Goal: Task Accomplishment & Management: Manage account settings

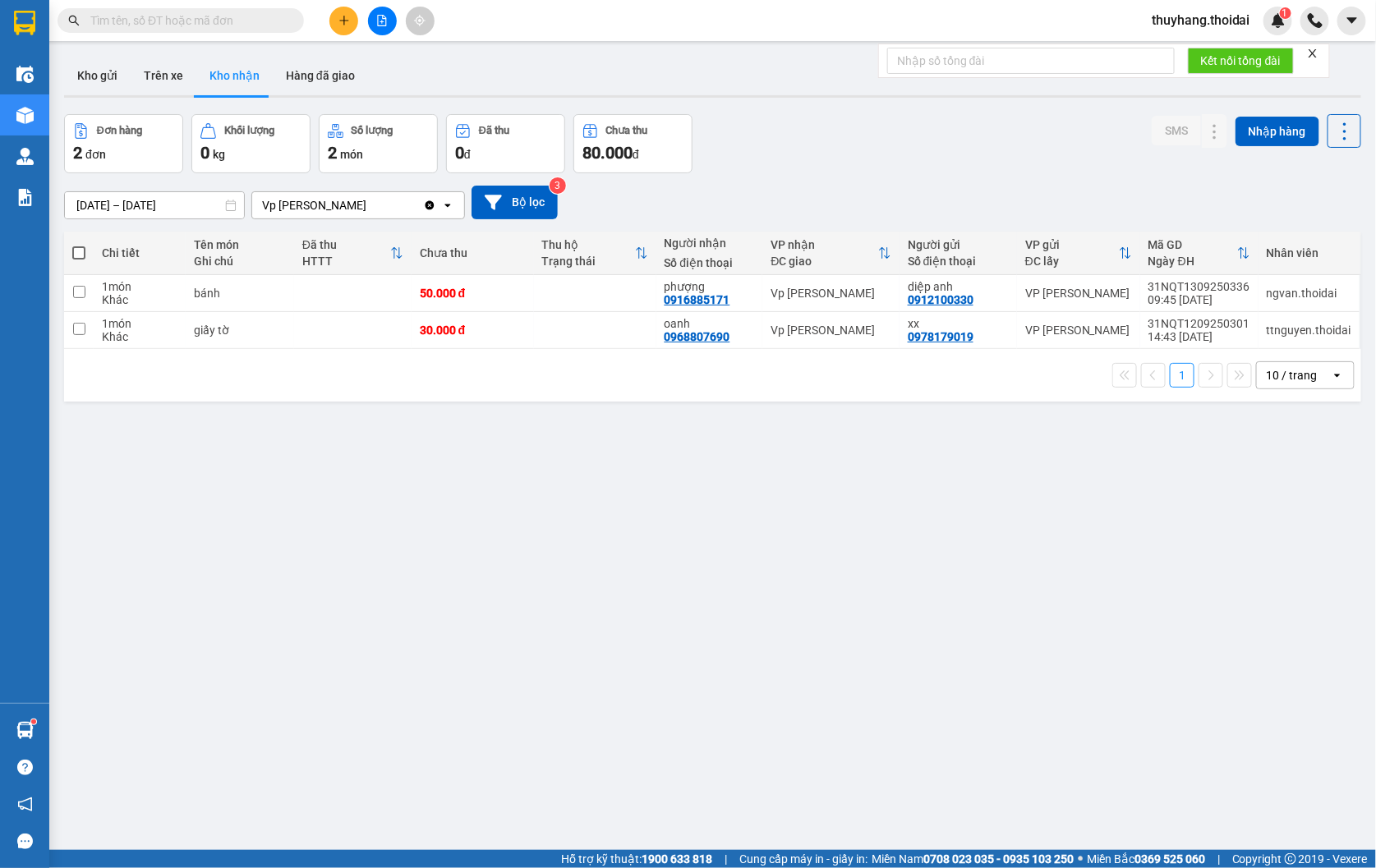
click at [109, 69] on button "Kho gửi" at bounding box center [97, 75] width 67 height 39
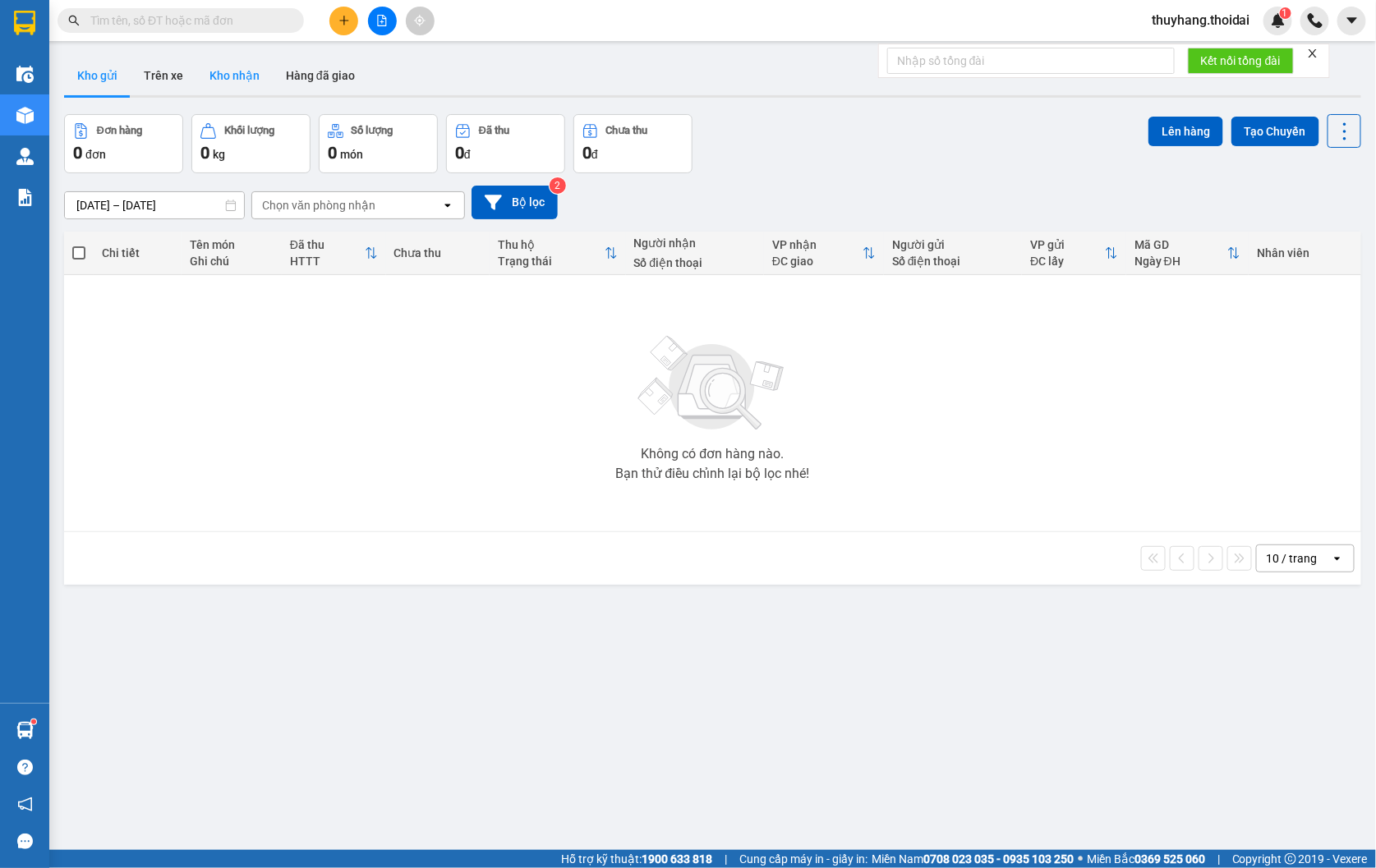
click at [250, 76] on button "Kho nhận" at bounding box center [234, 75] width 76 height 39
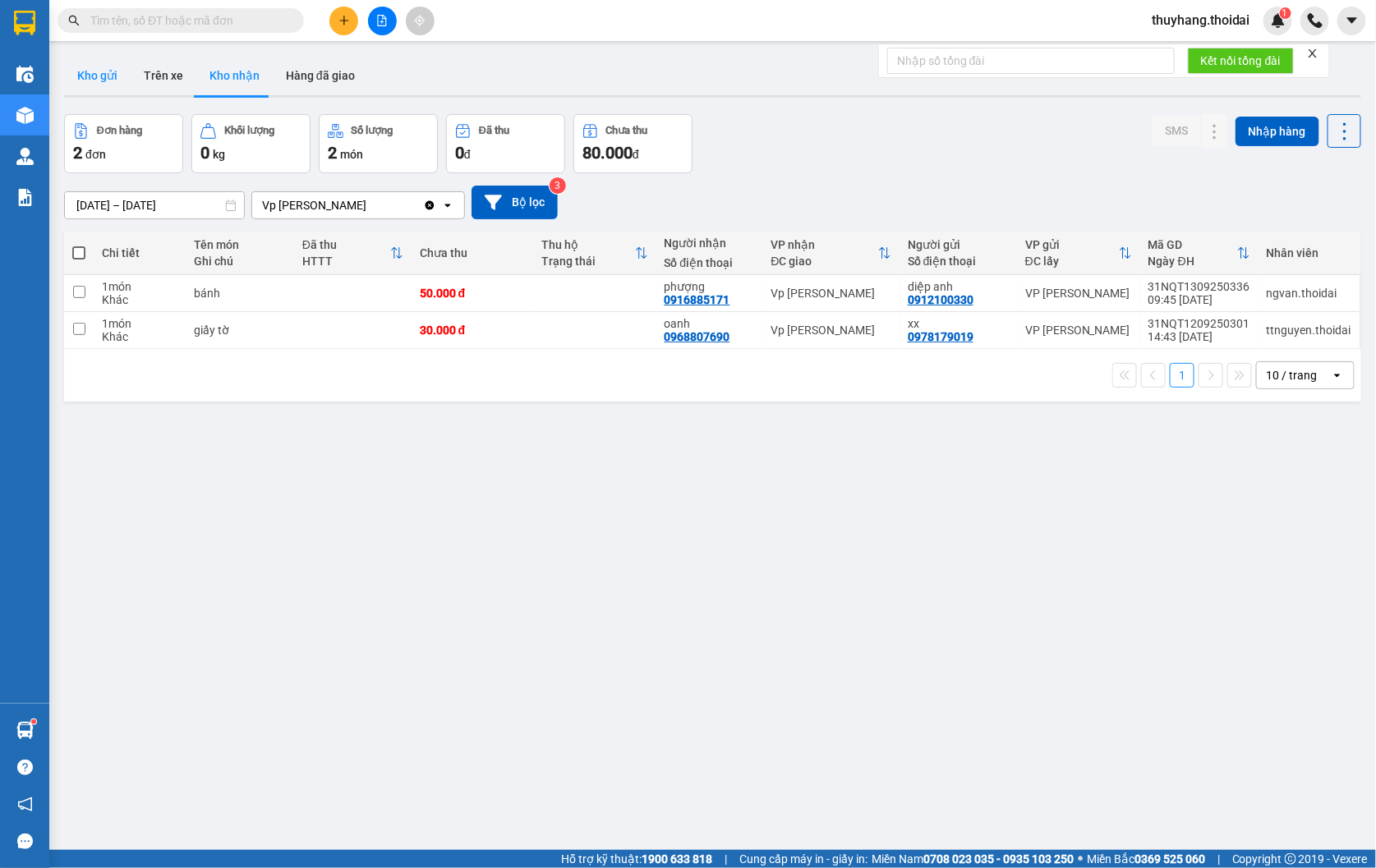
drag, startPoint x: 86, startPoint y: 84, endPoint x: 118, endPoint y: 85, distance: 32.0
click at [87, 84] on button "Kho gửi" at bounding box center [97, 75] width 67 height 39
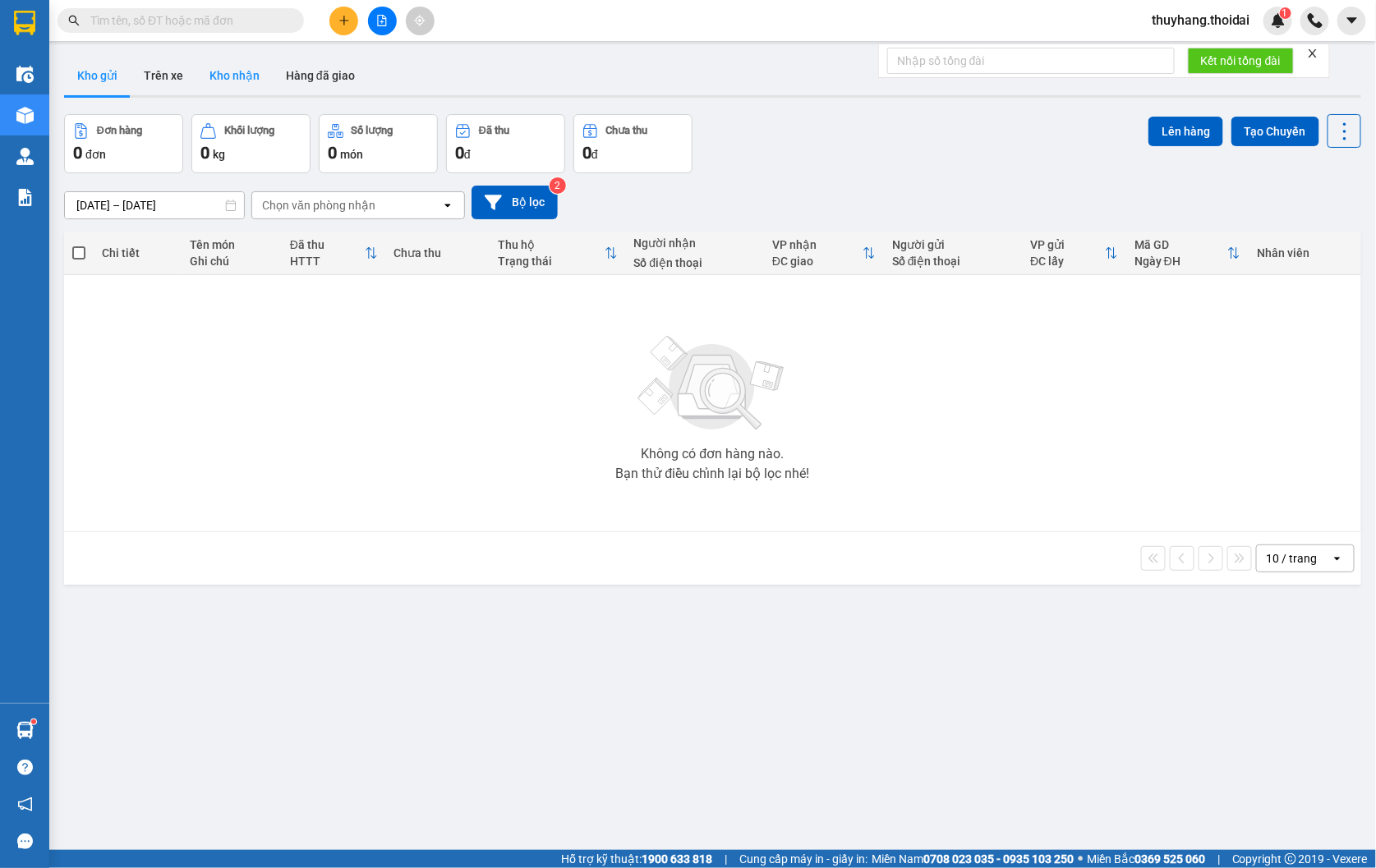
click at [226, 80] on button "Kho nhận" at bounding box center [234, 75] width 76 height 39
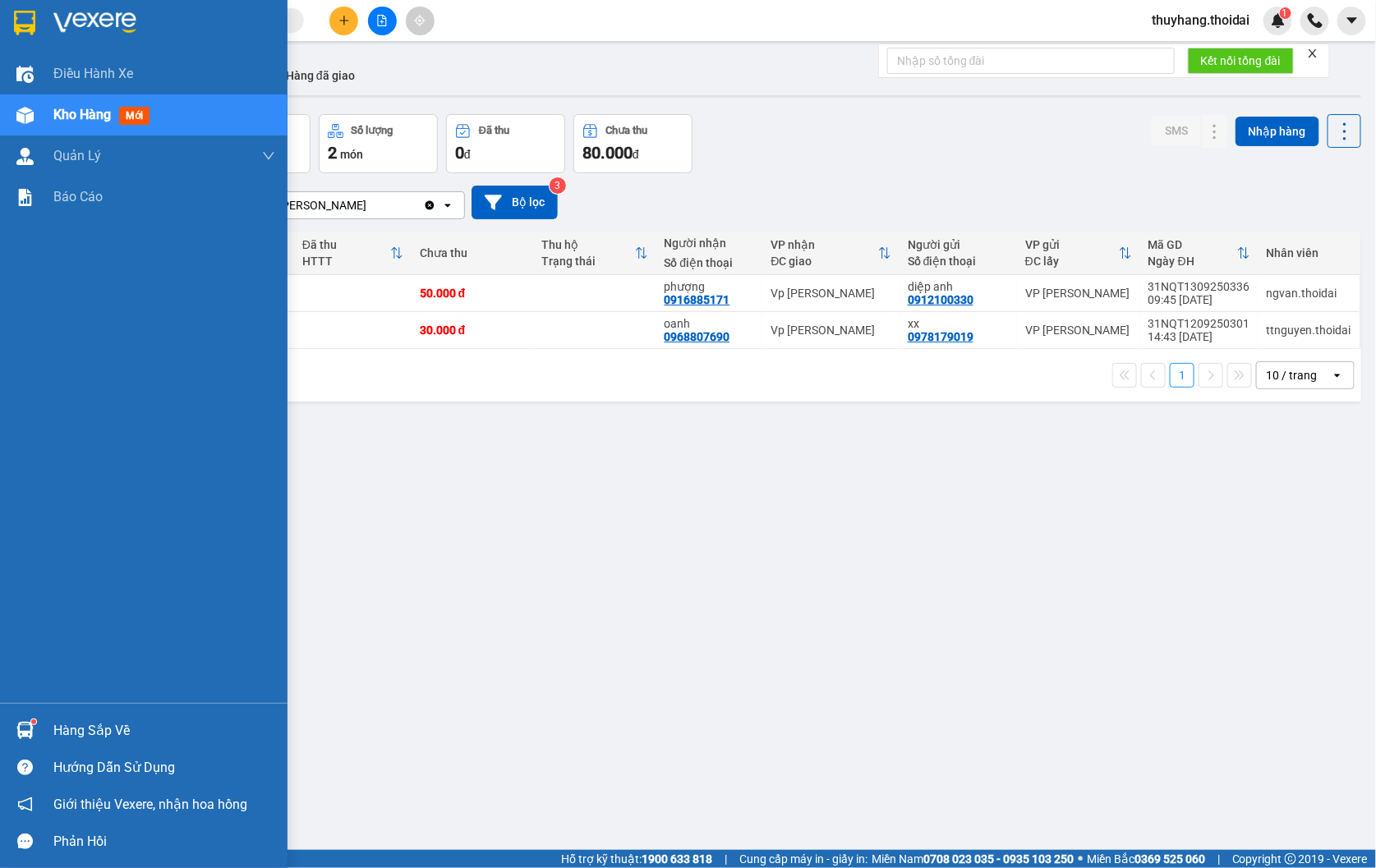
click at [42, 715] on div "Hàng sắp về" at bounding box center [144, 730] width 288 height 37
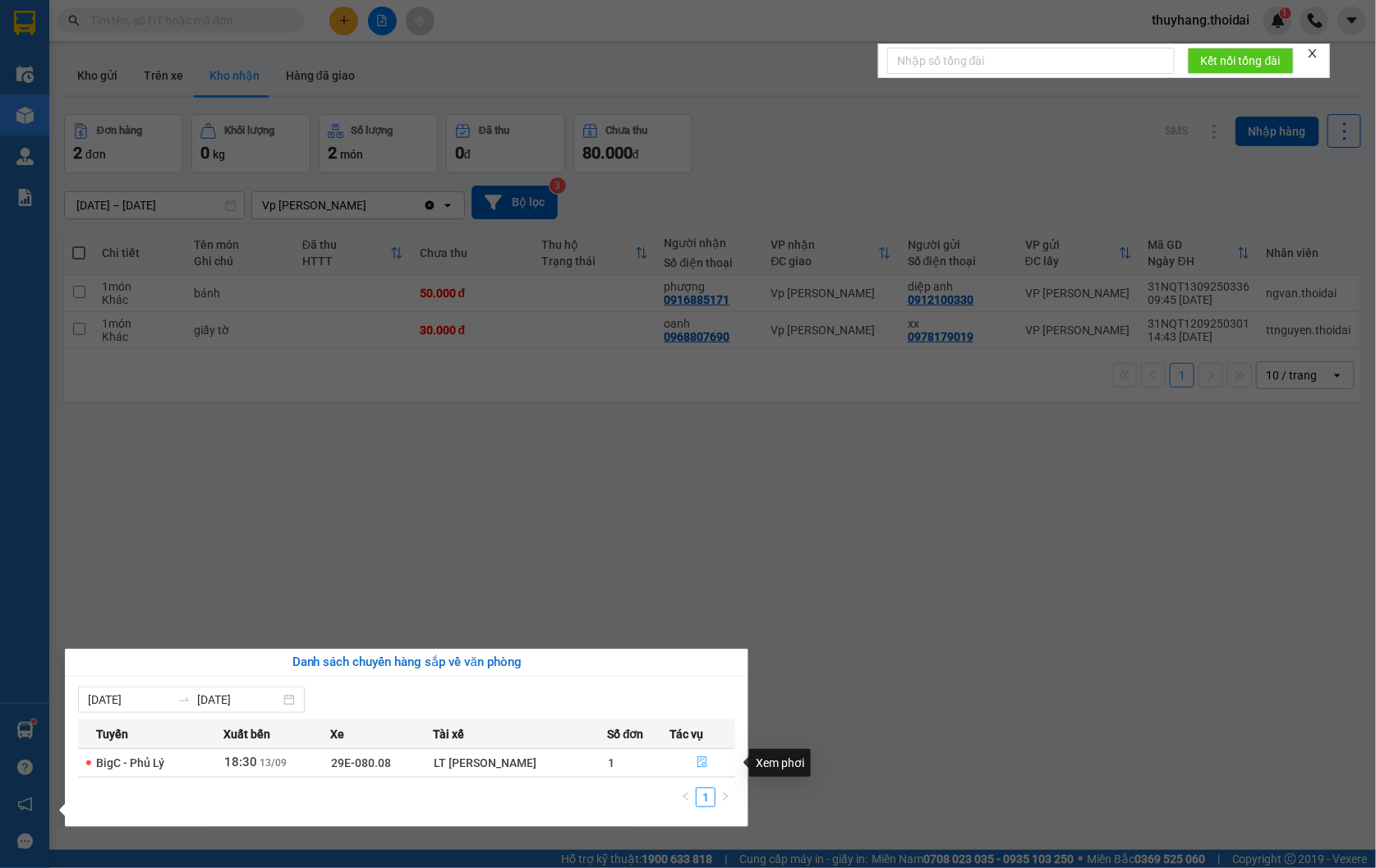
click at [694, 762] on button "button" at bounding box center [702, 763] width 64 height 27
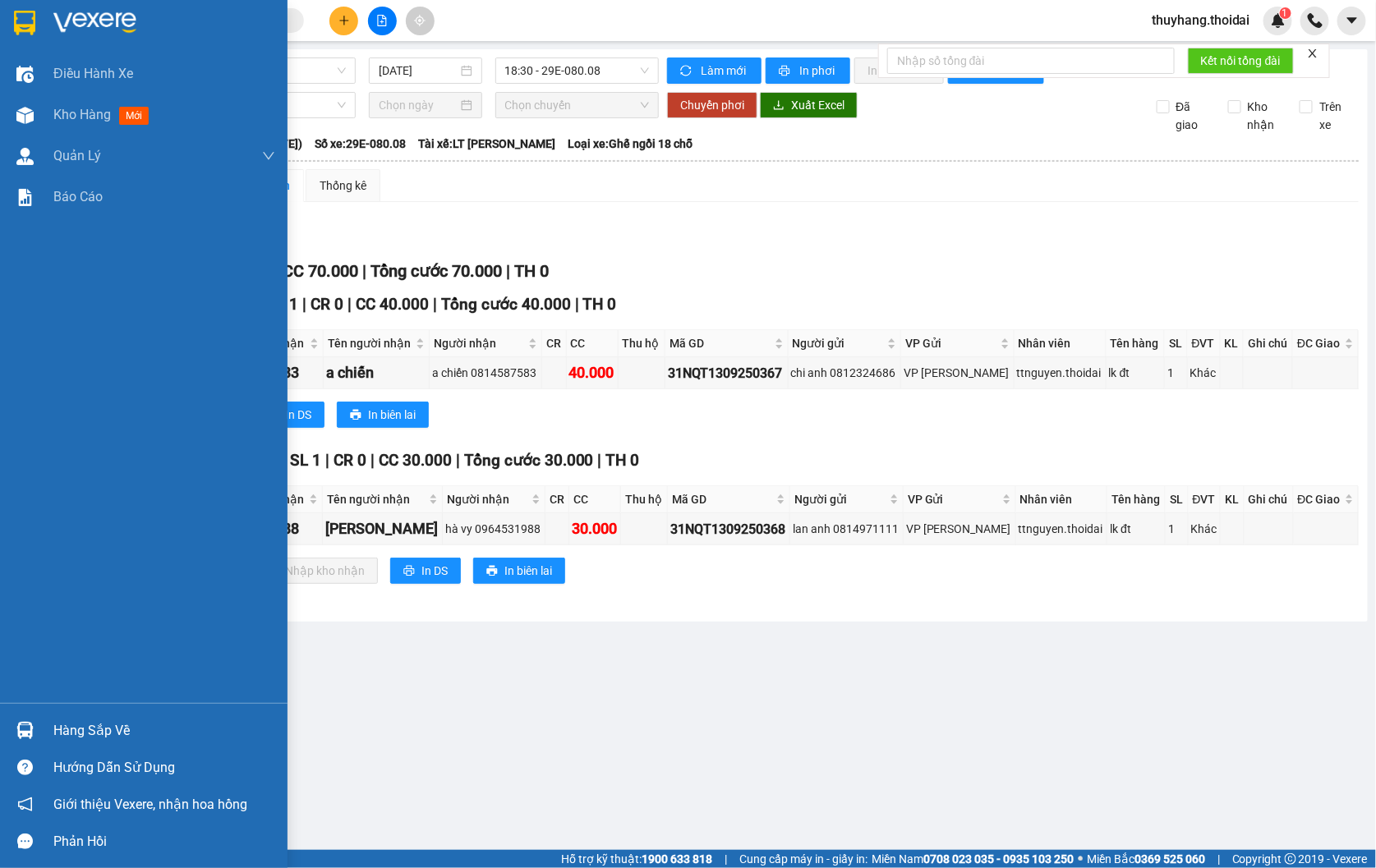
click at [95, 731] on div "Hàng sắp về" at bounding box center [164, 731] width 222 height 25
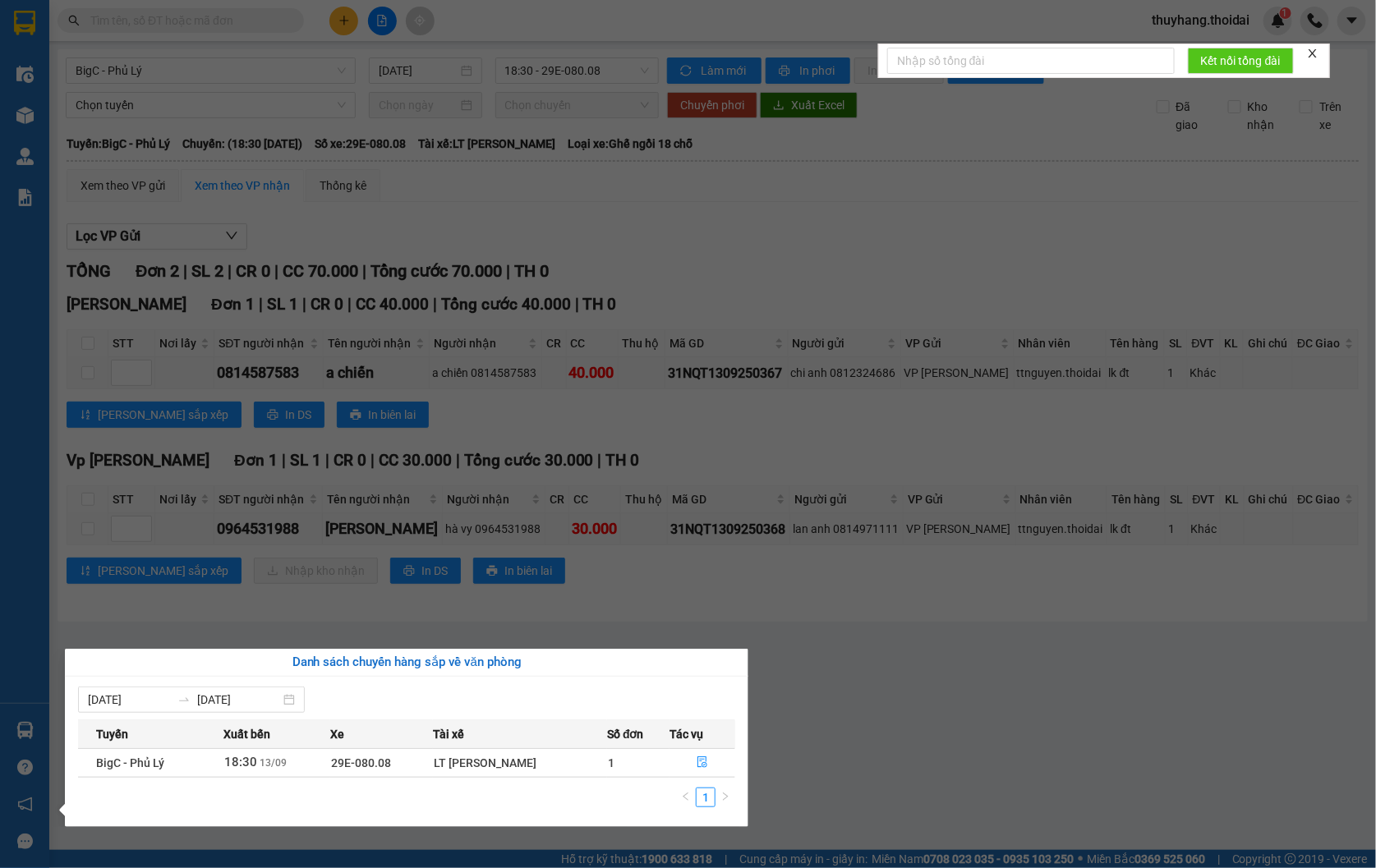
click at [882, 699] on section "Kết quả tìm kiếm ( 6 ) Bộ lọc Mã ĐH Trạng thái Món hàng Thu hộ Tổng cước Chưa c…" at bounding box center [688, 434] width 1376 height 868
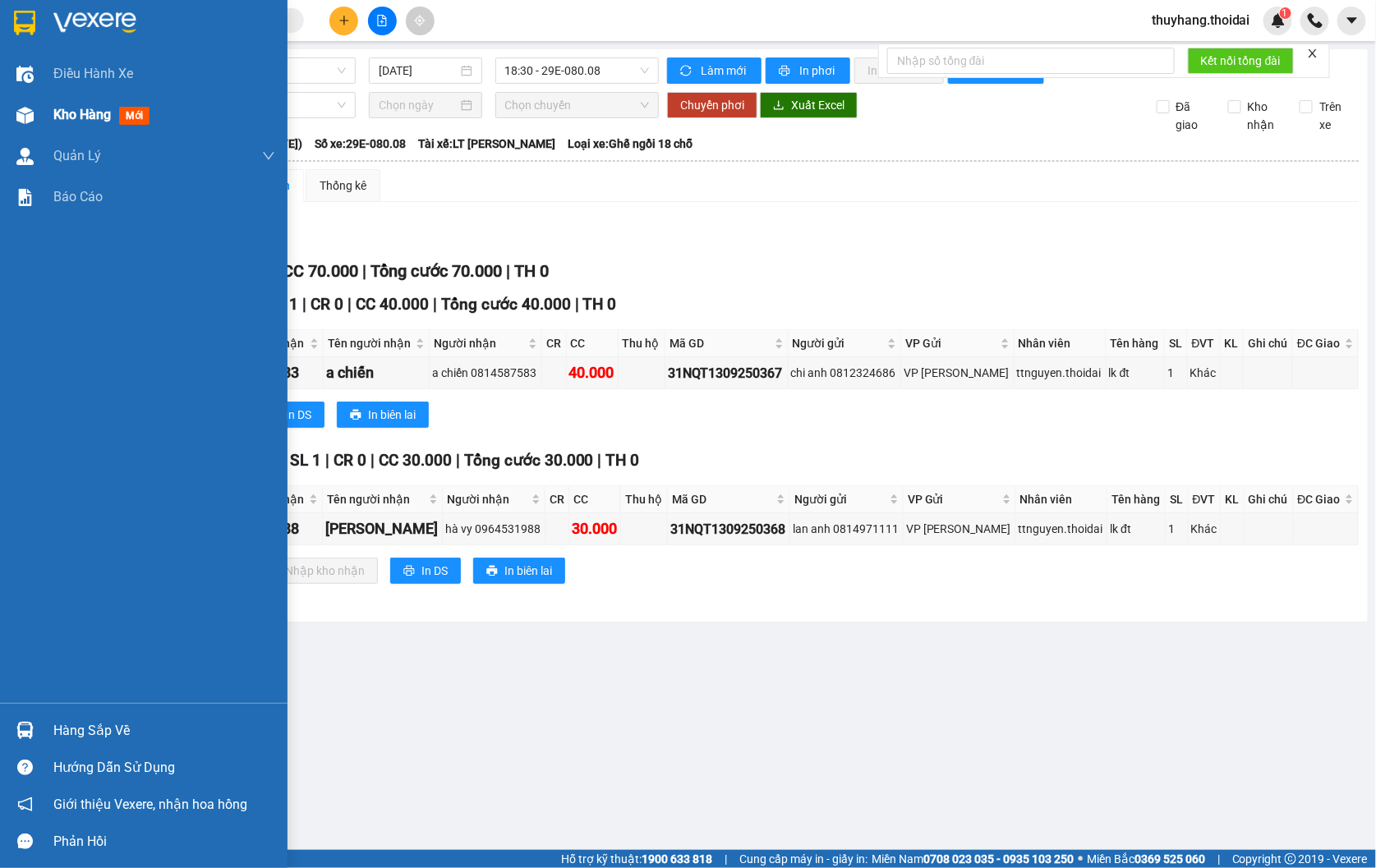
click at [53, 113] on div "Kho hàng mới" at bounding box center [144, 114] width 288 height 41
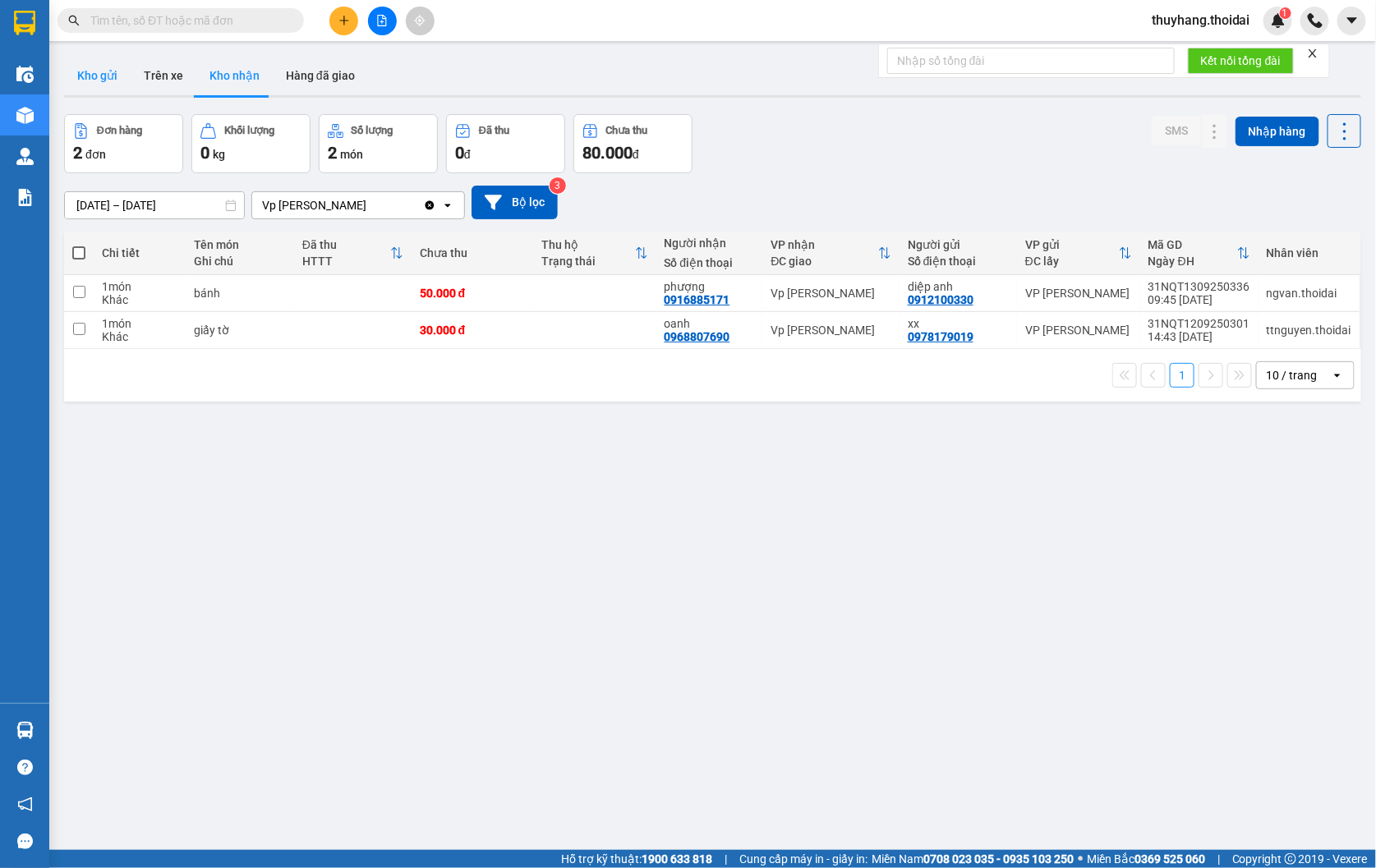
click at [94, 75] on button "Kho gửi" at bounding box center [97, 75] width 67 height 39
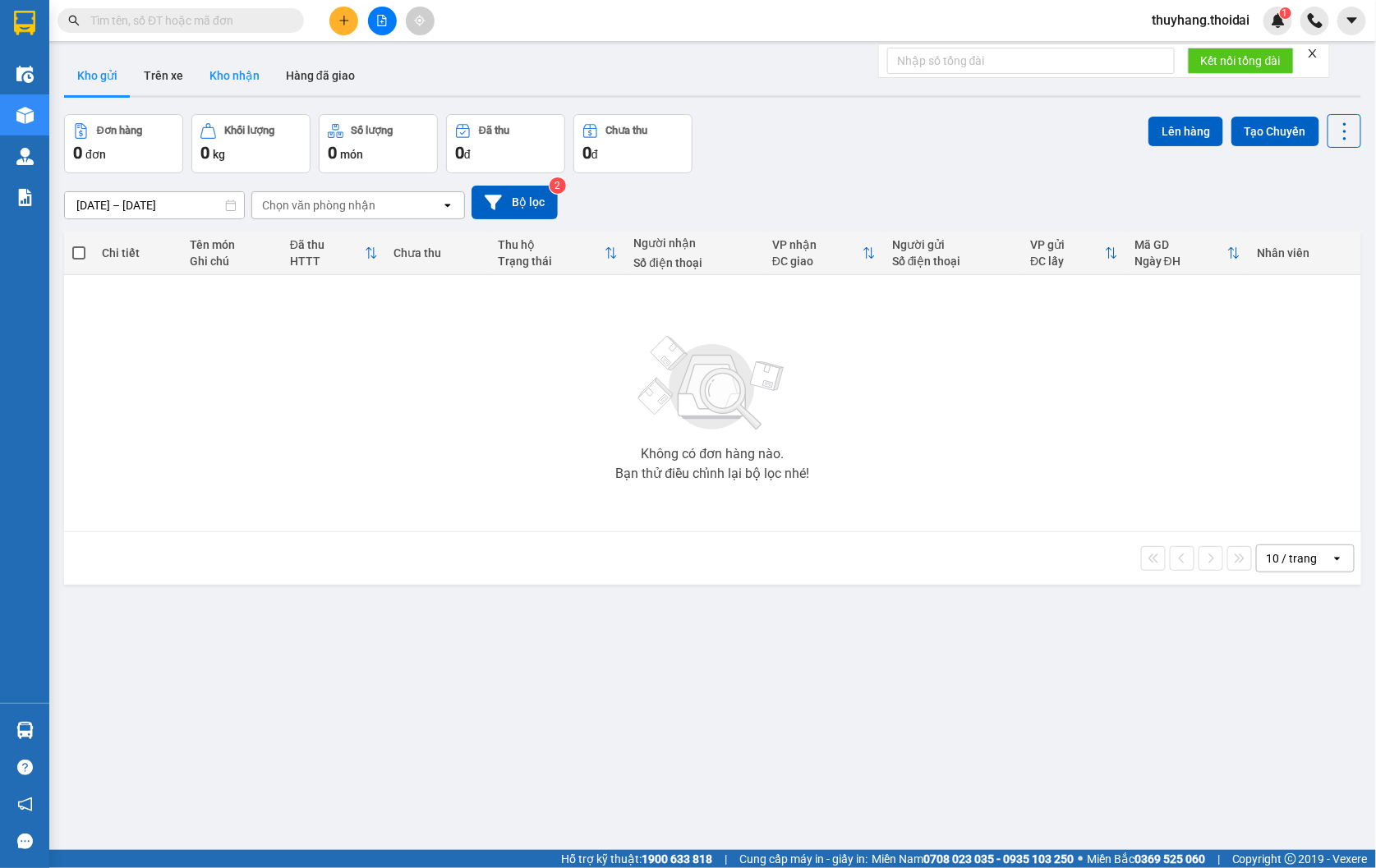
click at [231, 83] on button "Kho nhận" at bounding box center [234, 75] width 76 height 39
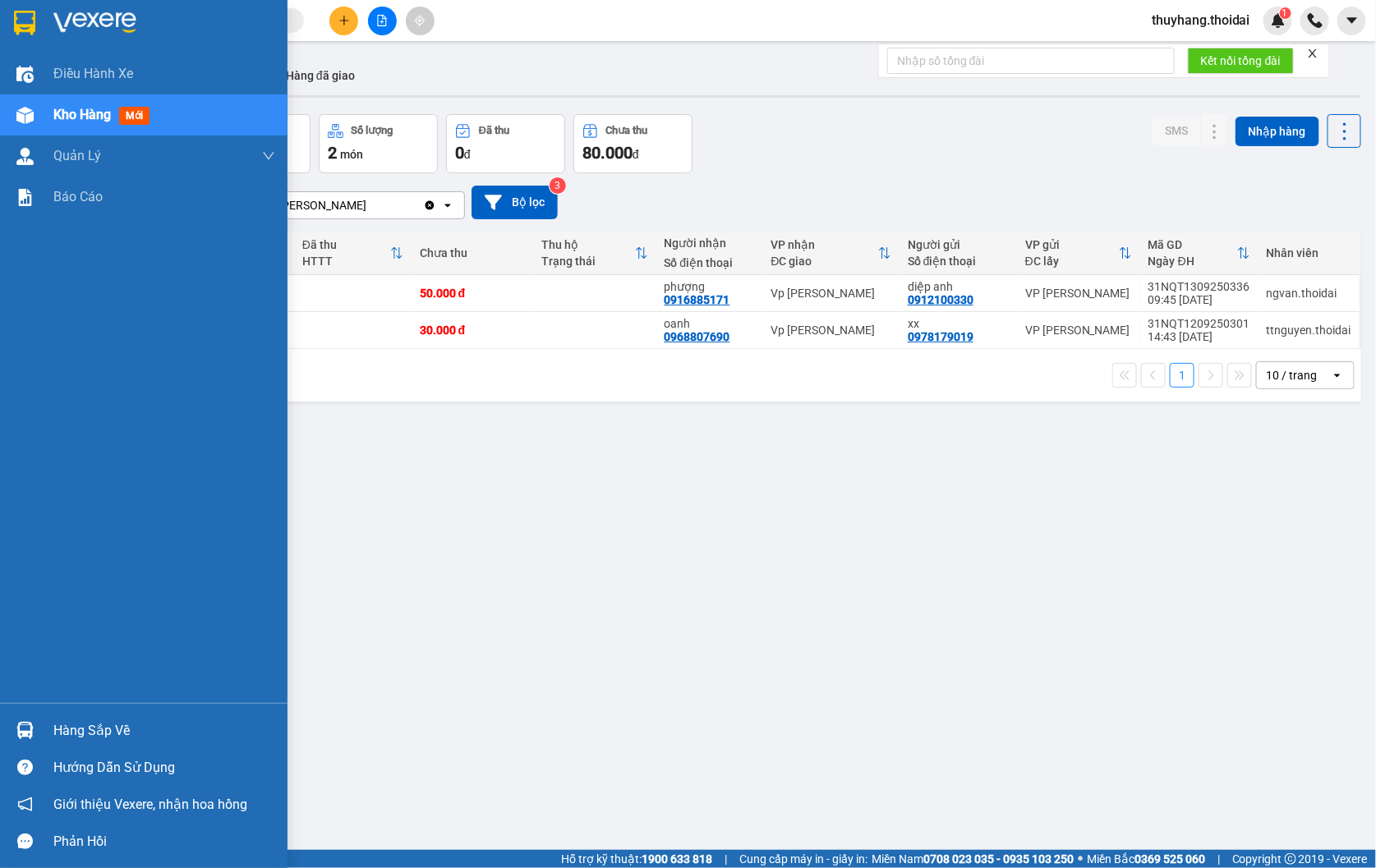
click at [58, 733] on div "Hàng sắp về" at bounding box center [164, 731] width 222 height 25
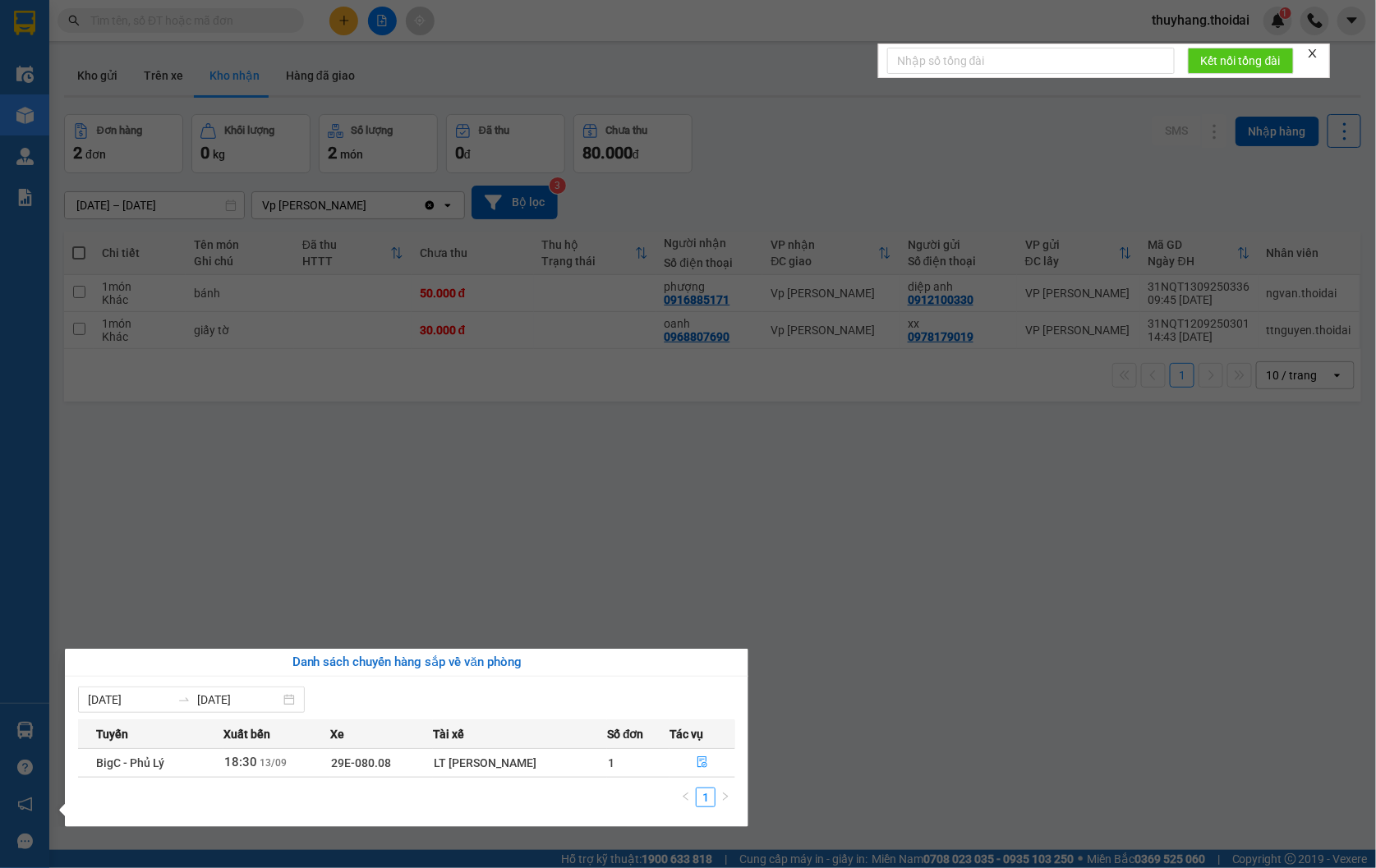
click at [473, 626] on section "Kết quả tìm kiếm ( 6 ) Bộ lọc Mã ĐH Trạng thái Món hàng Thu hộ Tổng cước Chưa c…" at bounding box center [688, 434] width 1376 height 868
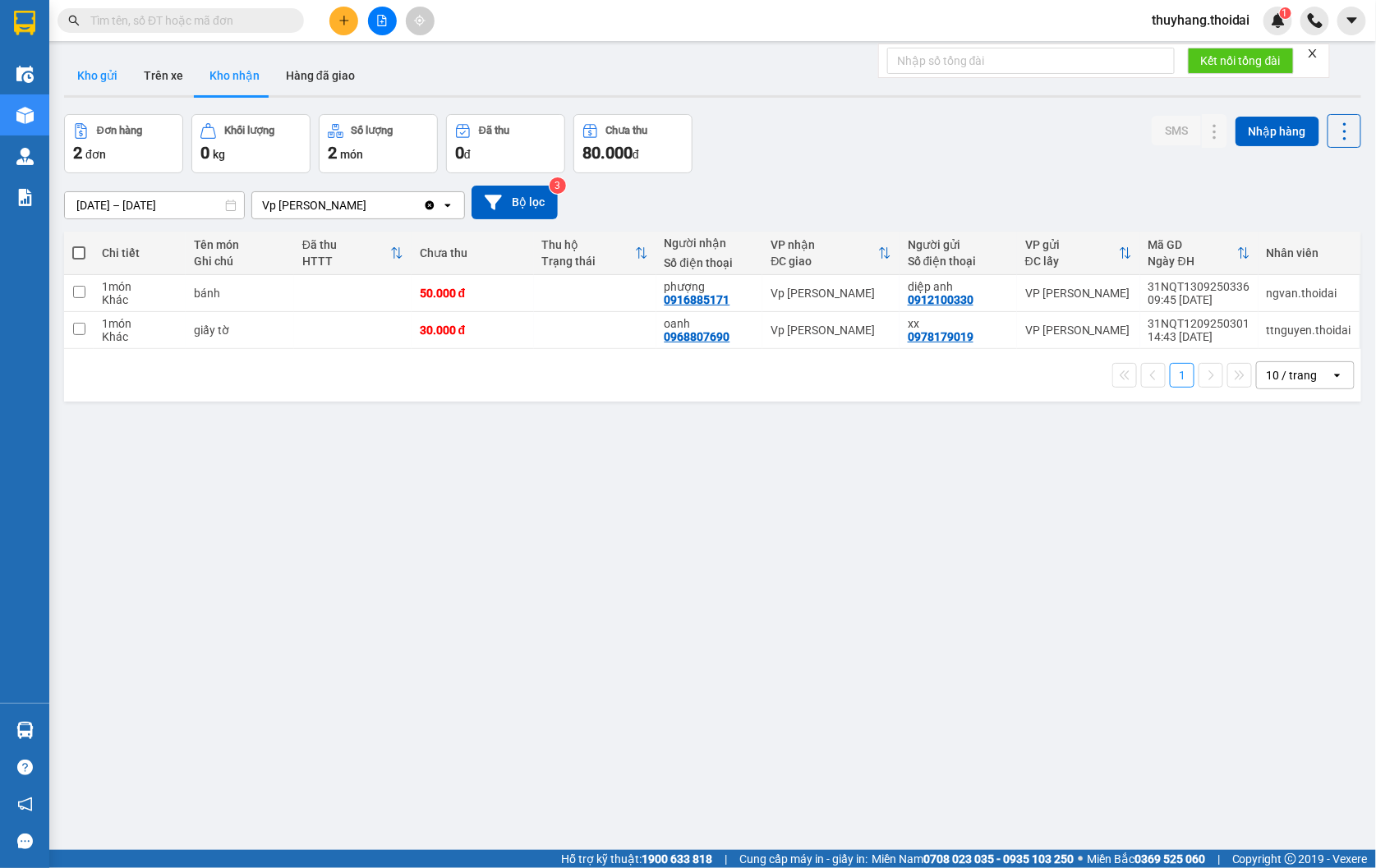
click at [99, 76] on button "Kho gửi" at bounding box center [97, 75] width 67 height 39
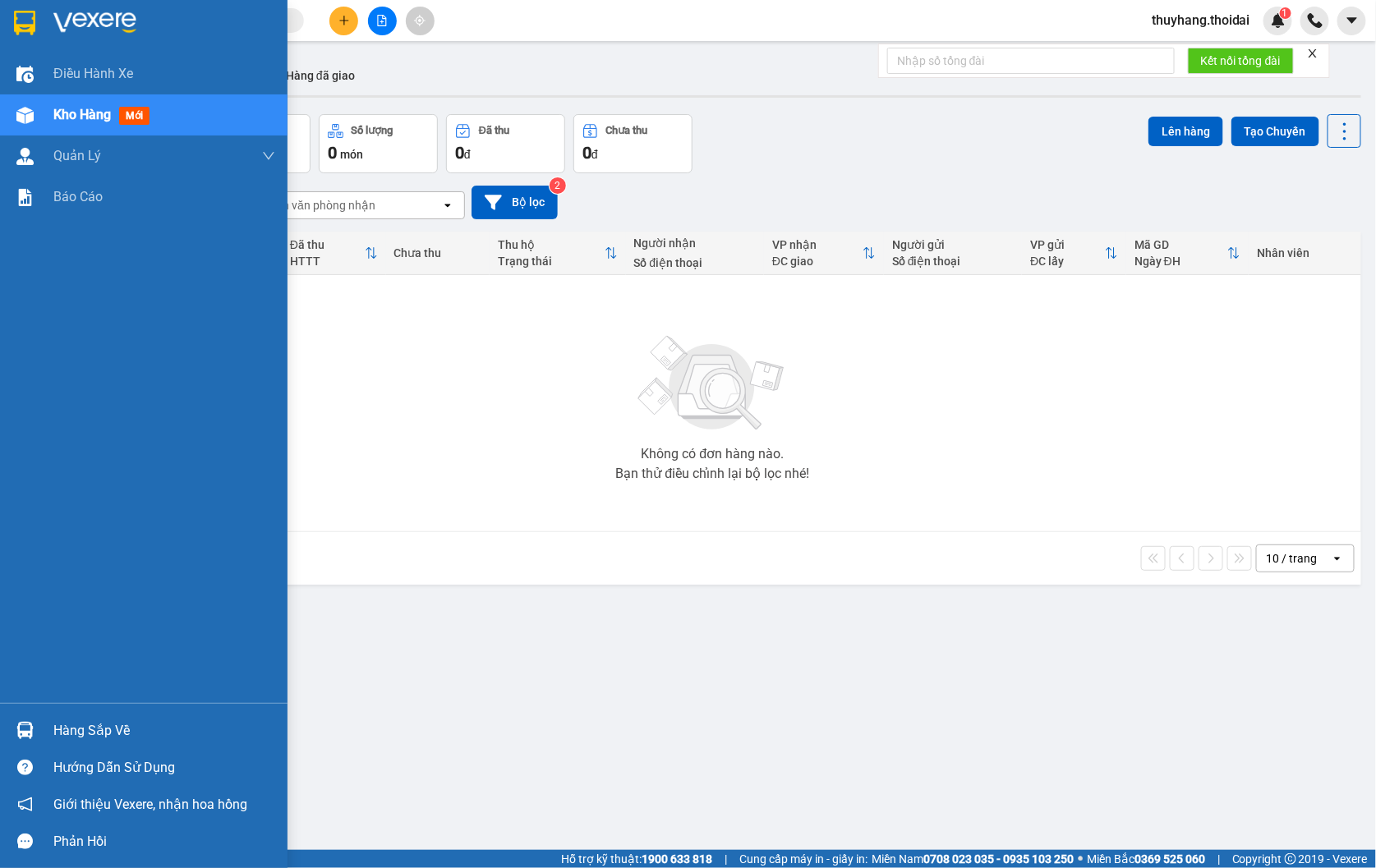
click at [64, 724] on div "Hàng sắp về" at bounding box center [164, 731] width 222 height 25
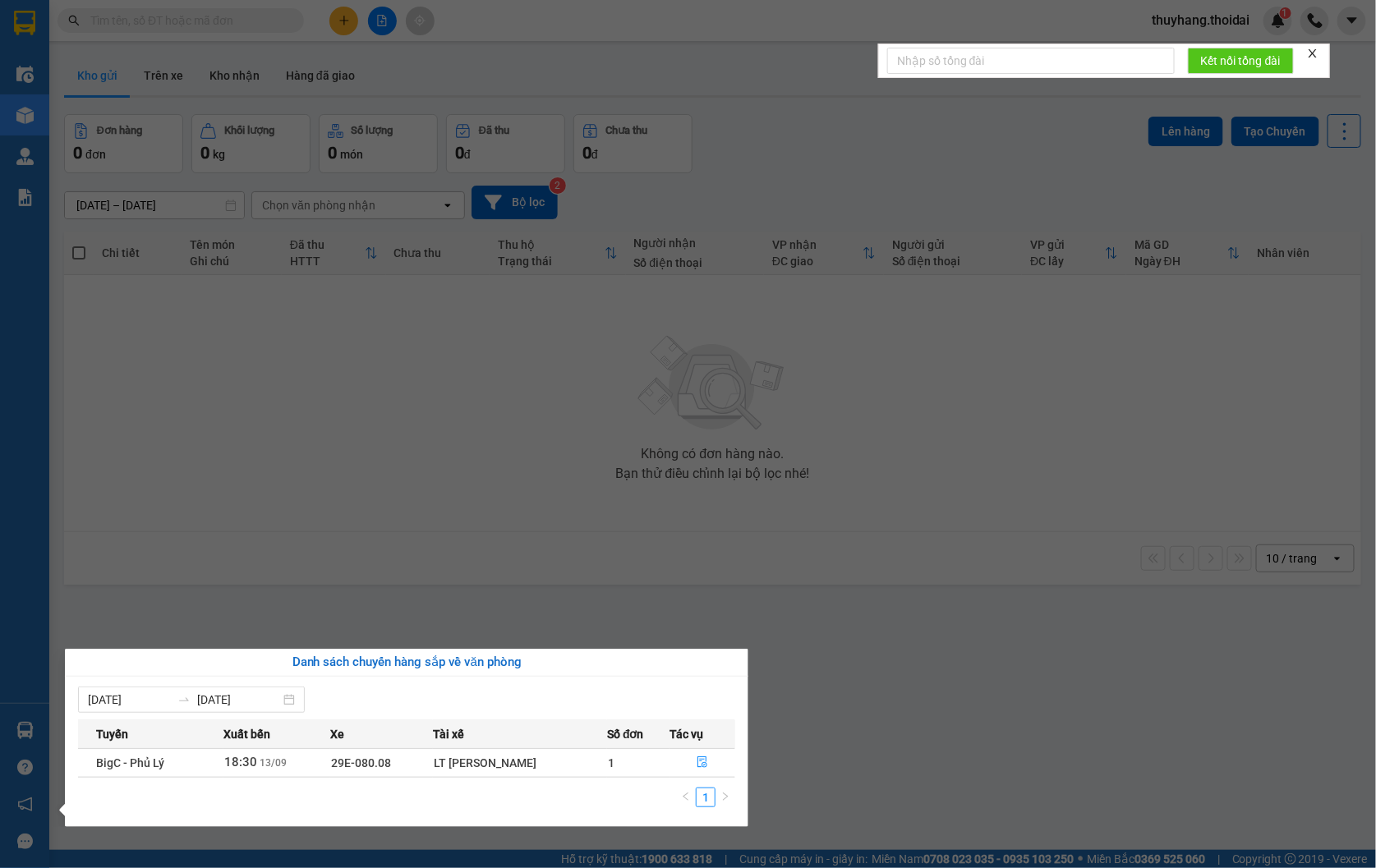
click at [354, 534] on section "Kết quả tìm kiếm ( 6 ) Bộ lọc Mã ĐH Trạng thái Món hàng Thu hộ Tổng cước Chưa c…" at bounding box center [688, 434] width 1376 height 868
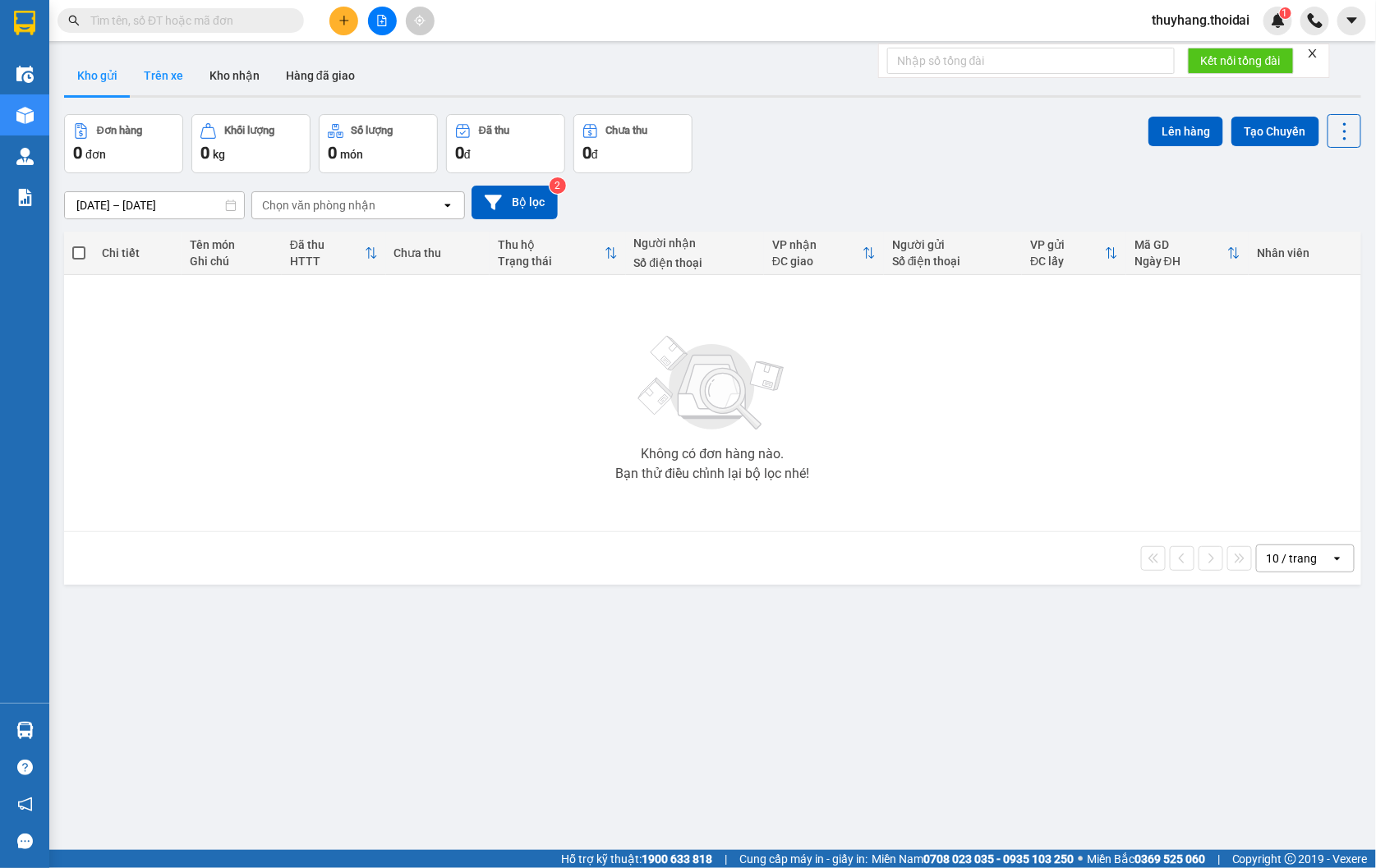
click at [171, 74] on button "Trên xe" at bounding box center [163, 75] width 66 height 39
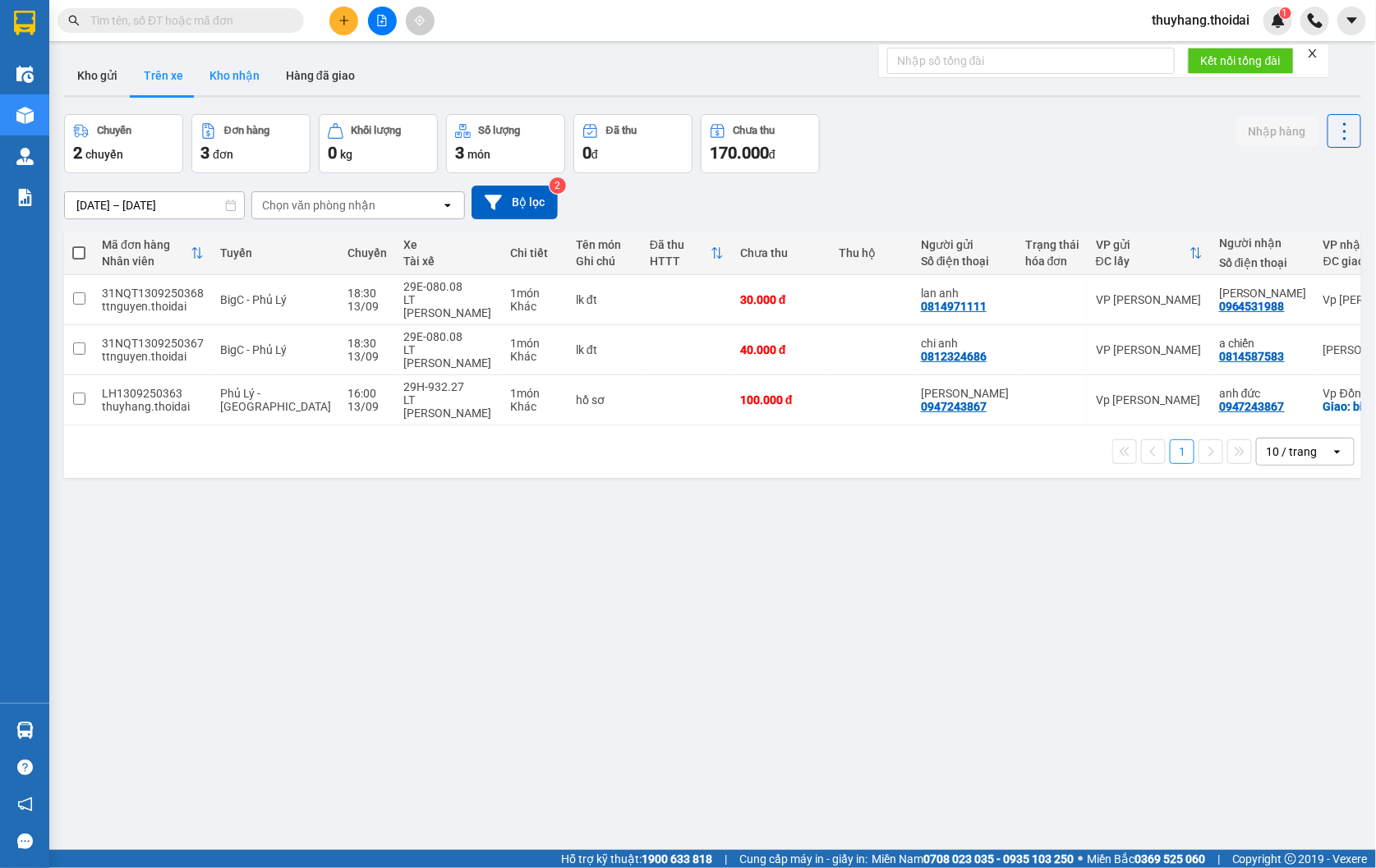
drag, startPoint x: 225, startPoint y: 85, endPoint x: 138, endPoint y: 94, distance: 87.5
click at [226, 85] on button "Kho nhận" at bounding box center [234, 75] width 76 height 39
type input "[DATE] – [DATE]"
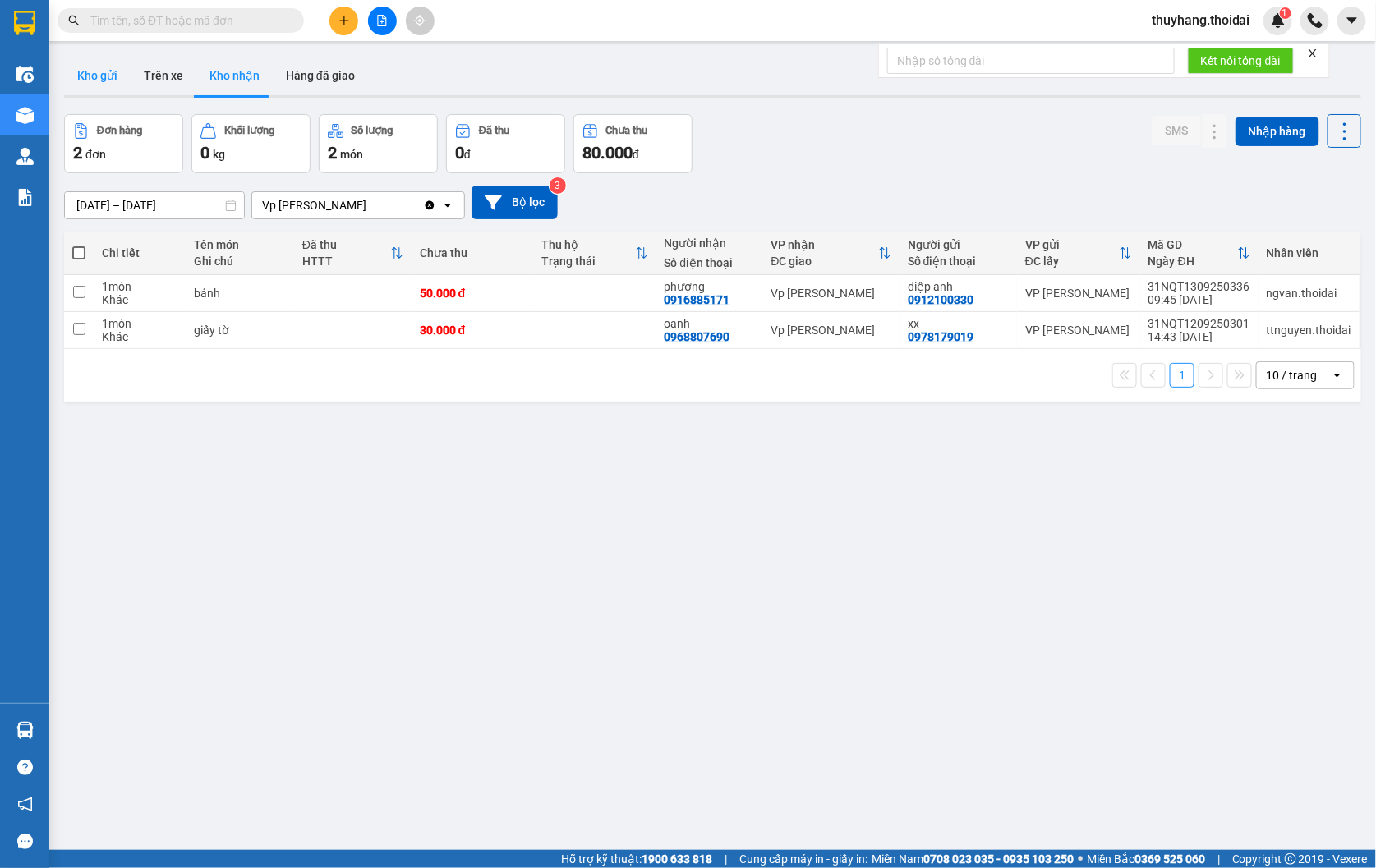
click at [107, 75] on button "Kho gửi" at bounding box center [97, 75] width 67 height 39
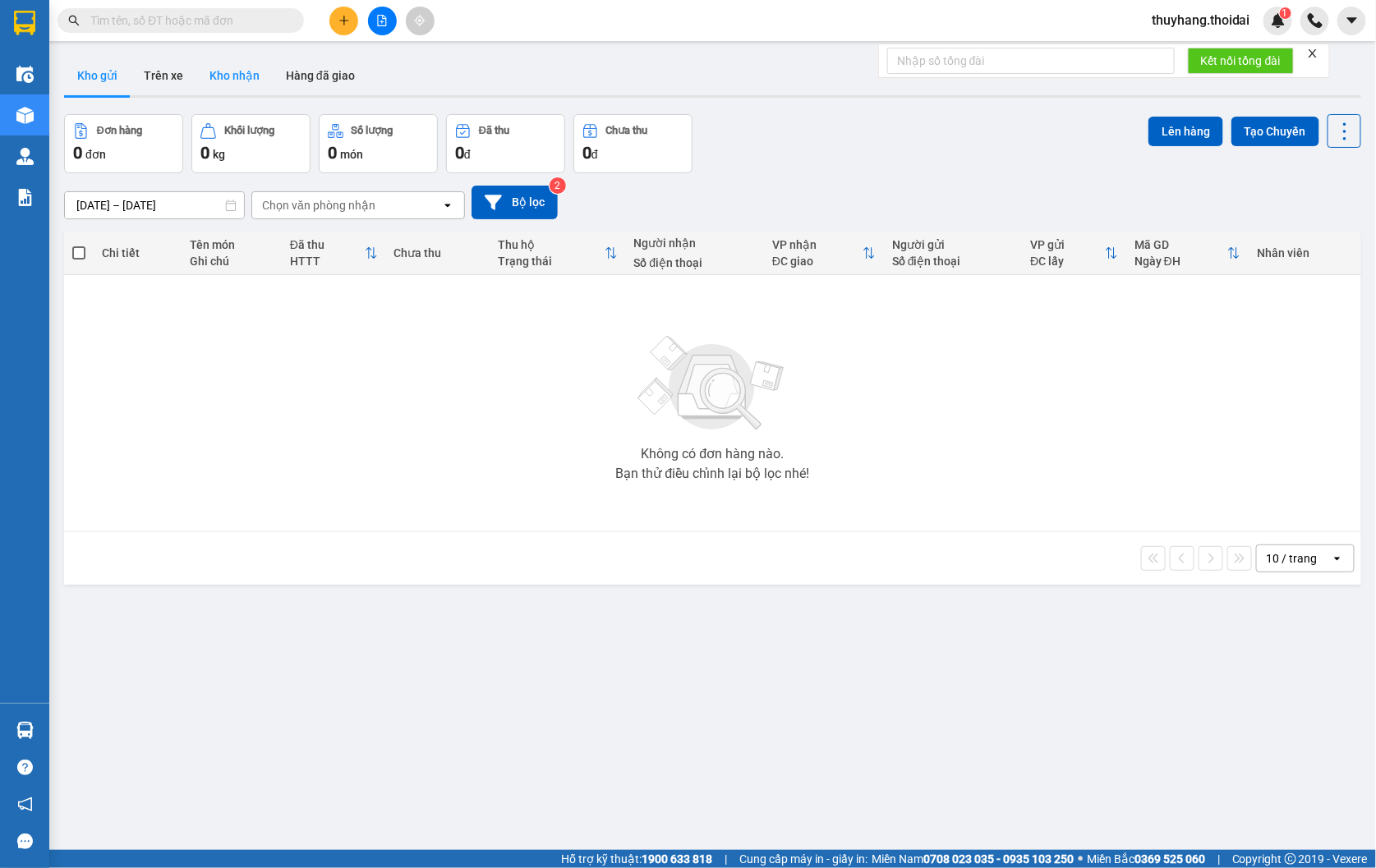
click at [249, 85] on button "Kho nhận" at bounding box center [234, 75] width 76 height 39
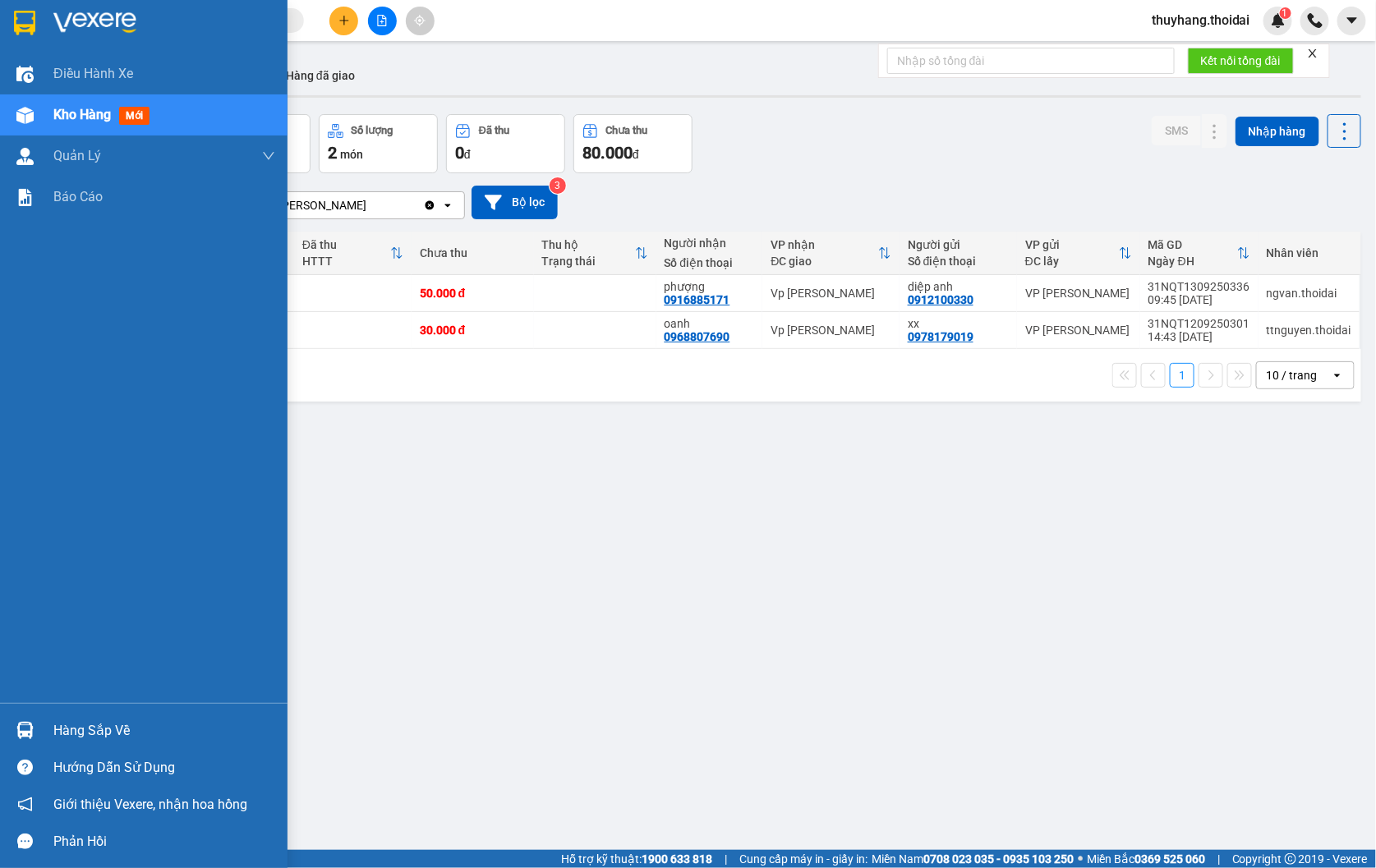
click at [12, 722] on div at bounding box center [25, 730] width 28 height 28
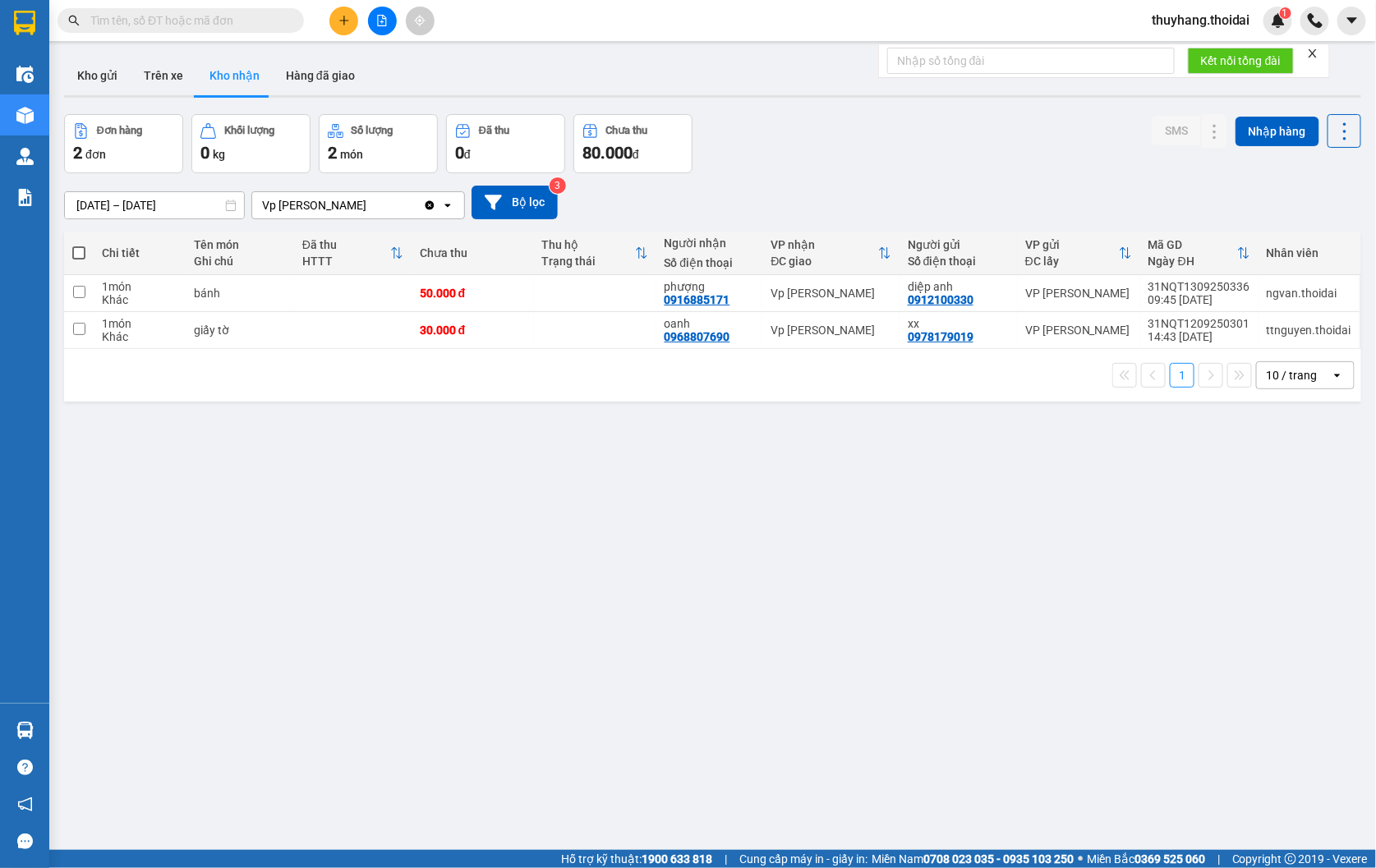
click at [830, 643] on section "Kết quả tìm kiếm ( 6 ) Bộ lọc Mã ĐH Trạng thái Món hàng Thu hộ Tổng cước Chưa c…" at bounding box center [688, 434] width 1376 height 868
click at [88, 83] on button "Kho gửi" at bounding box center [97, 75] width 67 height 39
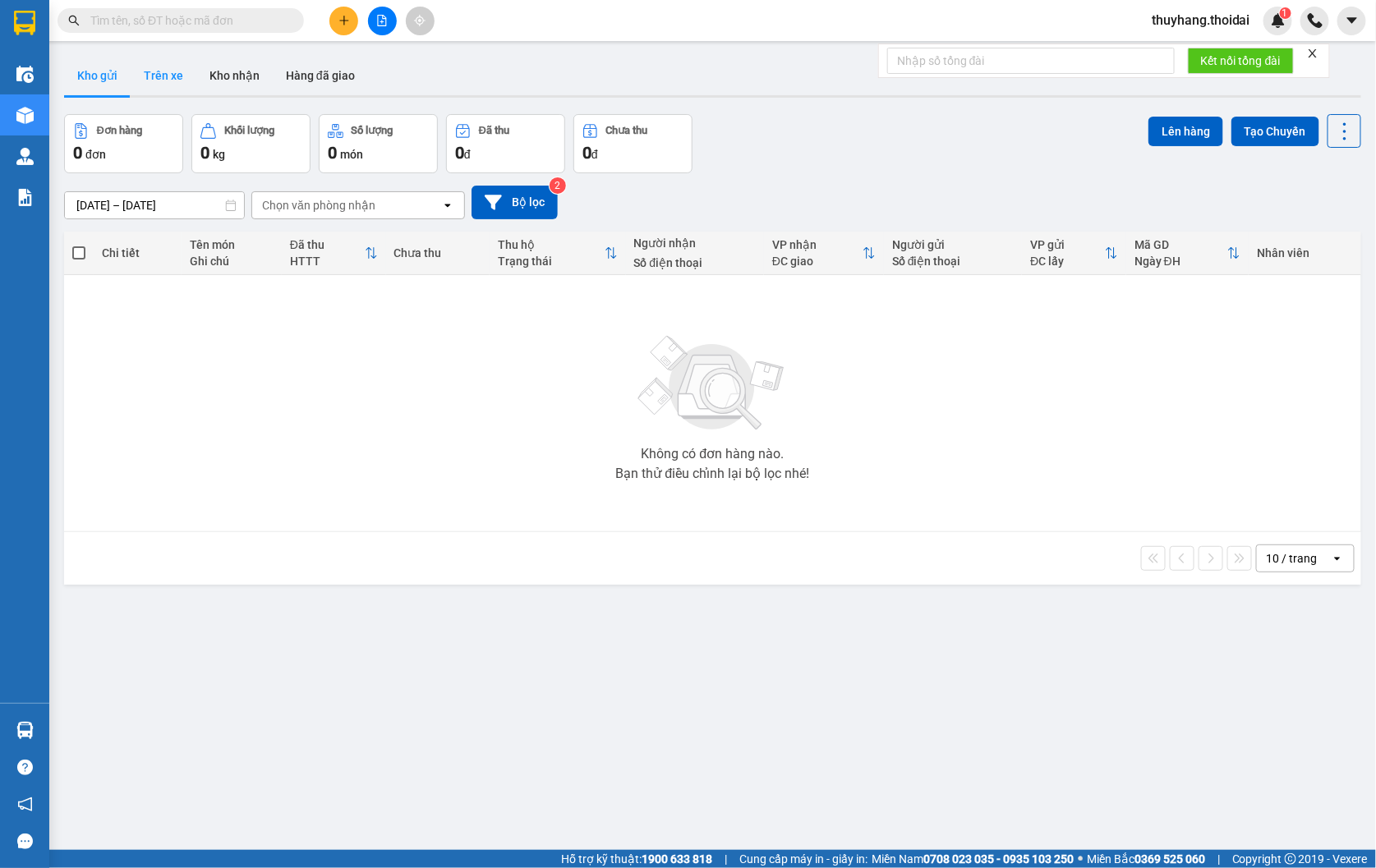
click at [146, 80] on button "Trên xe" at bounding box center [163, 75] width 66 height 39
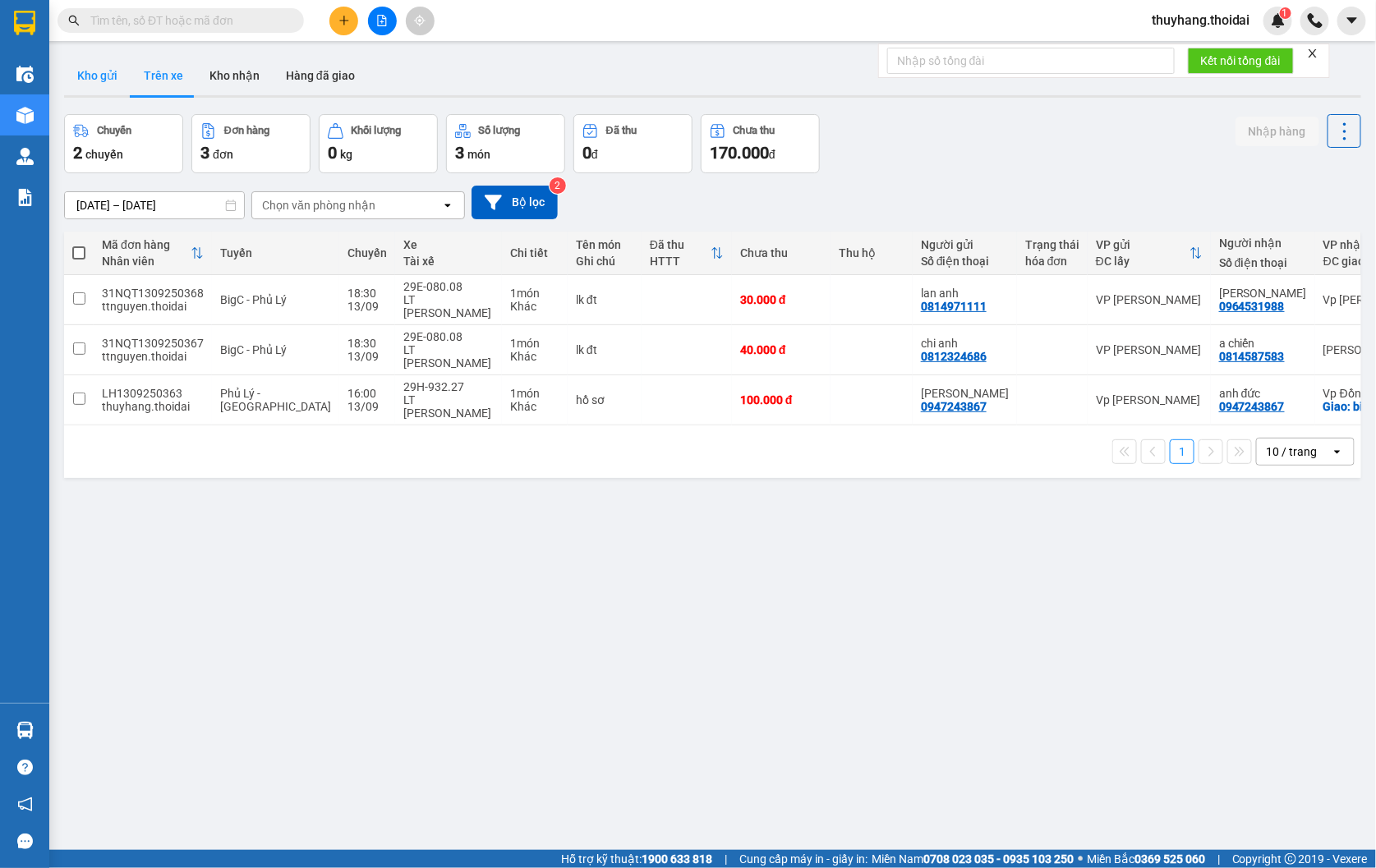
click at [104, 74] on button "Kho gửi" at bounding box center [97, 75] width 67 height 39
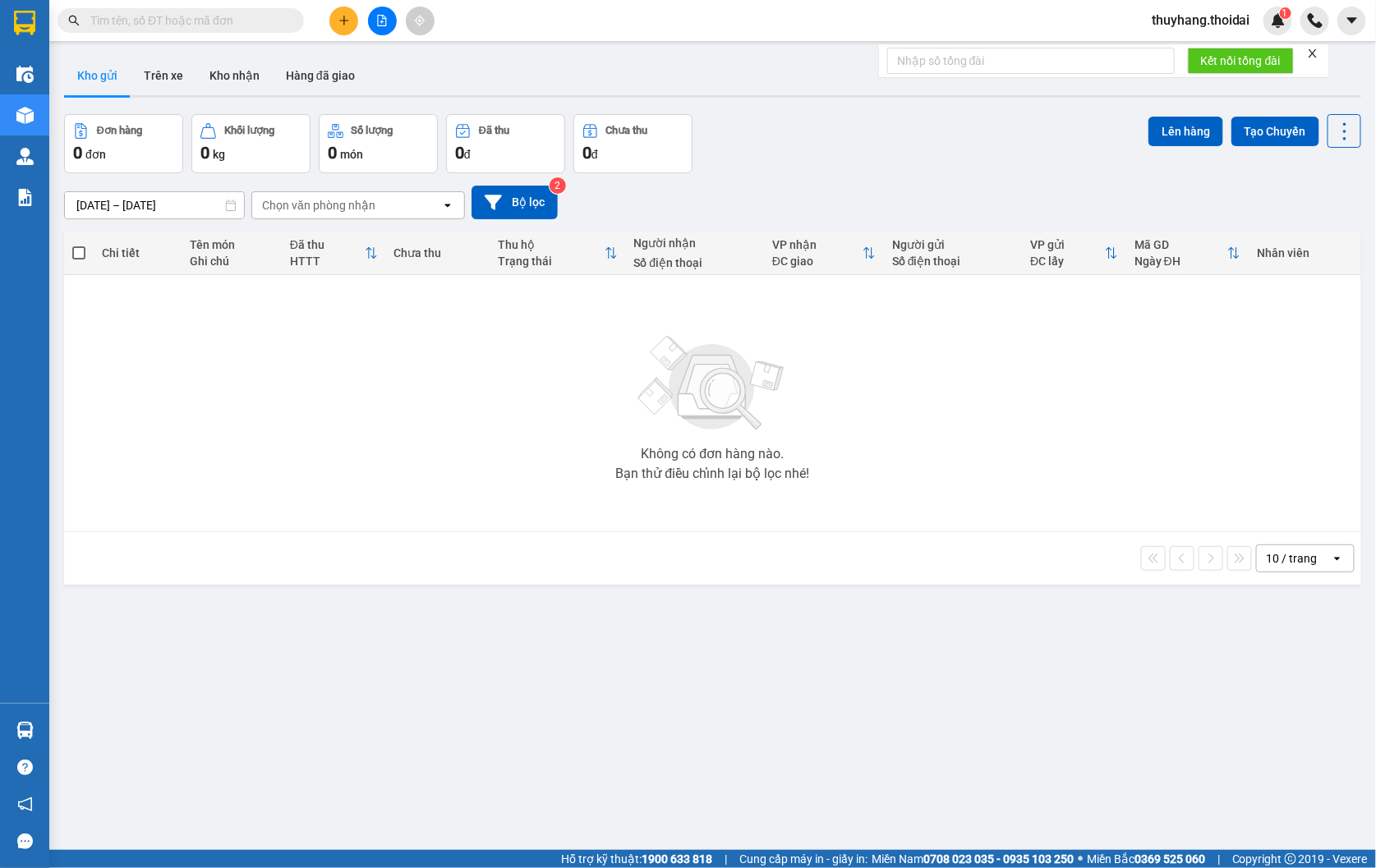
click at [168, 20] on input "text" at bounding box center [187, 20] width 194 height 18
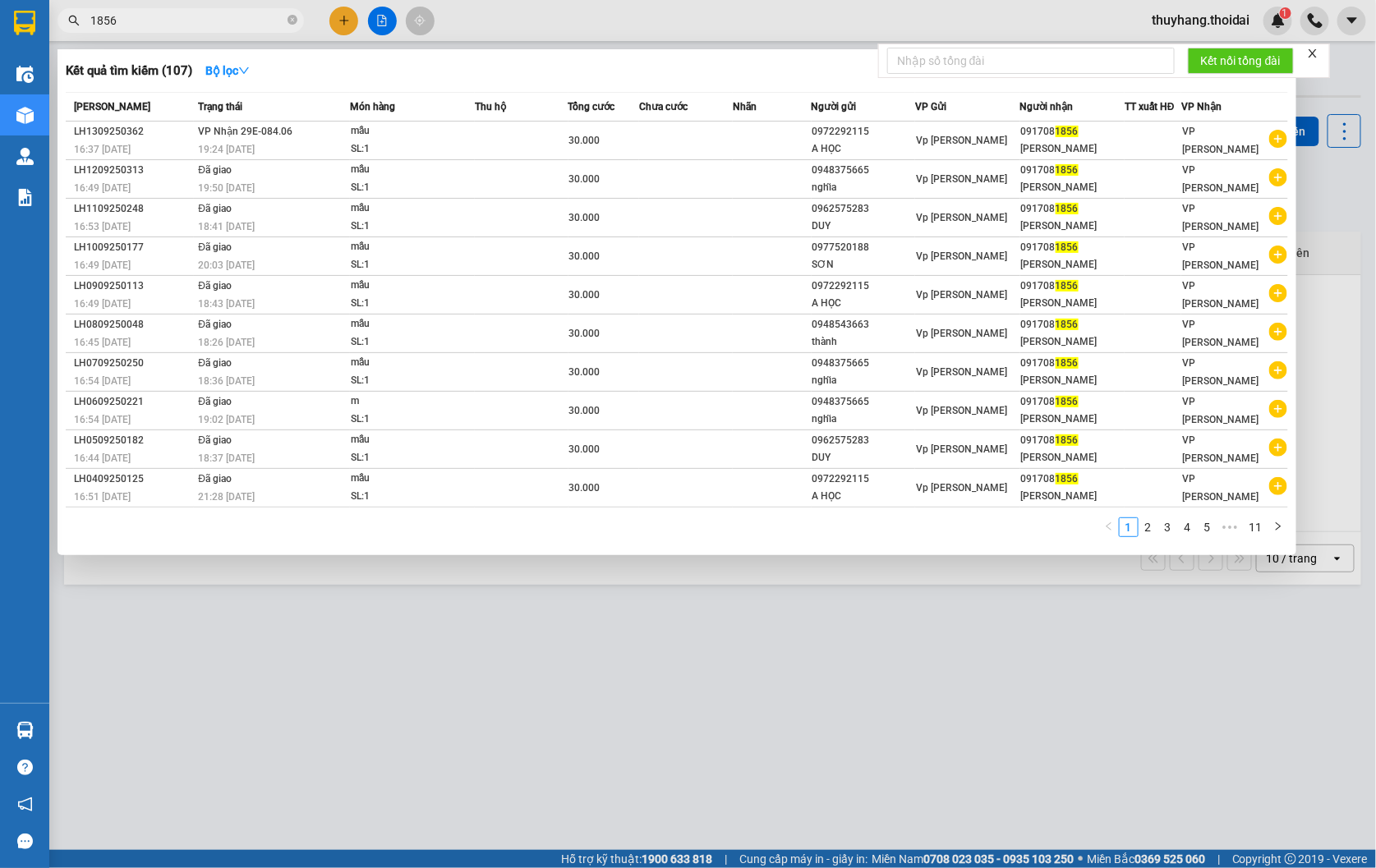
type input "1856"
click at [289, 20] on icon "close-circle" at bounding box center [292, 20] width 10 height 10
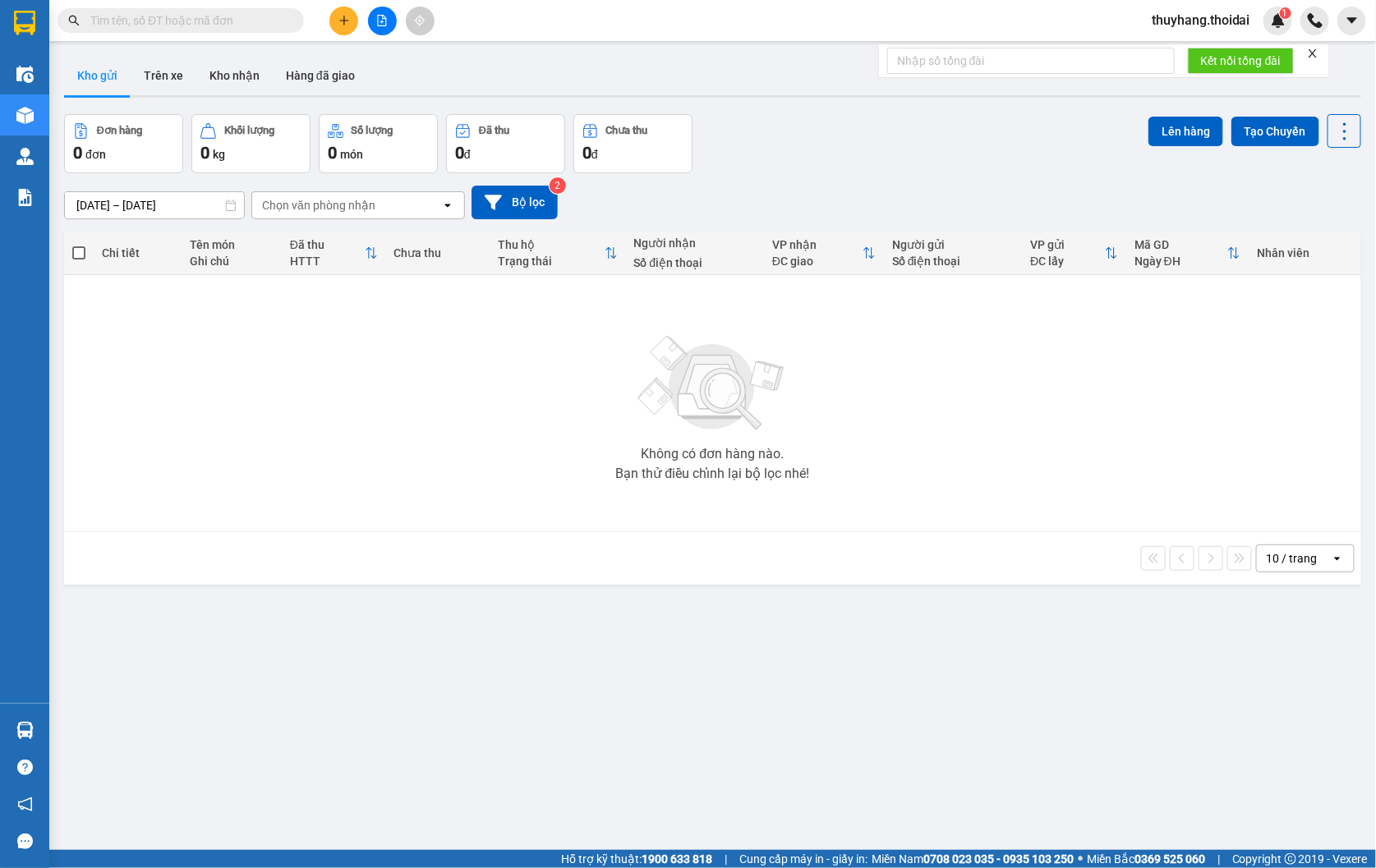
click at [552, 22] on div "Kết quả tìm kiếm ( 107 ) Bộ lọc Mã ĐH Trạng thái Món hàng Thu hộ Tổng cước Chưa…" at bounding box center [688, 20] width 1376 height 41
click at [179, 20] on input "text" at bounding box center [187, 20] width 194 height 18
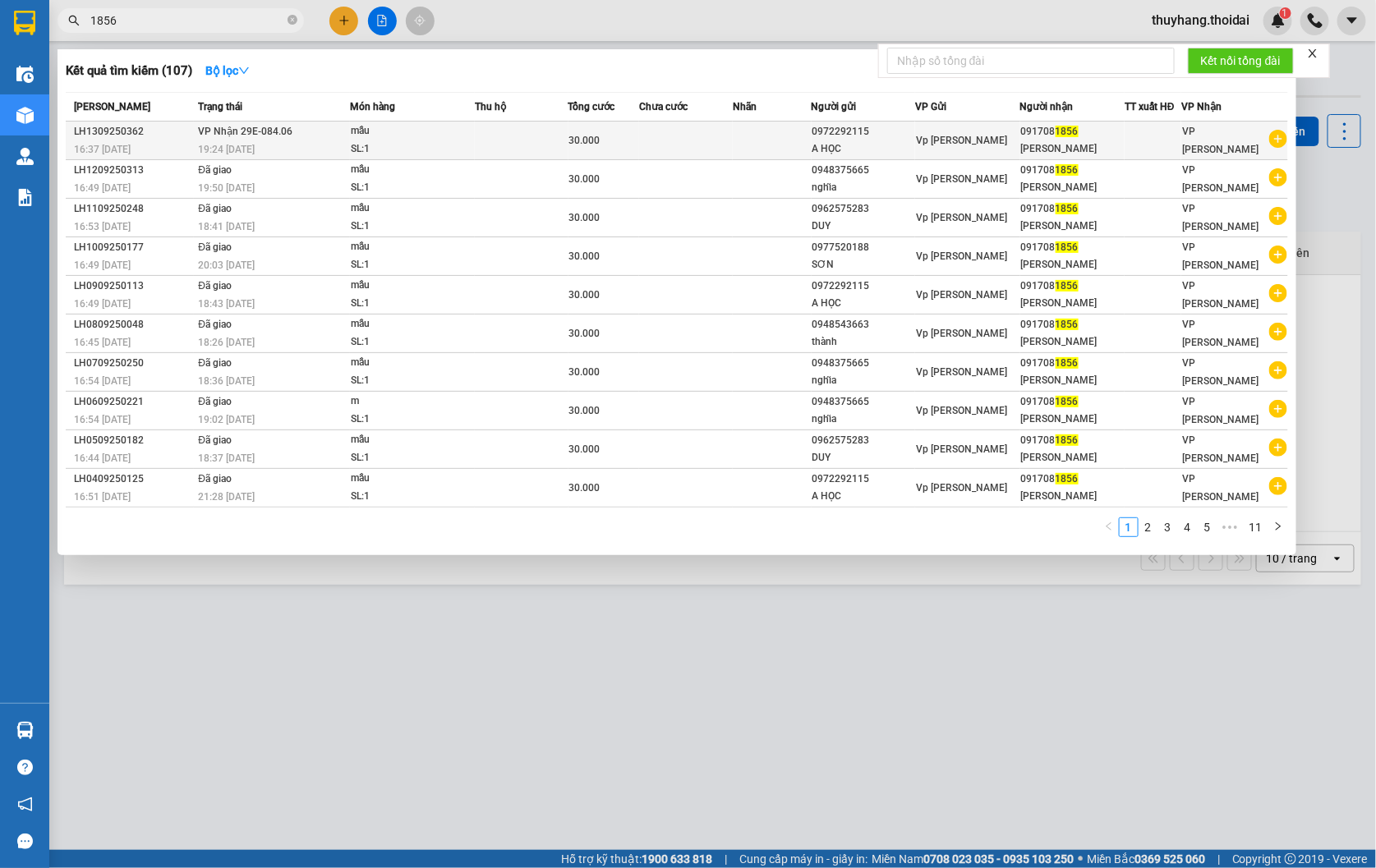
type input "1856"
click at [429, 137] on div "mẫu" at bounding box center [412, 131] width 123 height 18
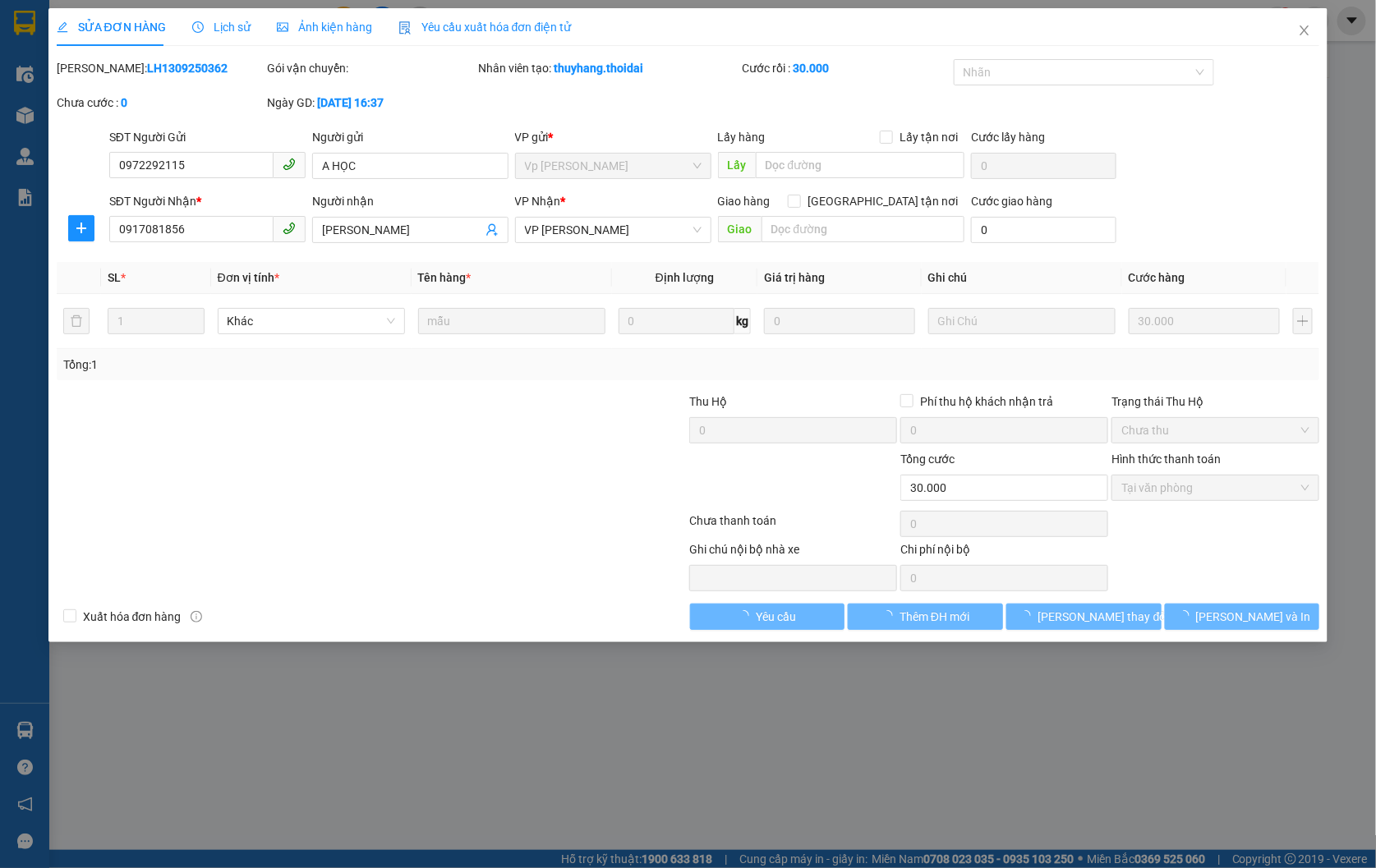
type input "0972292115"
type input "A HỌC"
type input "0917081856"
type input "[PERSON_NAME]"
type input "30.000"
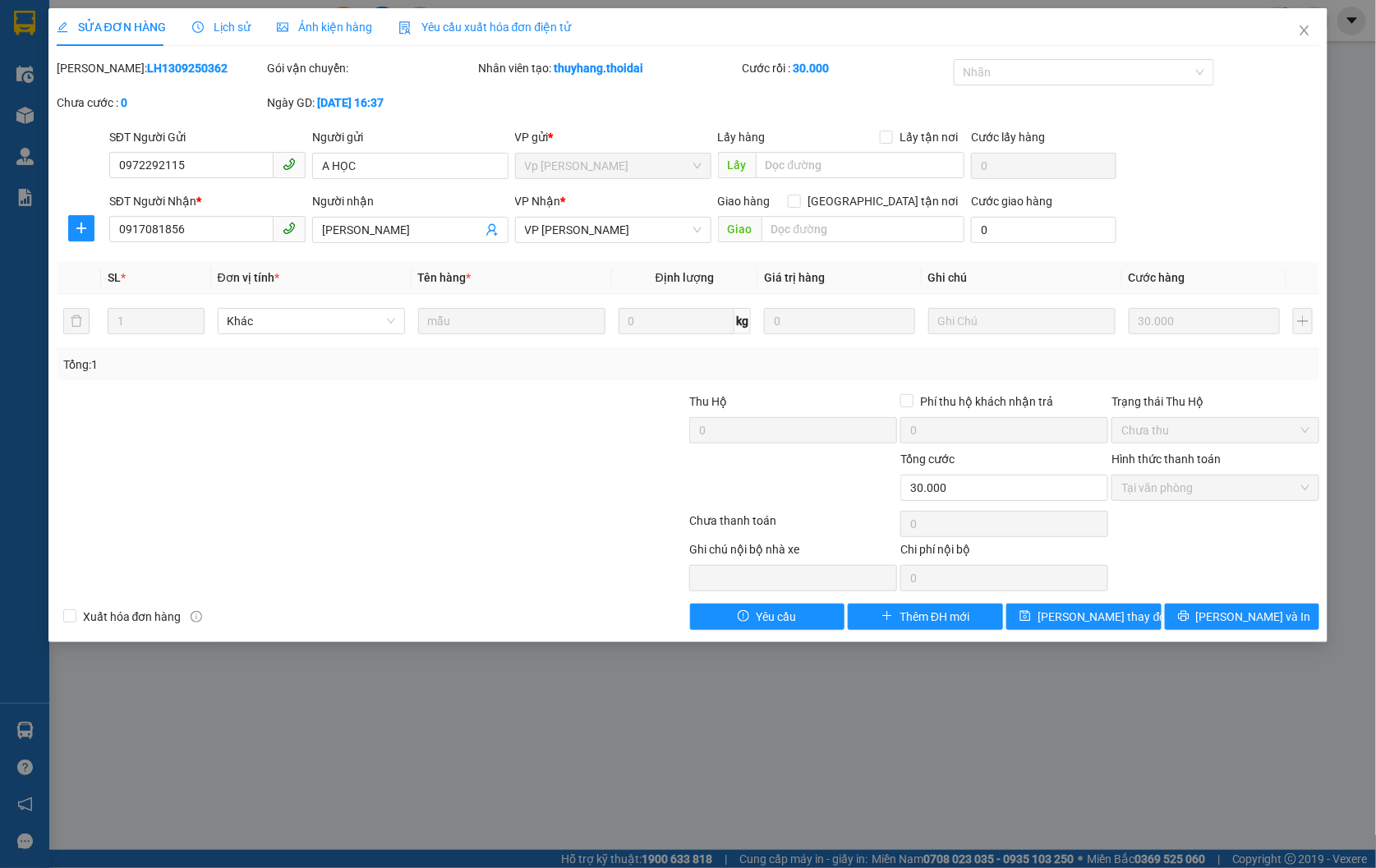
click at [210, 25] on span "Lịch sử" at bounding box center [222, 27] width 59 height 13
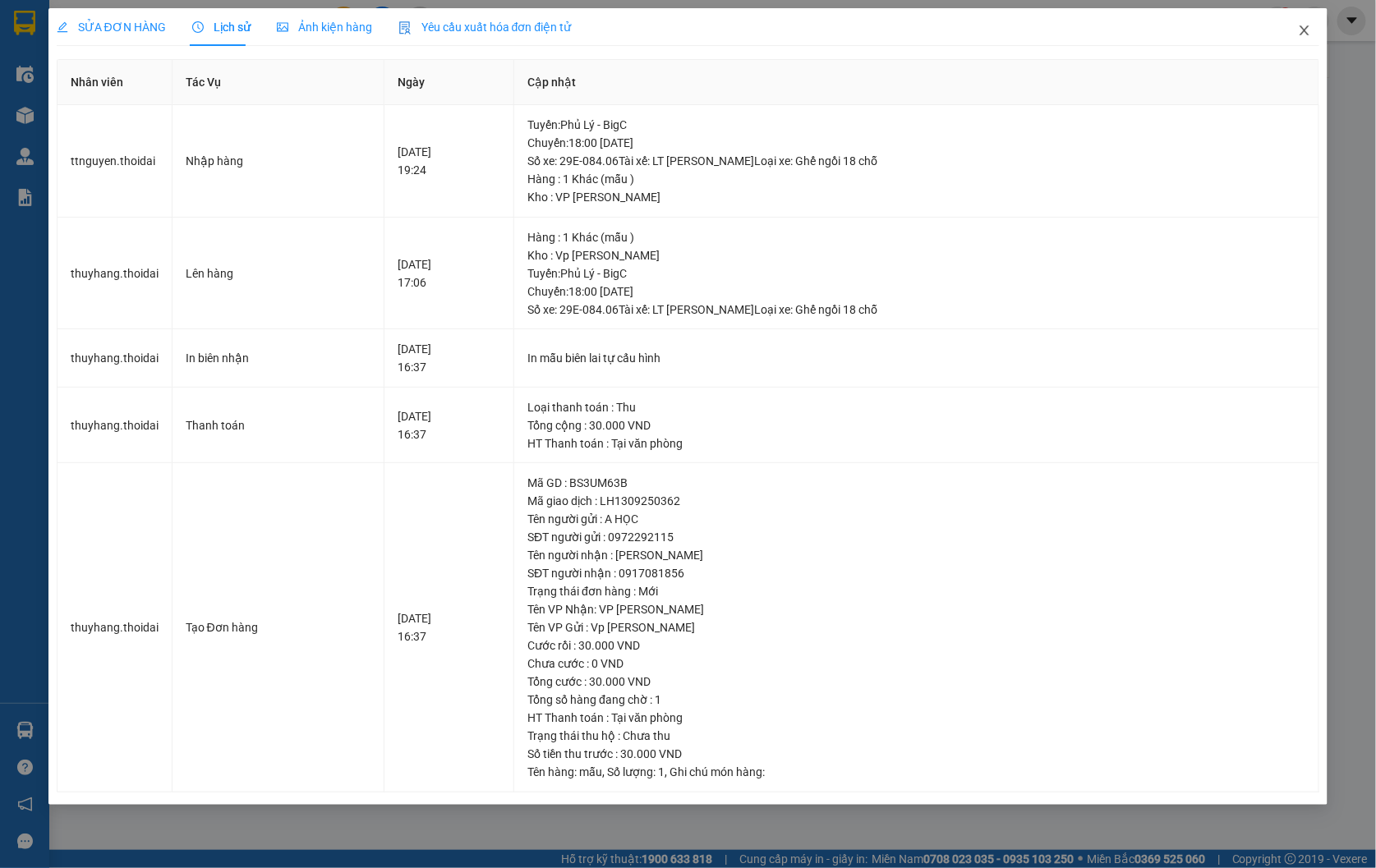
click at [1307, 33] on icon "close" at bounding box center [1305, 30] width 9 height 10
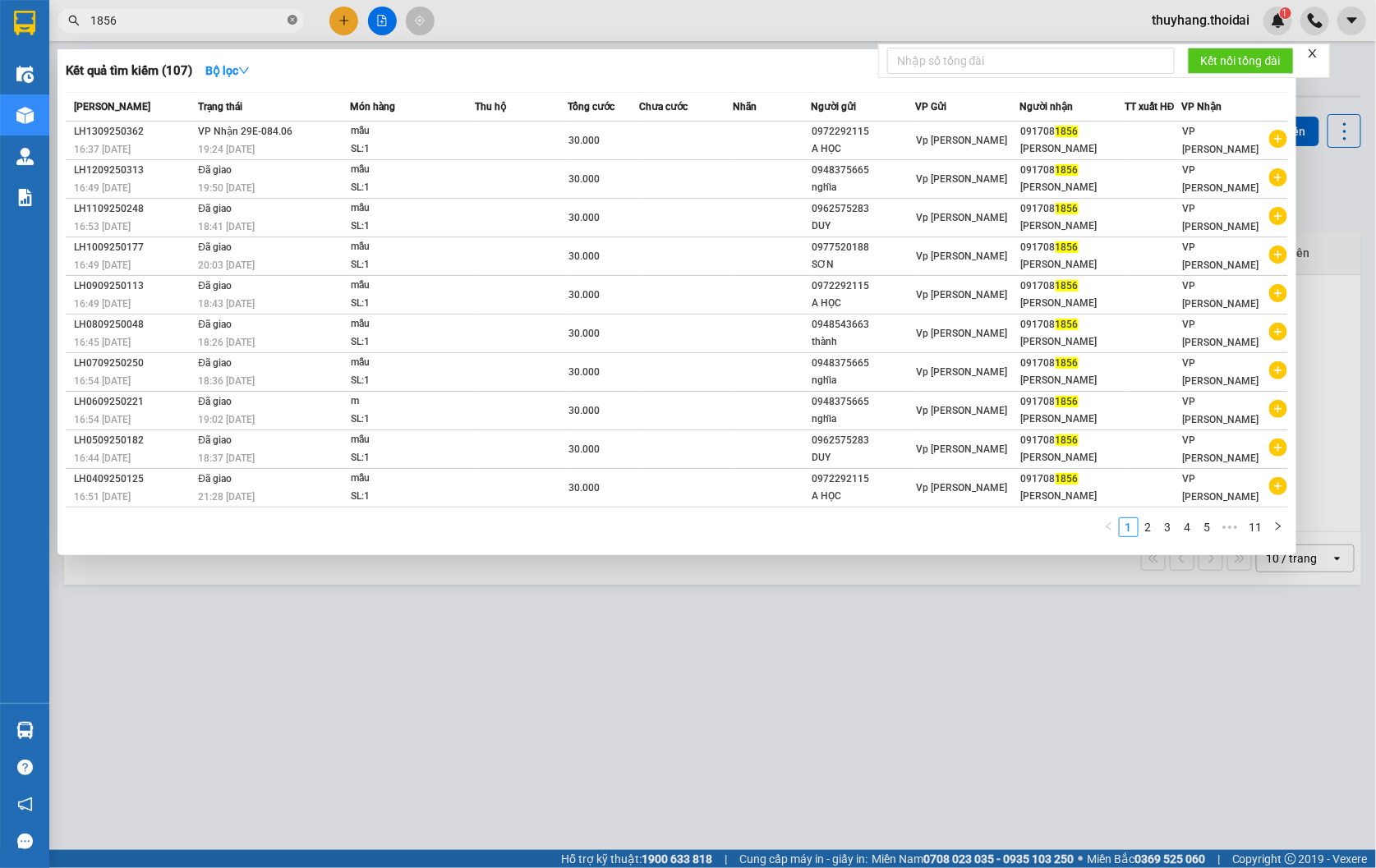
click at [293, 21] on icon "close-circle" at bounding box center [292, 20] width 10 height 10
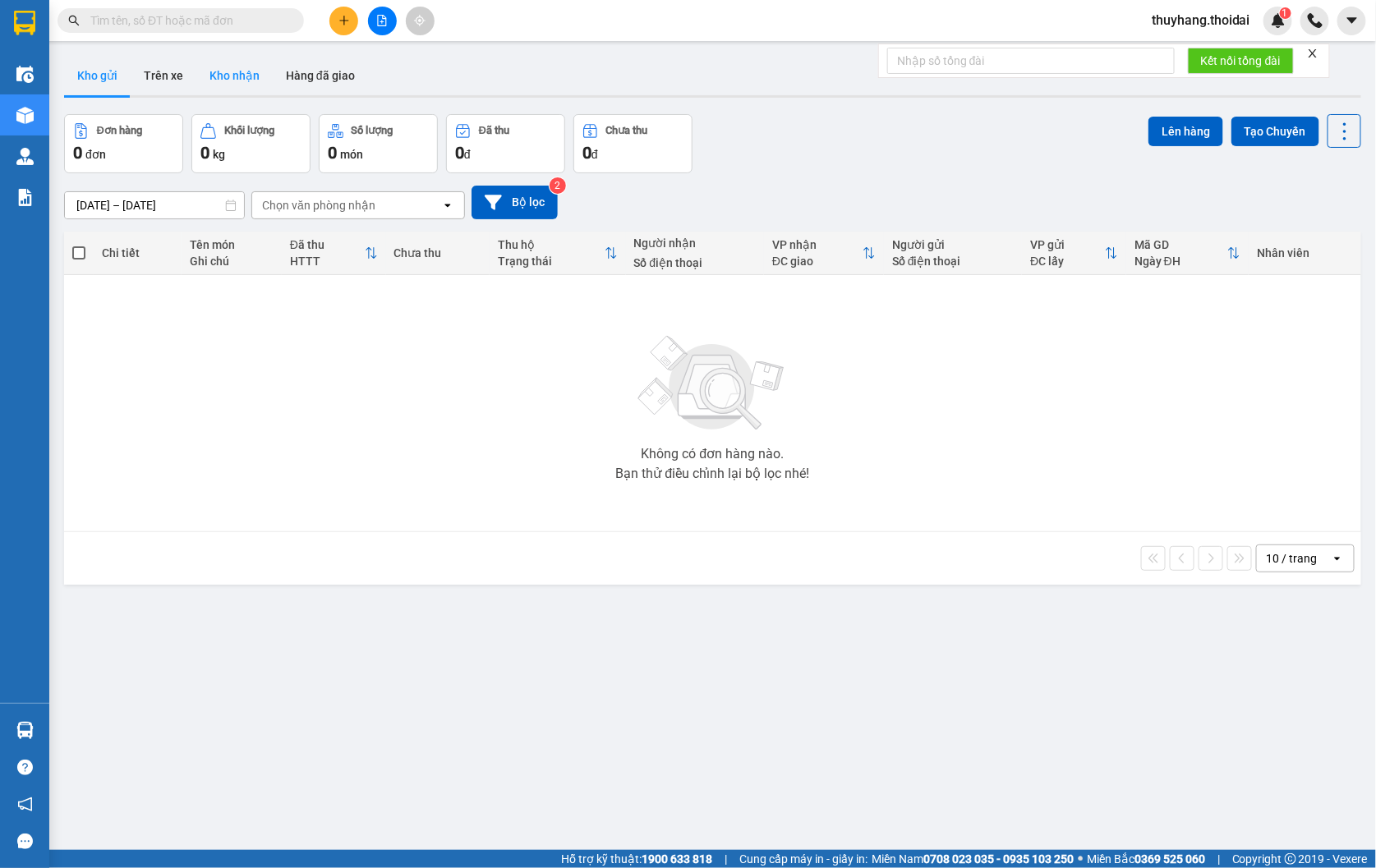
click at [257, 83] on button "Kho nhận" at bounding box center [234, 75] width 76 height 39
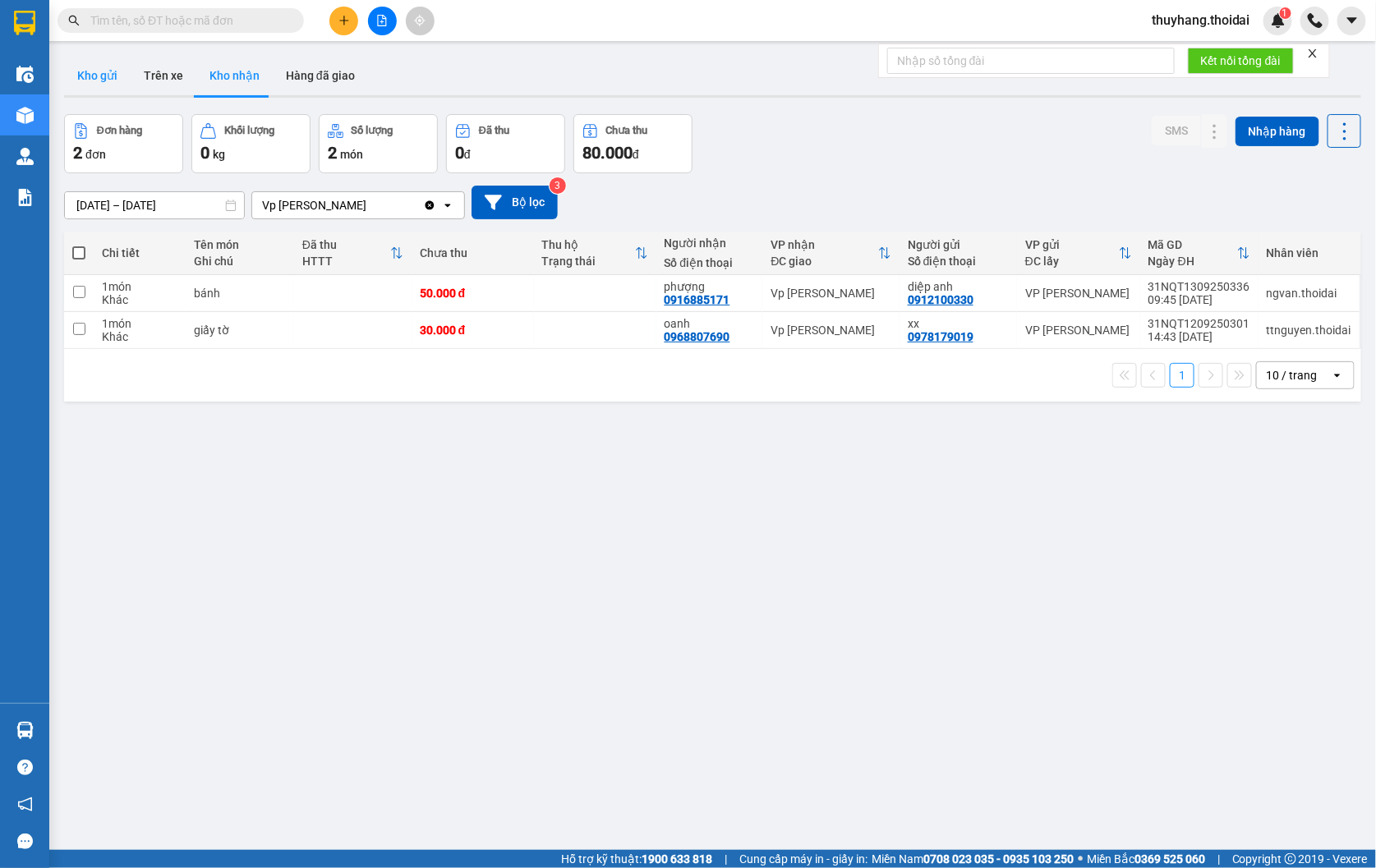
click at [112, 70] on button "Kho gửi" at bounding box center [97, 75] width 67 height 39
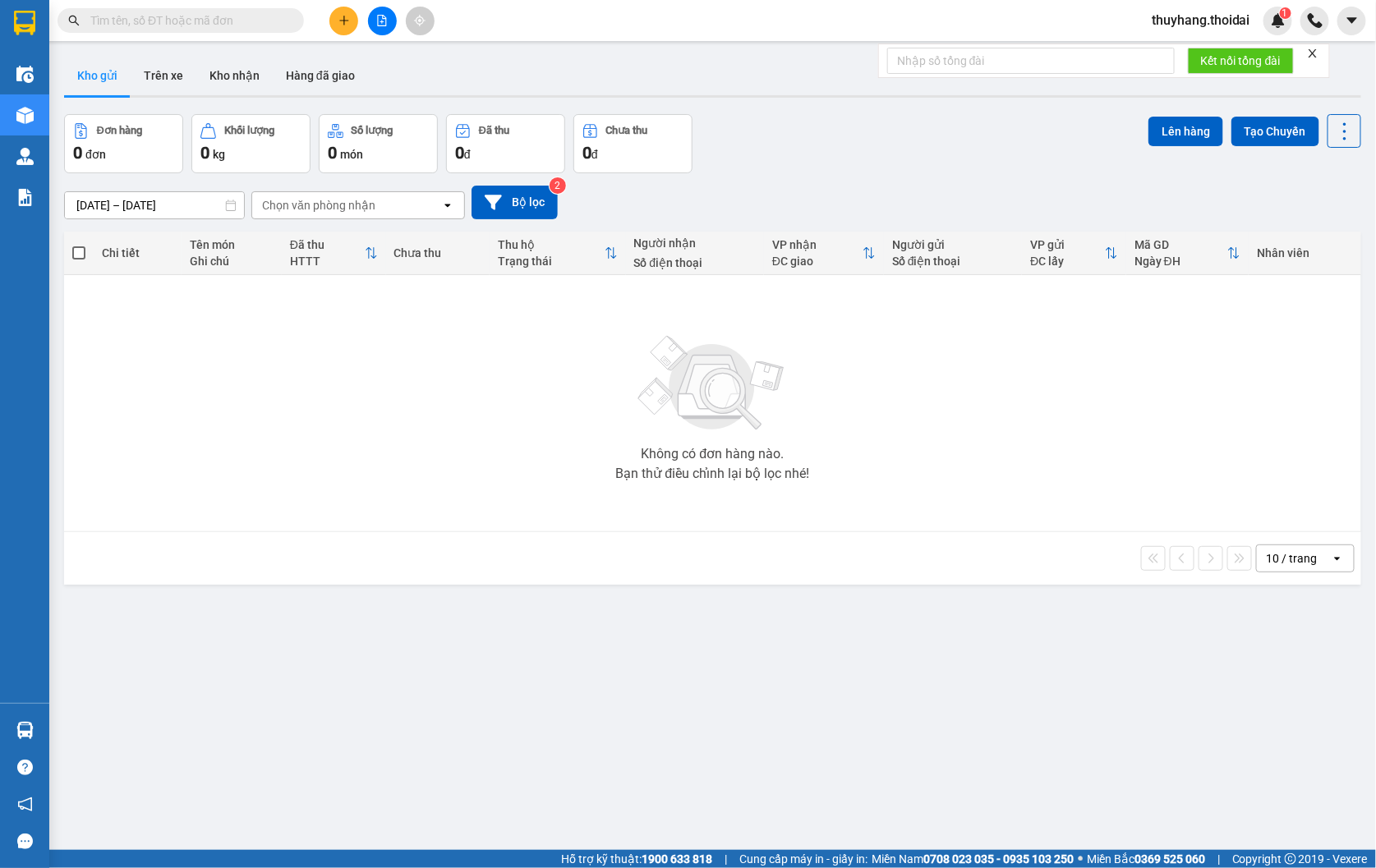
click at [222, 25] on input "text" at bounding box center [187, 20] width 194 height 18
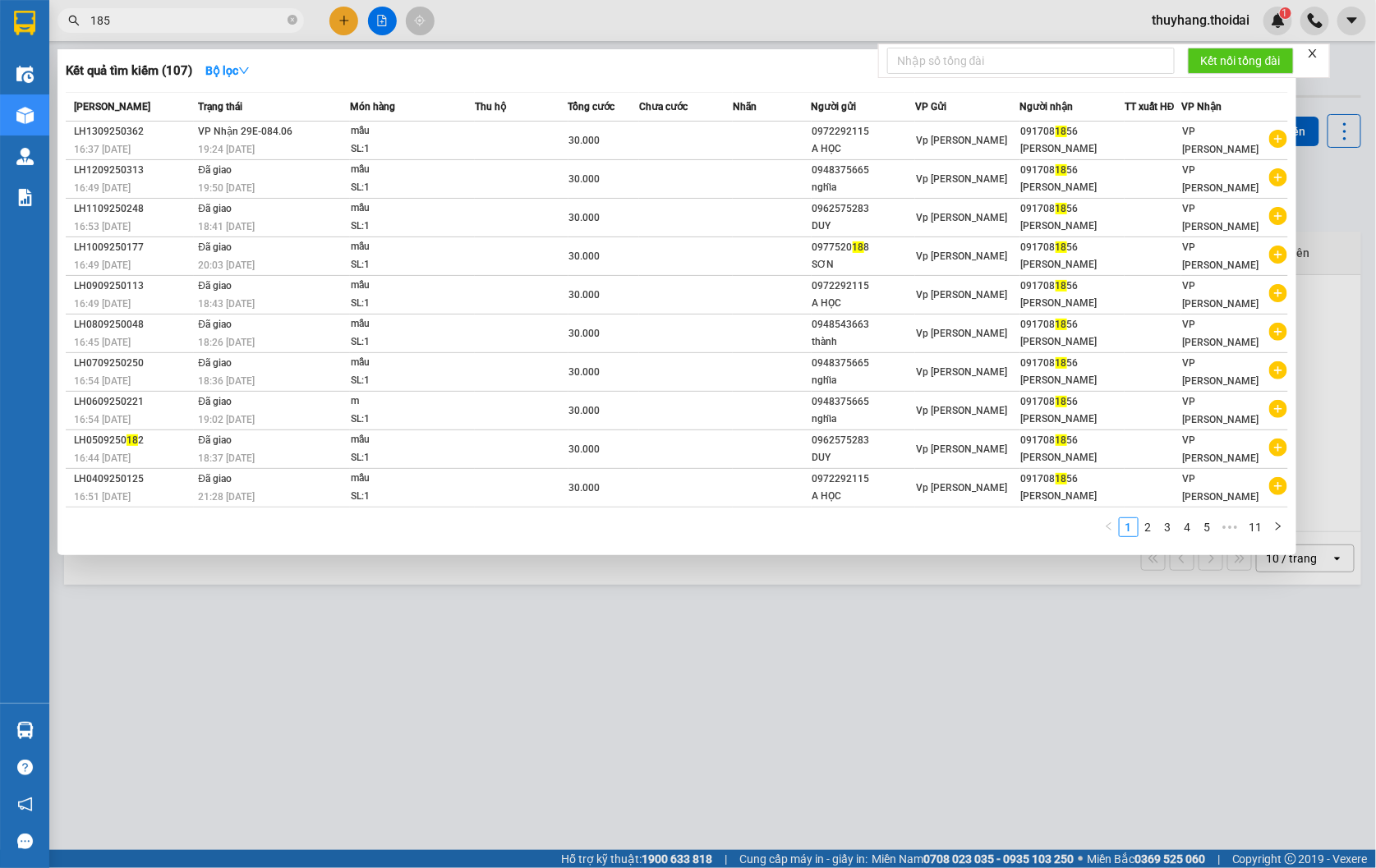
type input "1856"
click at [292, 18] on icon "close-circle" at bounding box center [292, 20] width 10 height 10
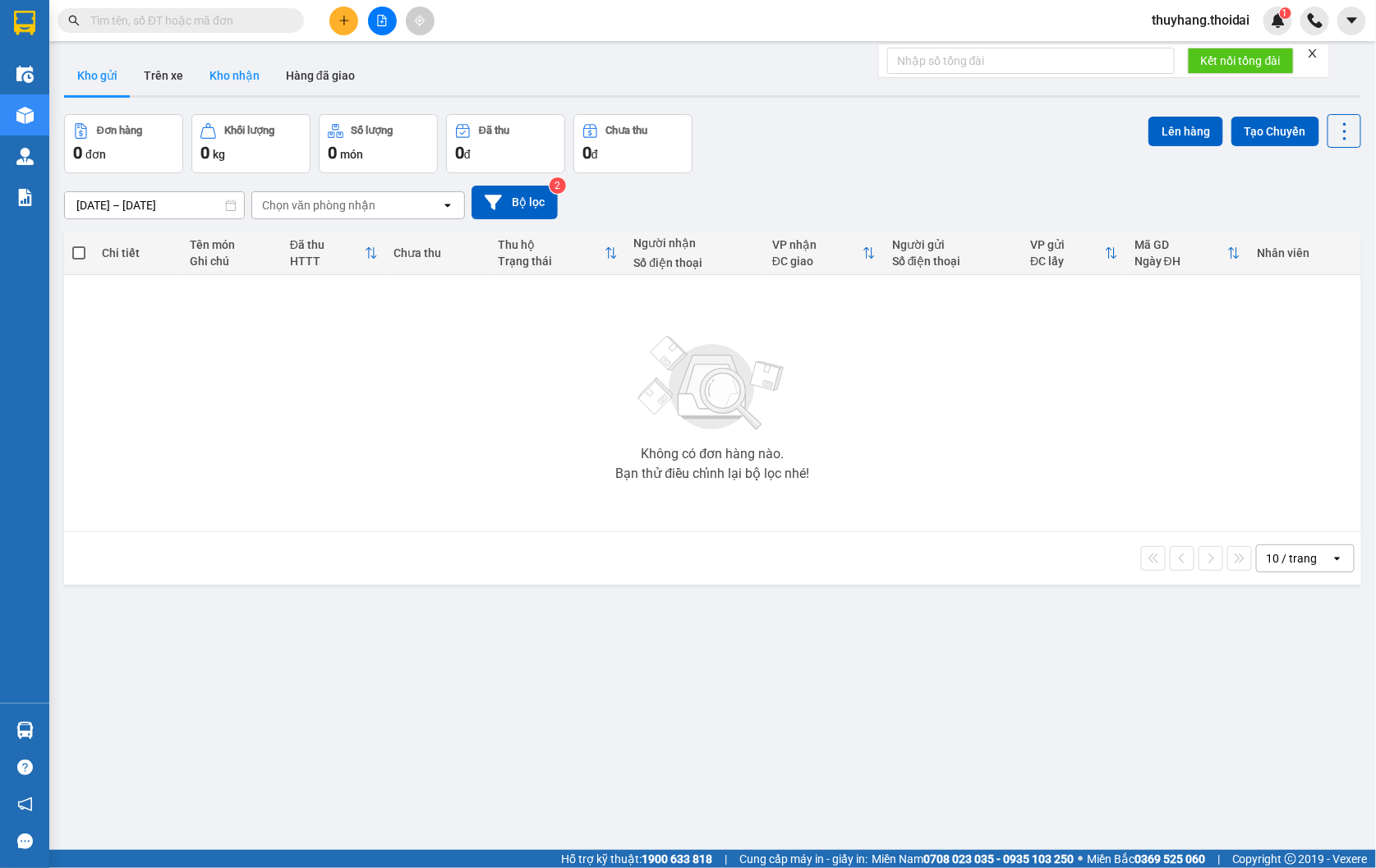
click at [217, 72] on button "Kho nhận" at bounding box center [234, 75] width 76 height 39
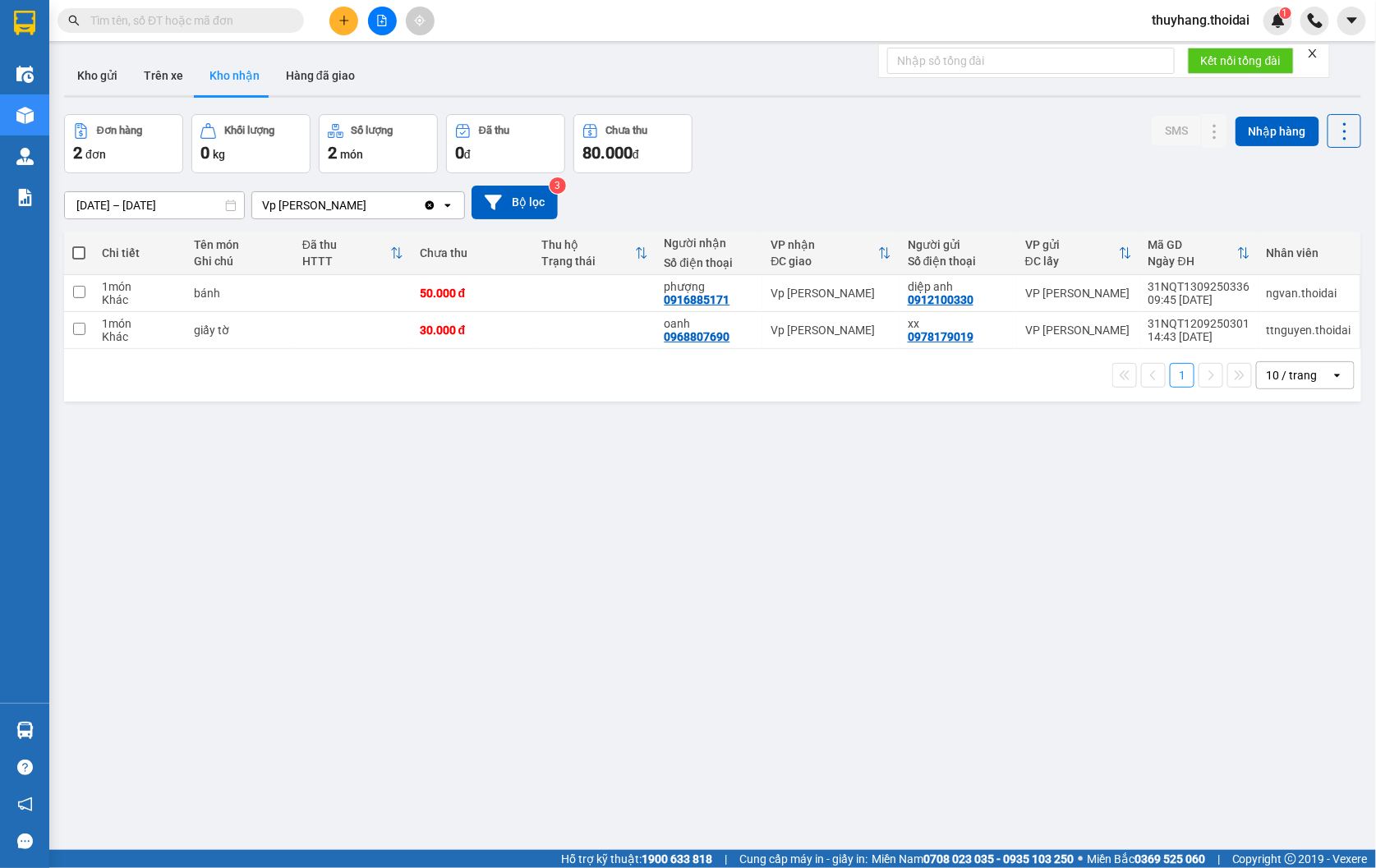
click at [77, 250] on span at bounding box center [78, 253] width 13 height 13
click at [79, 245] on input "checkbox" at bounding box center [79, 245] width 0 height 0
checkbox input "true"
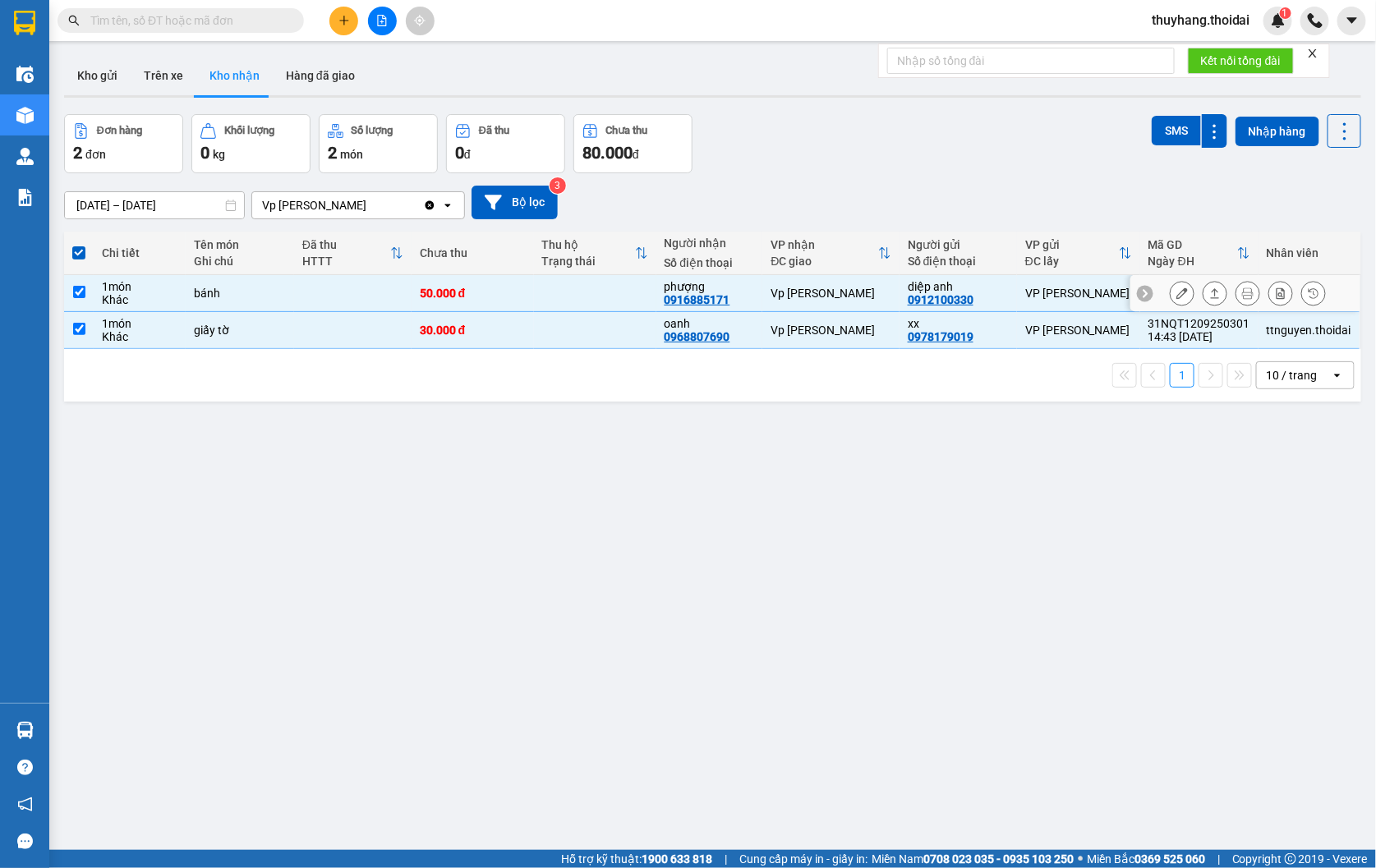
click at [1177, 292] on button at bounding box center [1182, 294] width 23 height 28
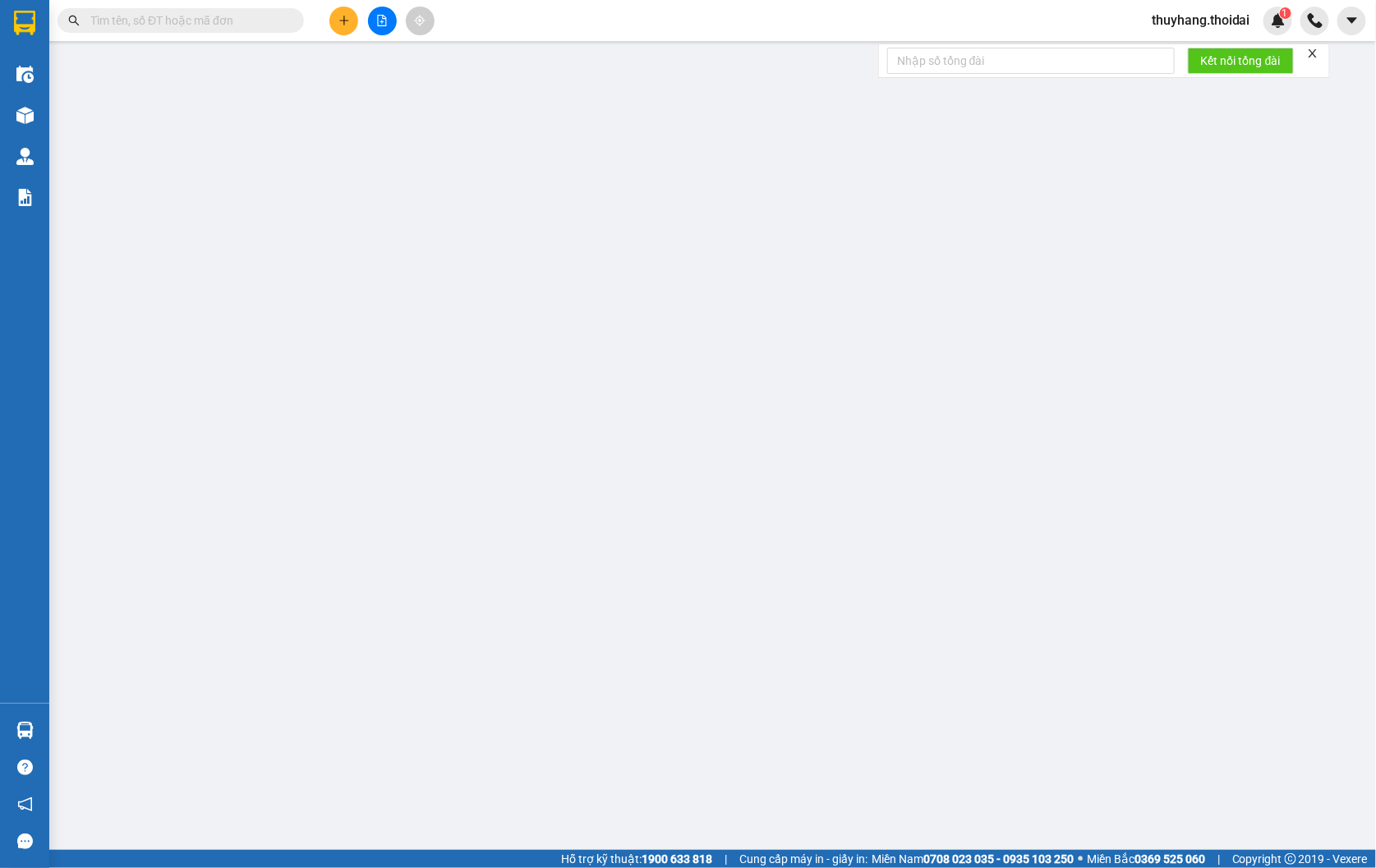
type input "0912100330"
type input "diệp anh"
type input "0916885171"
type input "phượng"
type input "50.000"
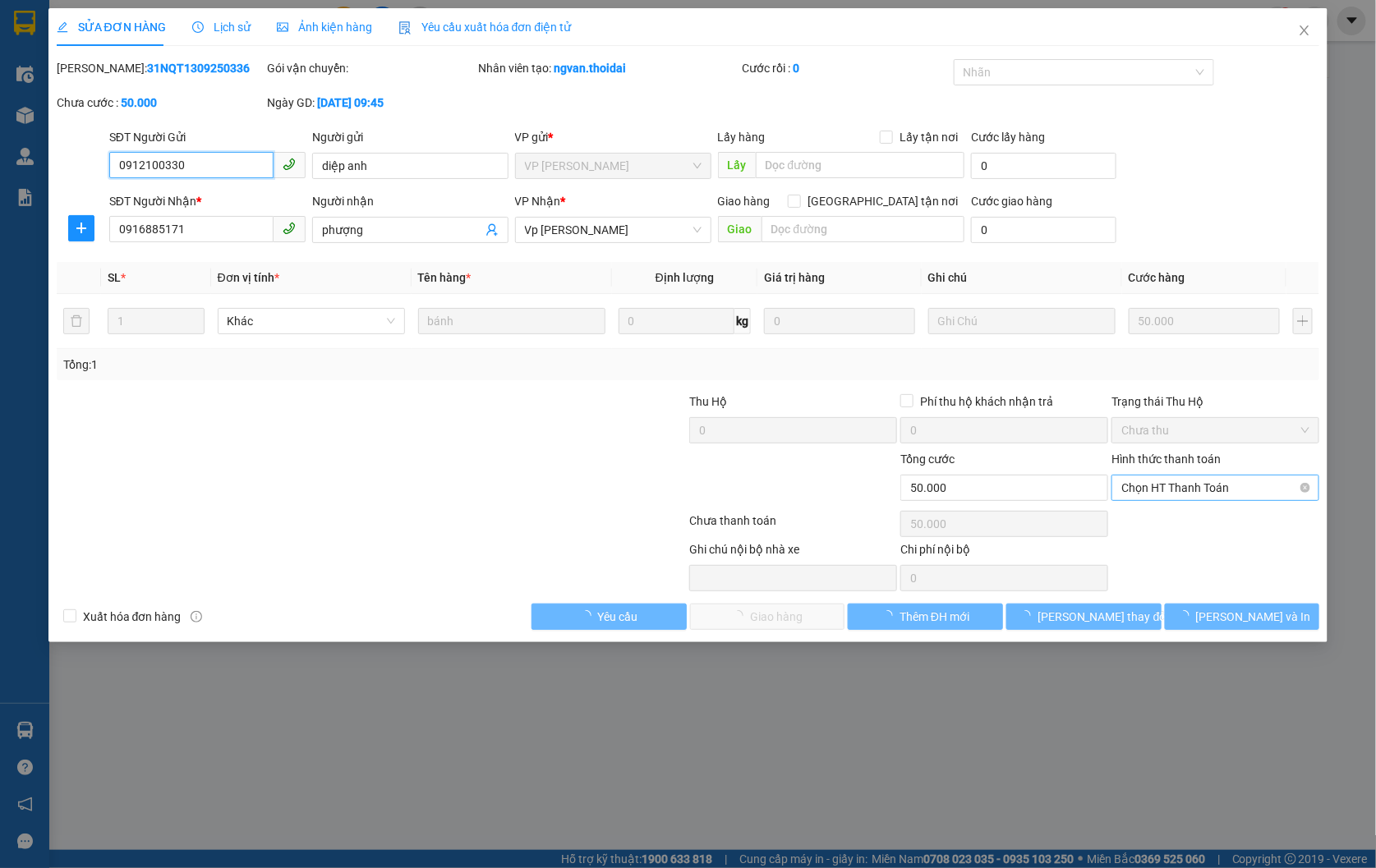
click at [1173, 486] on span "Chọn HT Thanh Toán" at bounding box center [1215, 488] width 188 height 25
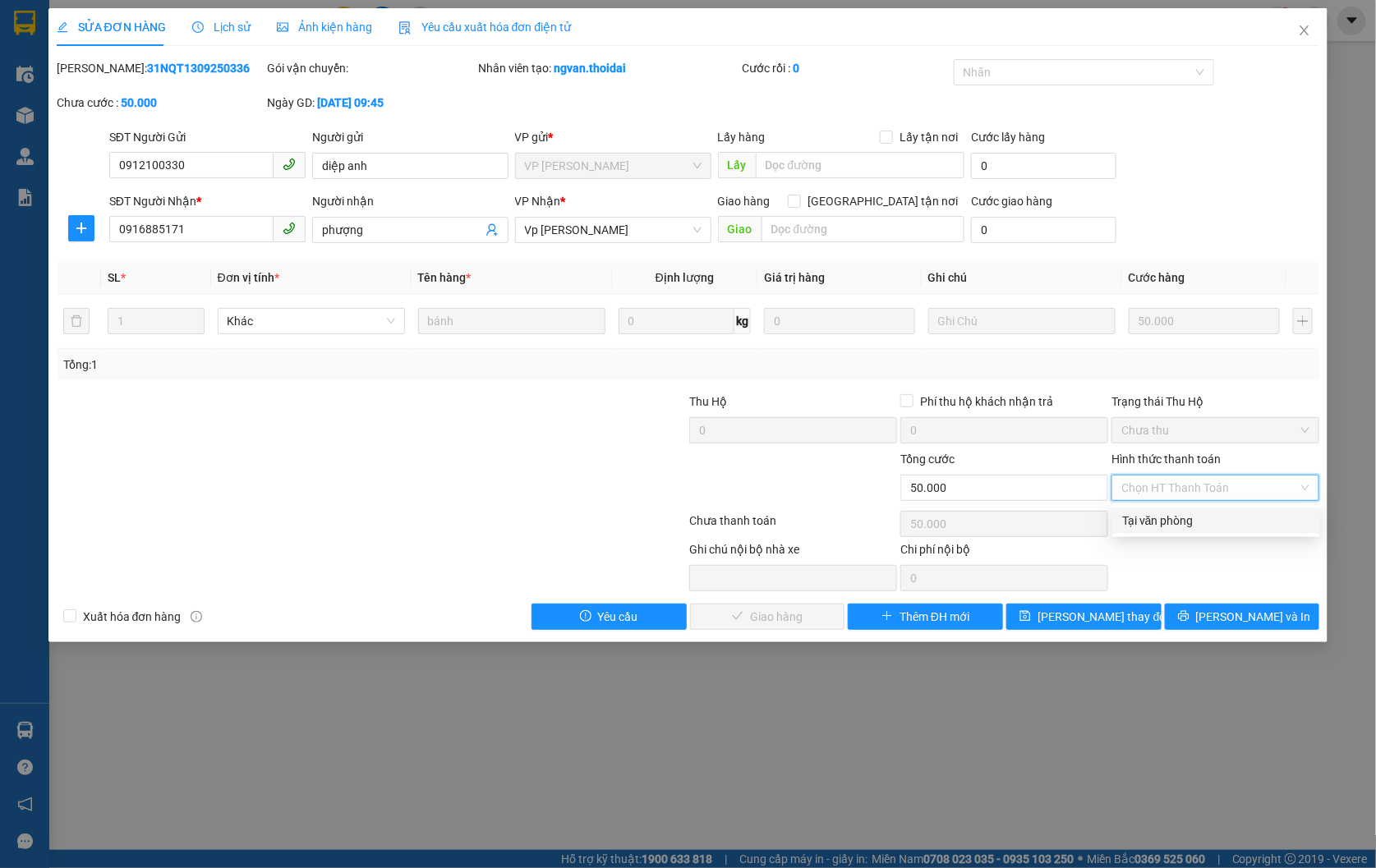
click at [1171, 517] on div "Tại văn phòng" at bounding box center [1216, 521] width 188 height 18
type input "0"
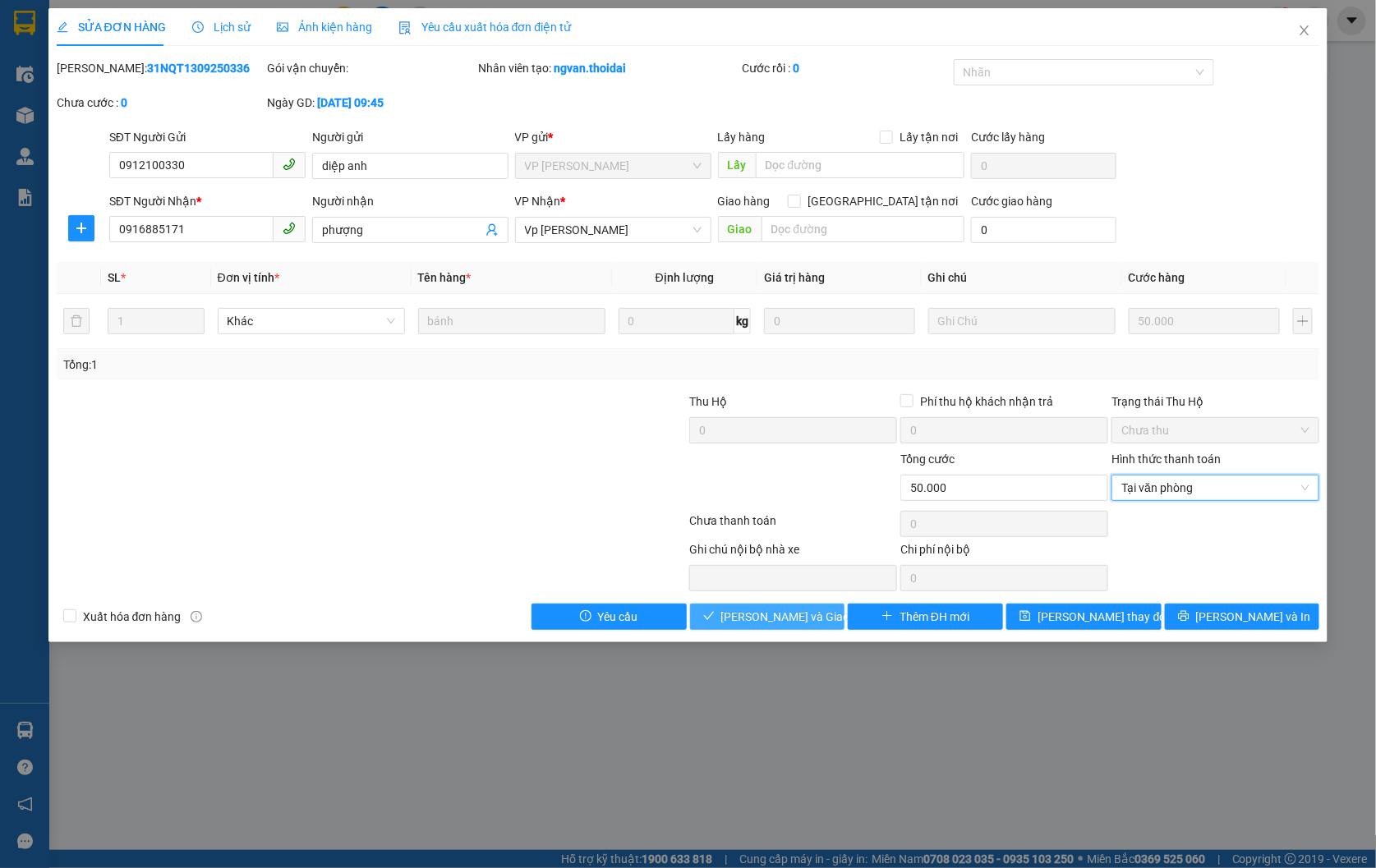
click at [774, 619] on span "[PERSON_NAME] và Giao hàng" at bounding box center [801, 617] width 158 height 18
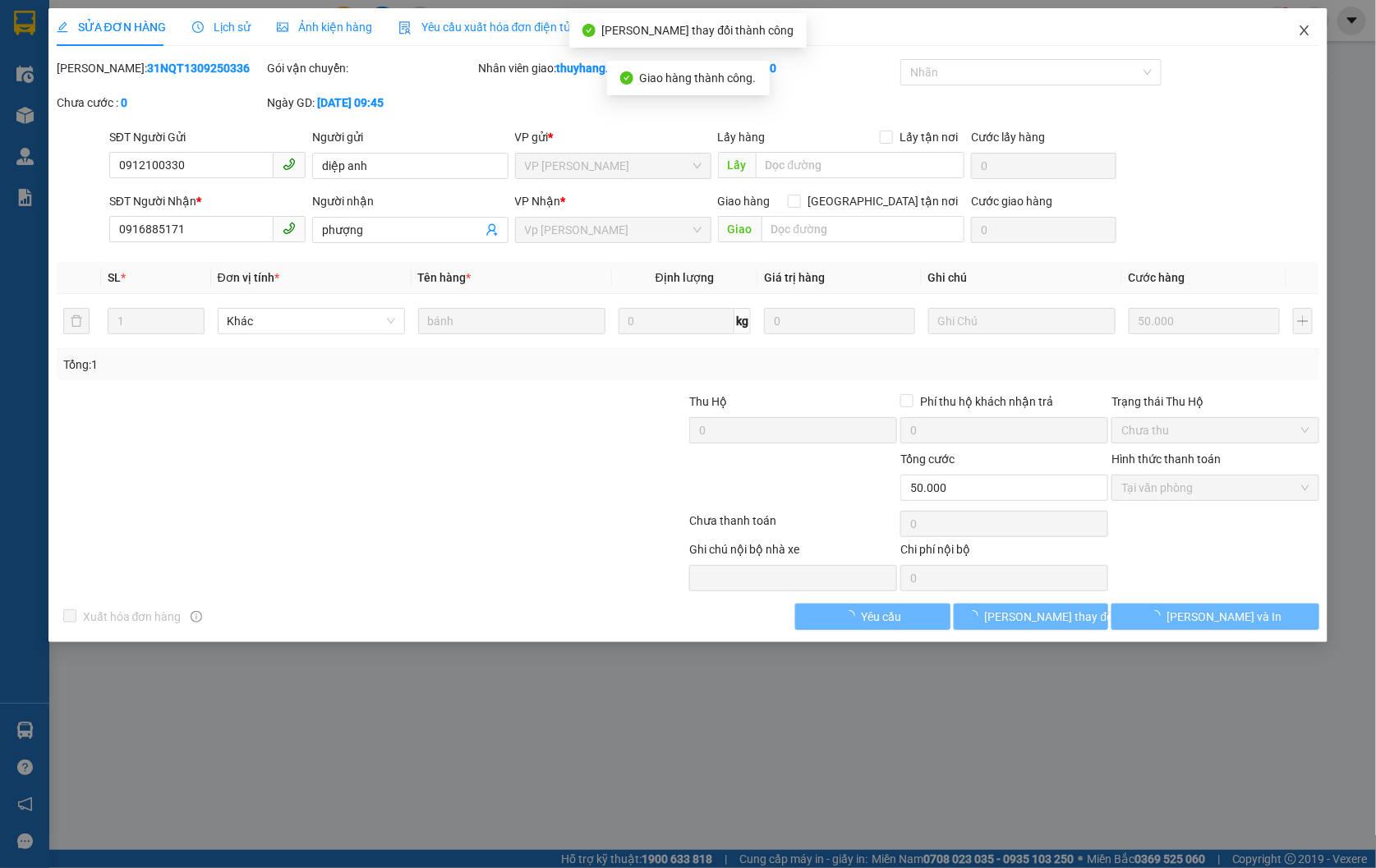
click at [1307, 30] on icon "close" at bounding box center [1305, 30] width 9 height 10
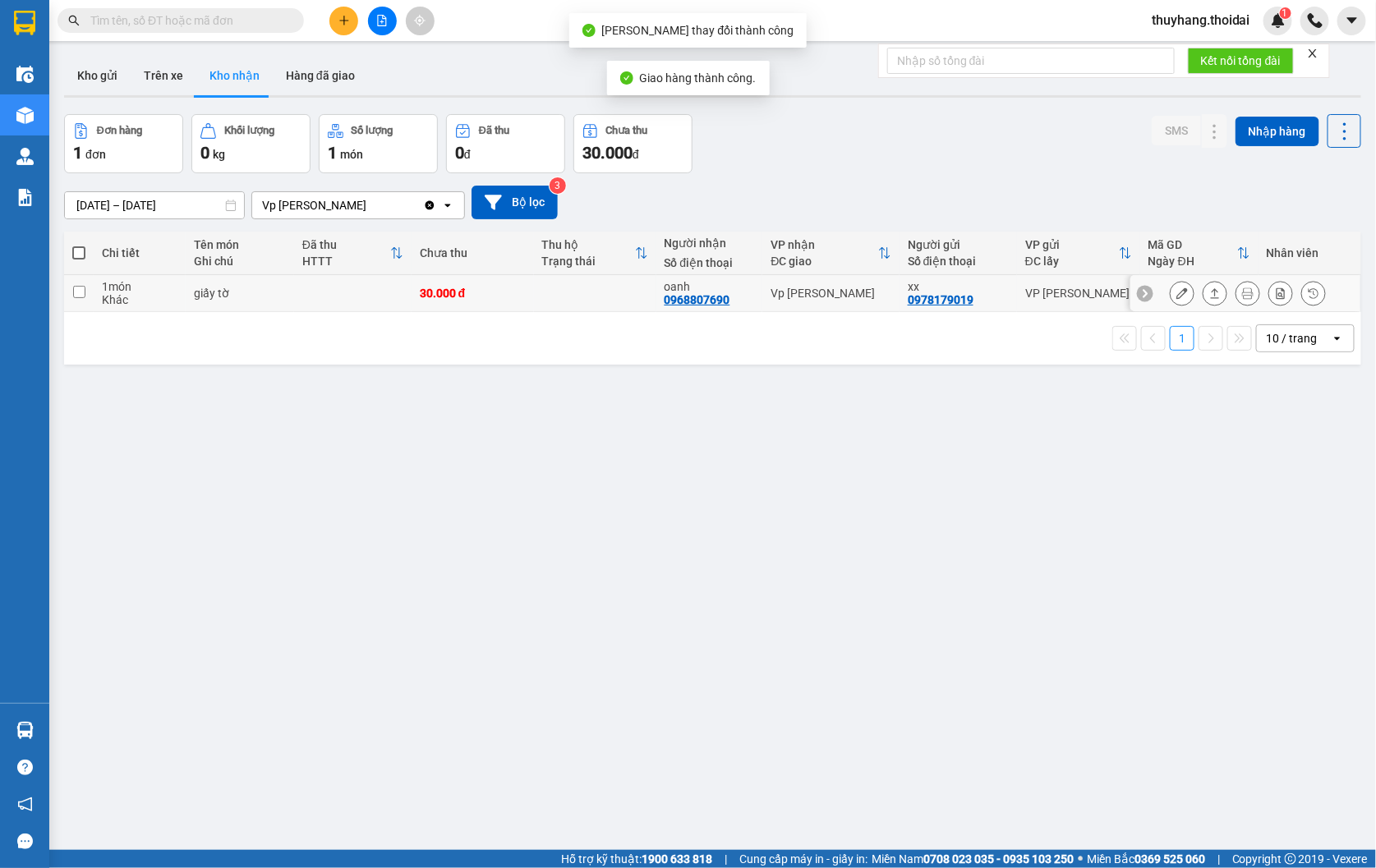
click at [1176, 292] on icon at bounding box center [1182, 293] width 12 height 12
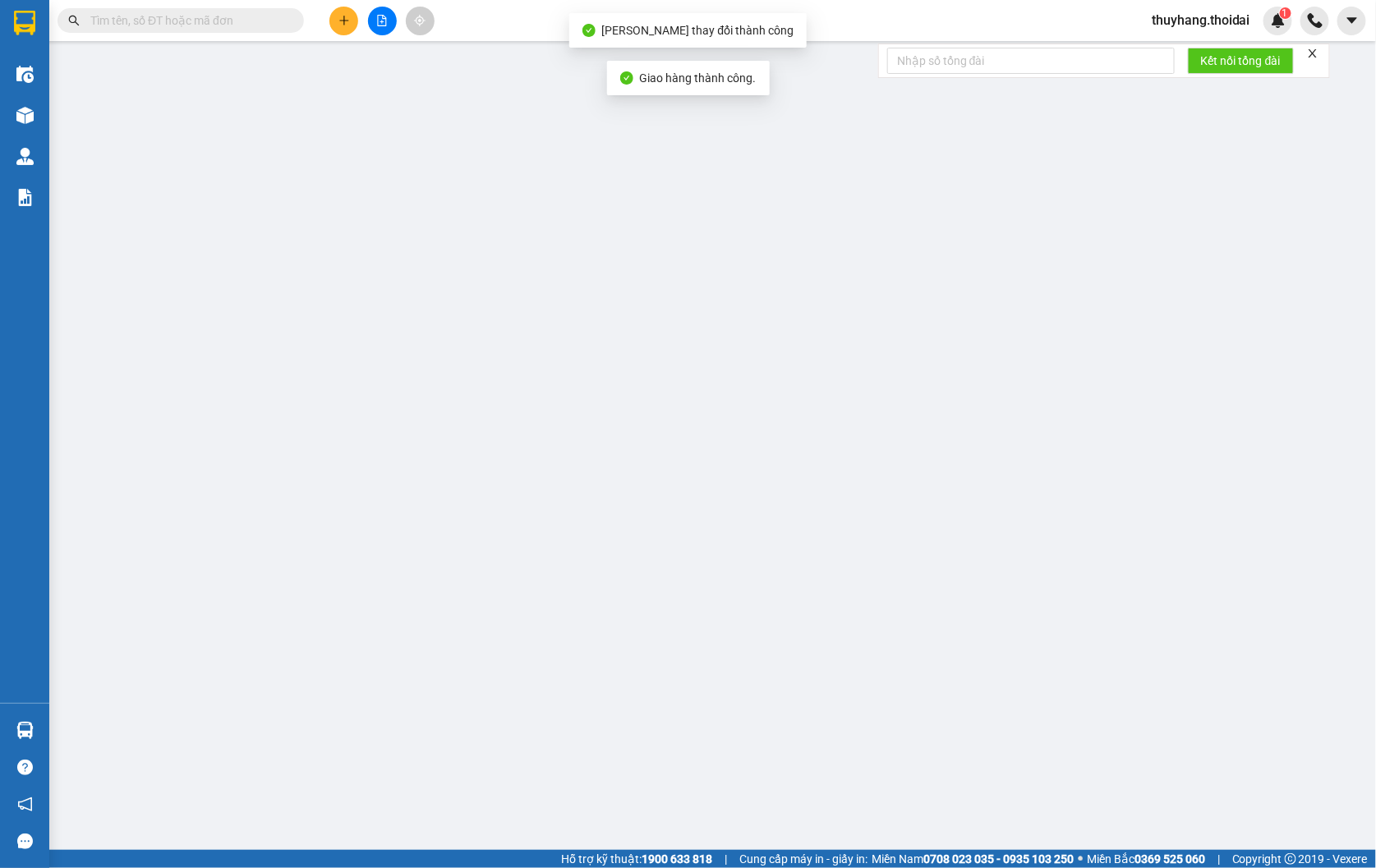
type input "0978179019"
type input "xx"
type input "0968807690"
type input "oanh"
type input "30.000"
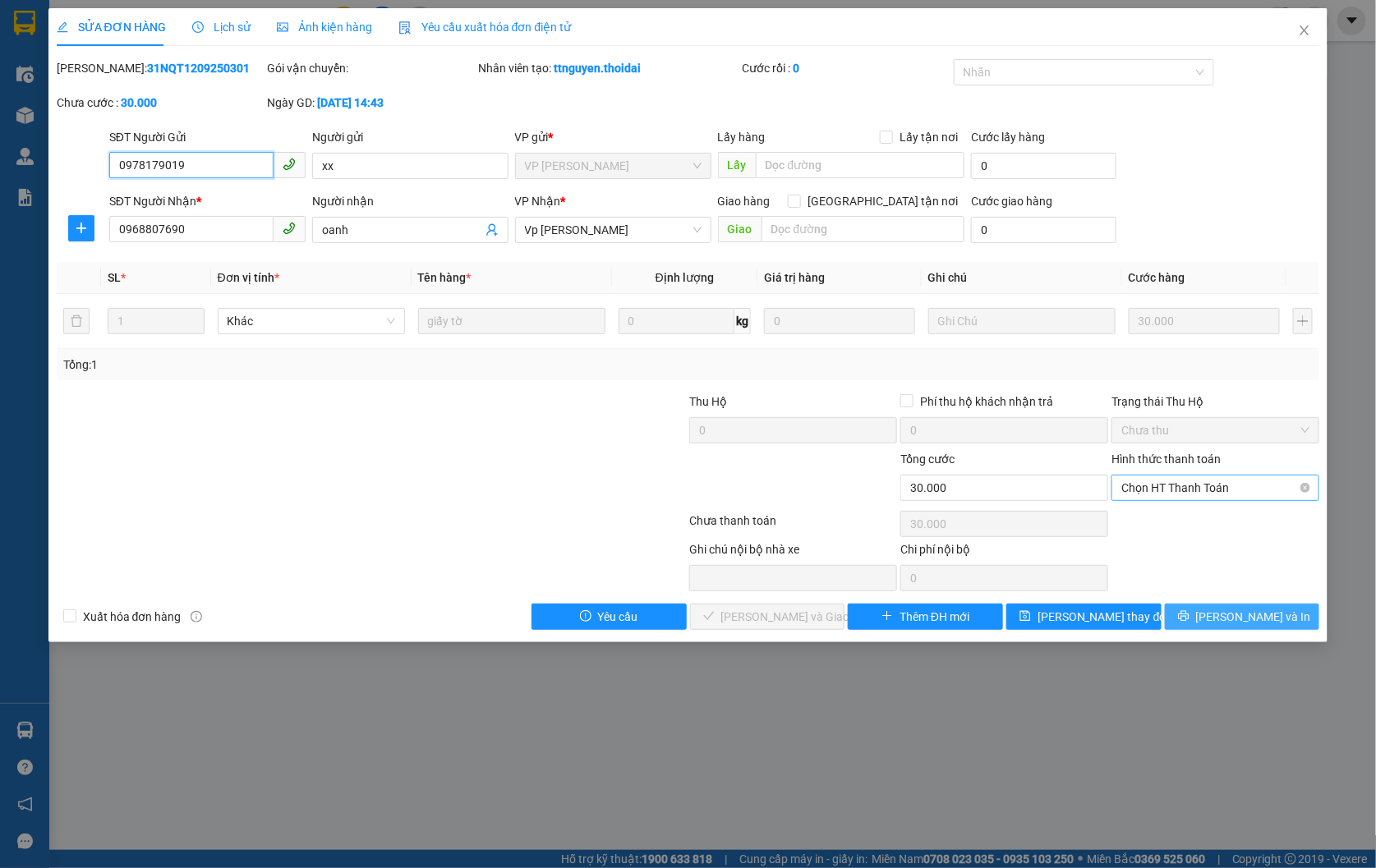
click at [1181, 482] on span "Chọn HT Thanh Toán" at bounding box center [1215, 488] width 188 height 25
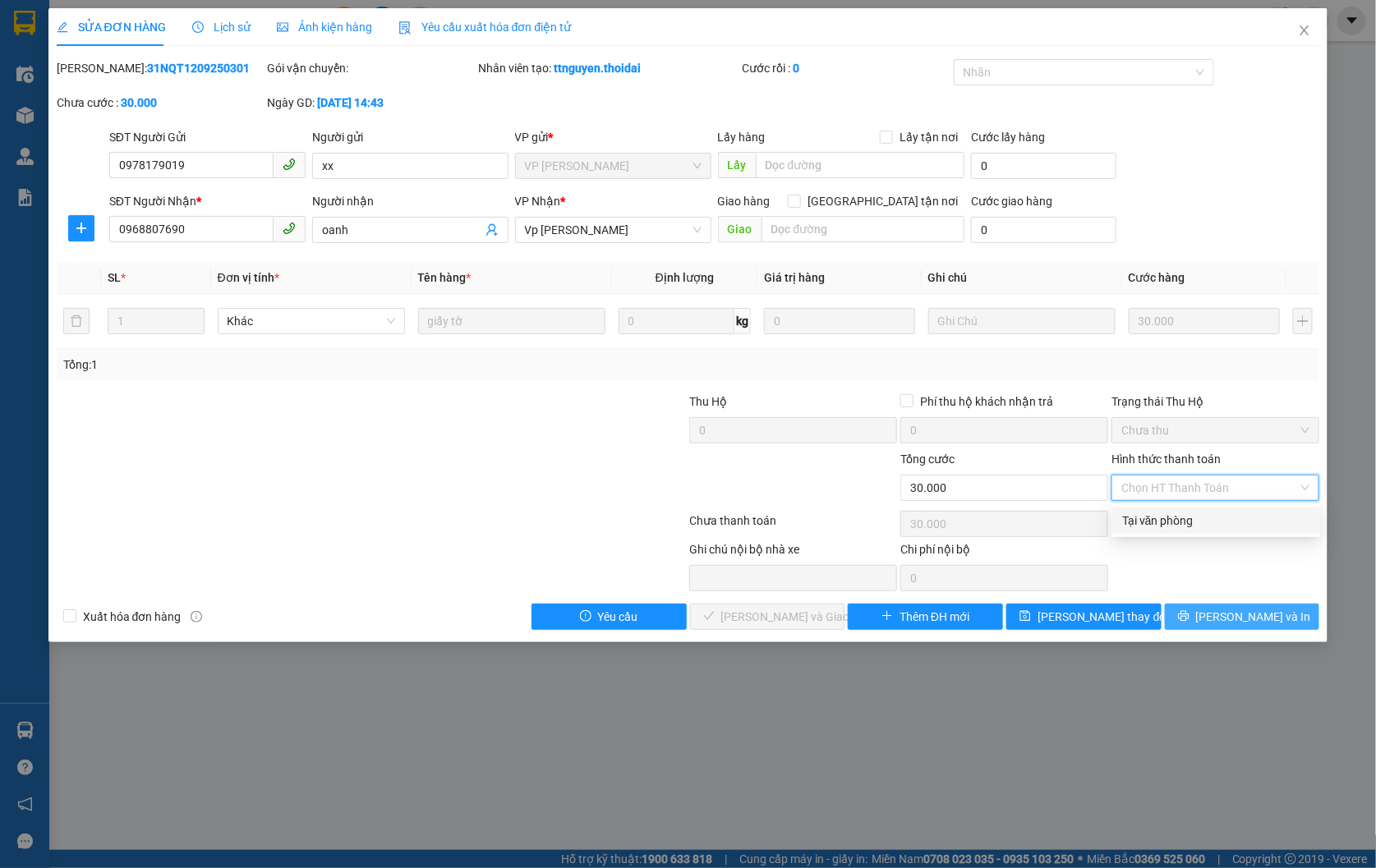
click at [1186, 521] on div "Tại văn phòng" at bounding box center [1216, 521] width 188 height 18
type input "0"
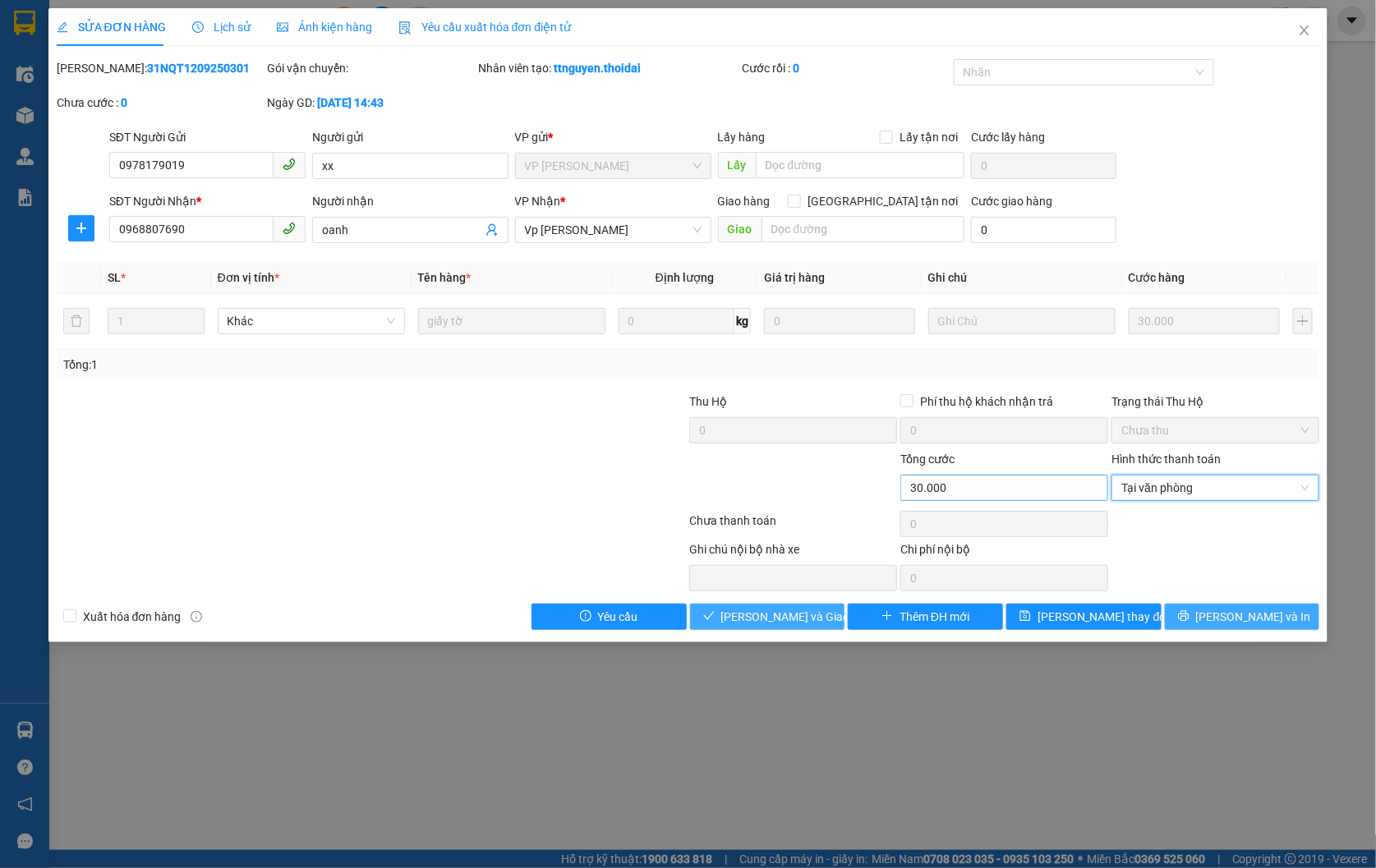
click at [760, 614] on span "[PERSON_NAME] và Giao hàng" at bounding box center [801, 617] width 158 height 18
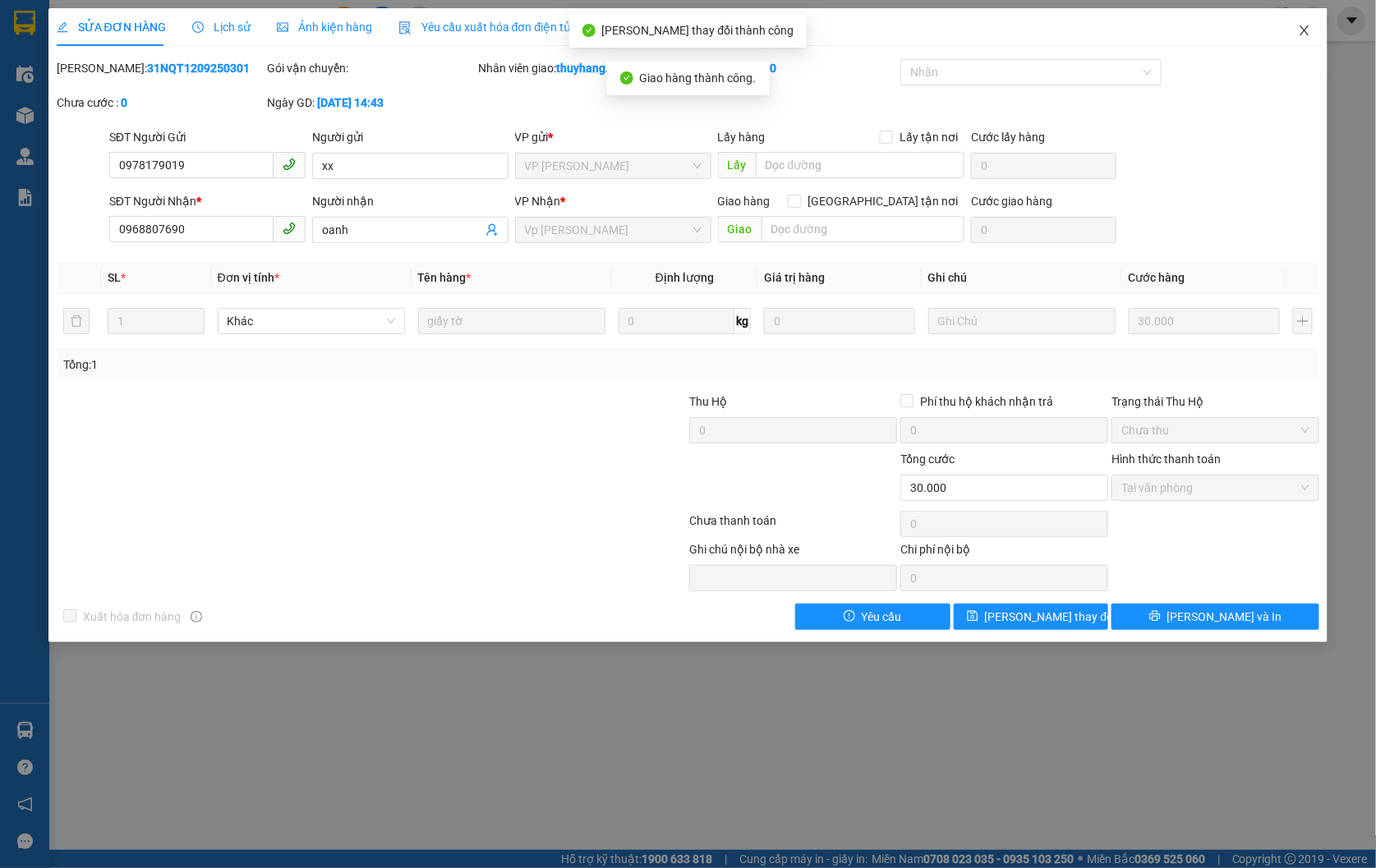
click at [1305, 28] on icon "close" at bounding box center [1304, 30] width 13 height 13
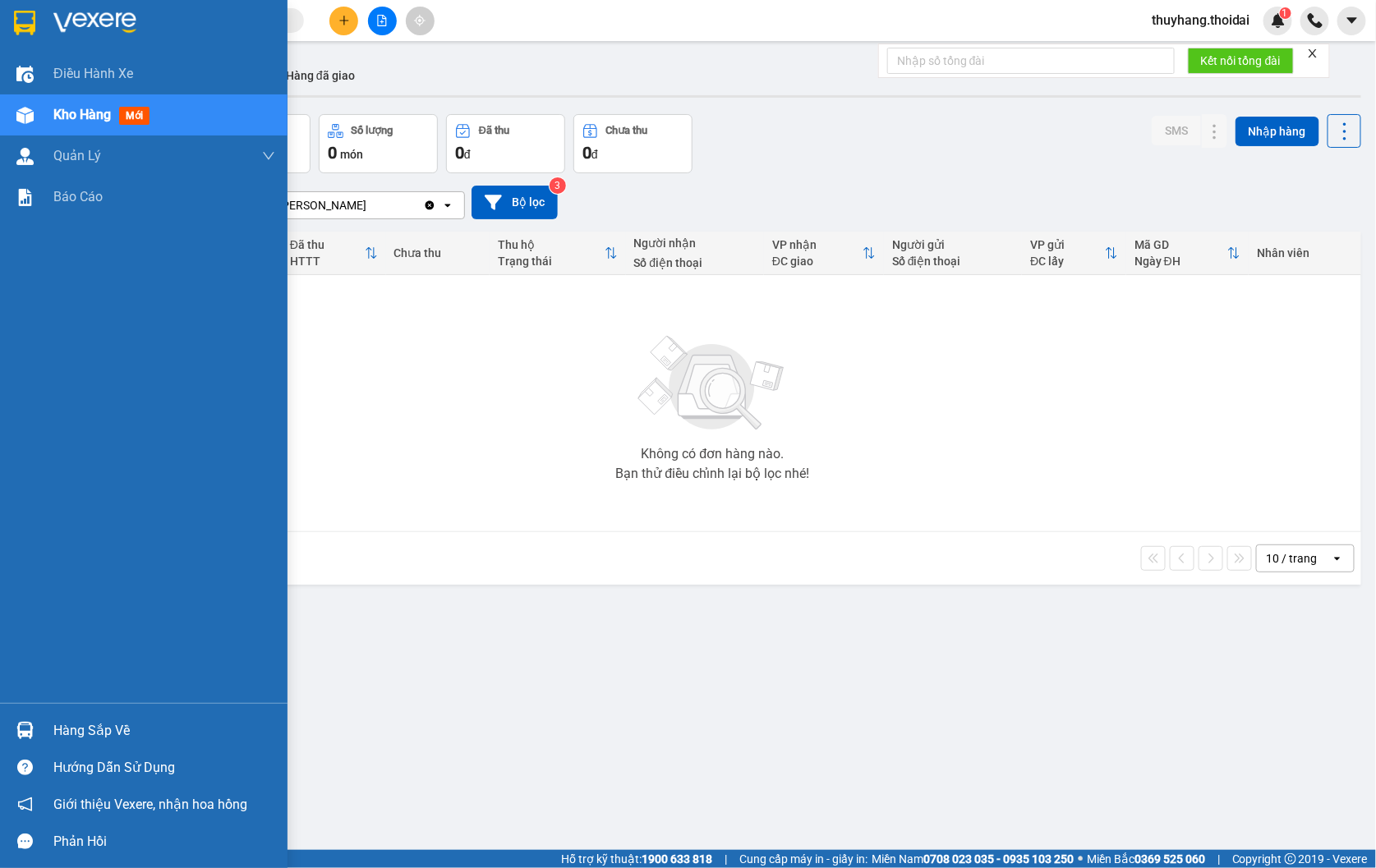
click at [87, 712] on div "Hàng sắp về" at bounding box center [144, 730] width 288 height 37
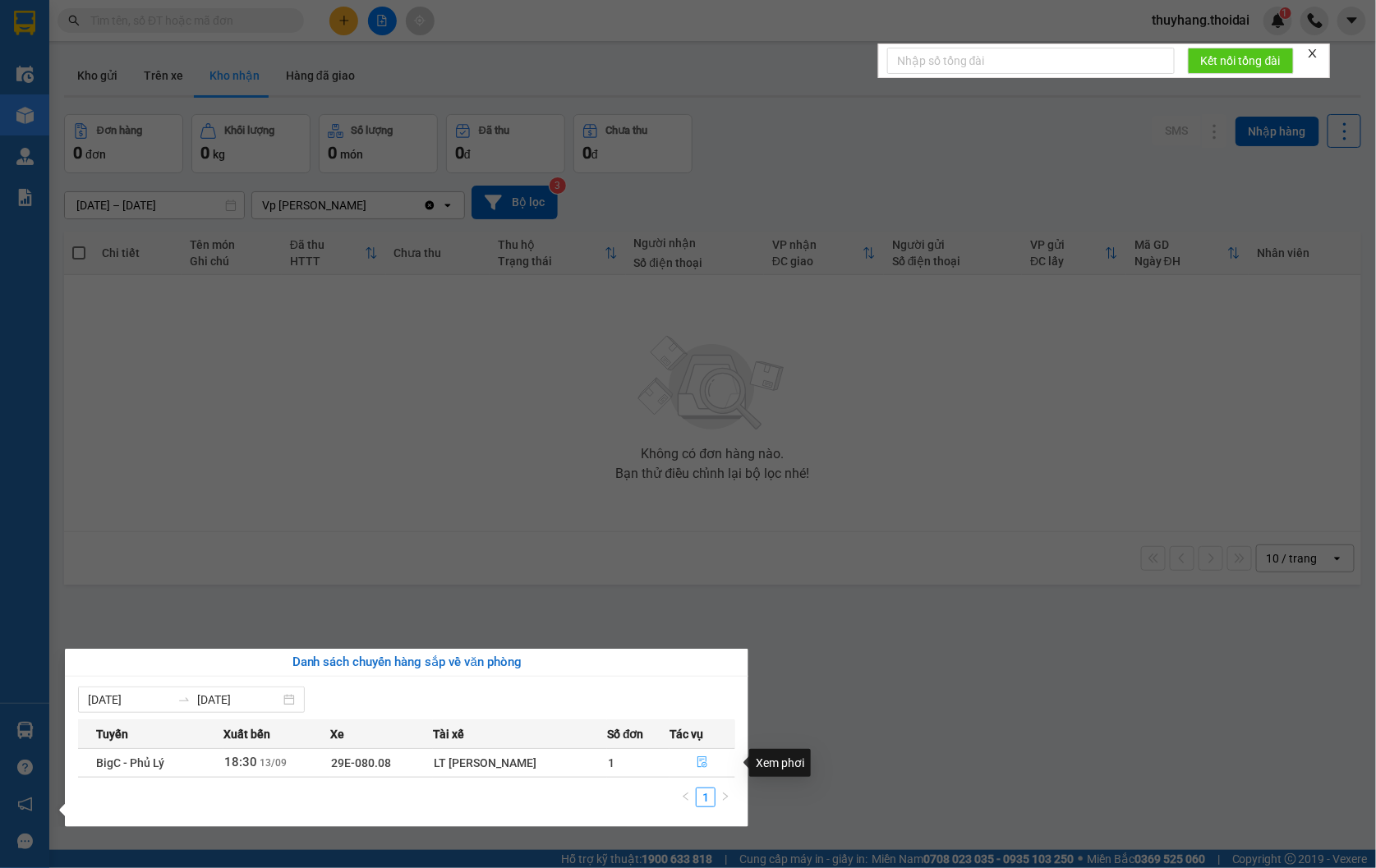
click at [708, 766] on icon "file-done" at bounding box center [702, 761] width 10 height 12
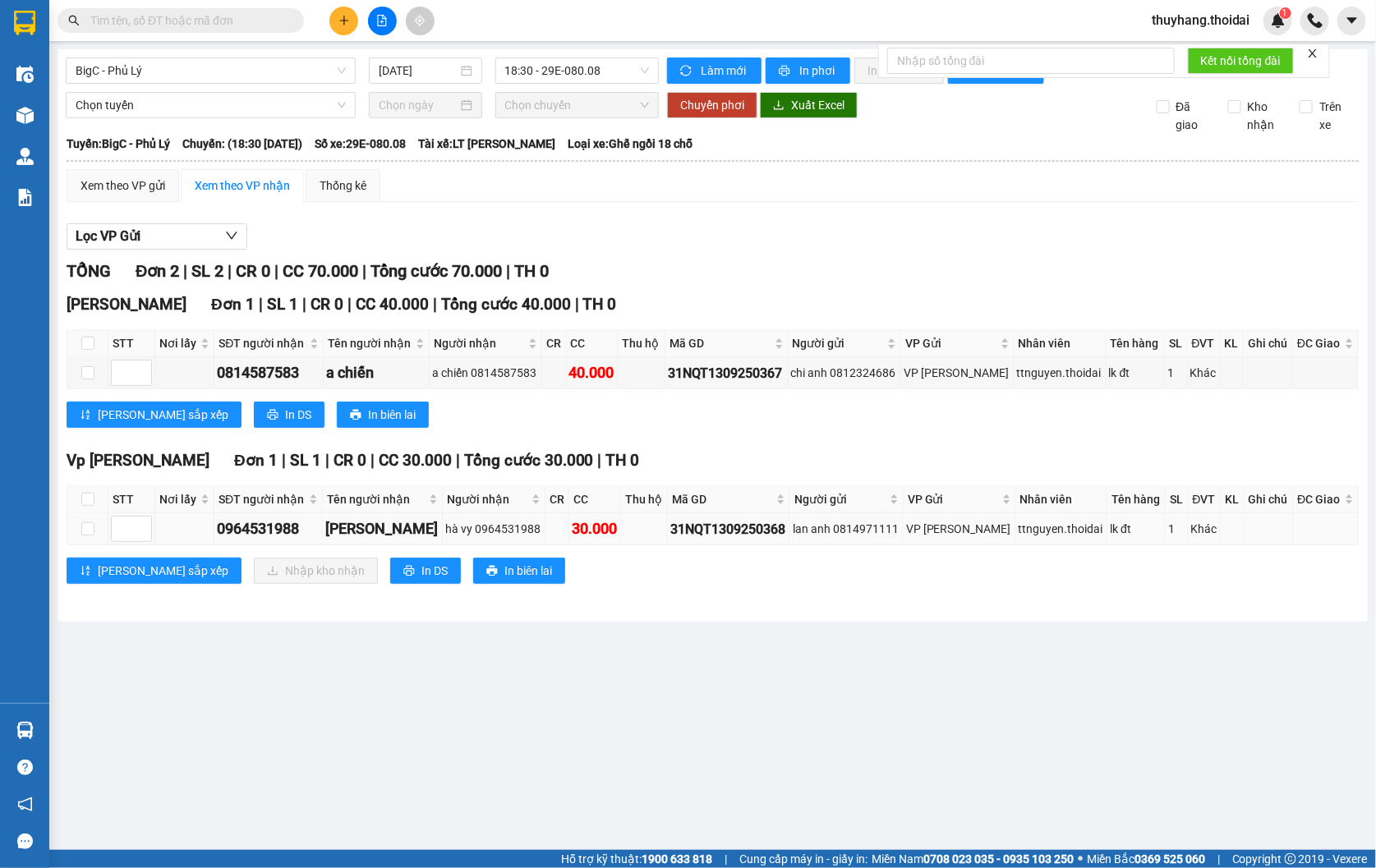
click at [76, 542] on td at bounding box center [88, 529] width 41 height 32
click at [82, 535] on input "checkbox" at bounding box center [88, 529] width 13 height 13
checkbox input "true"
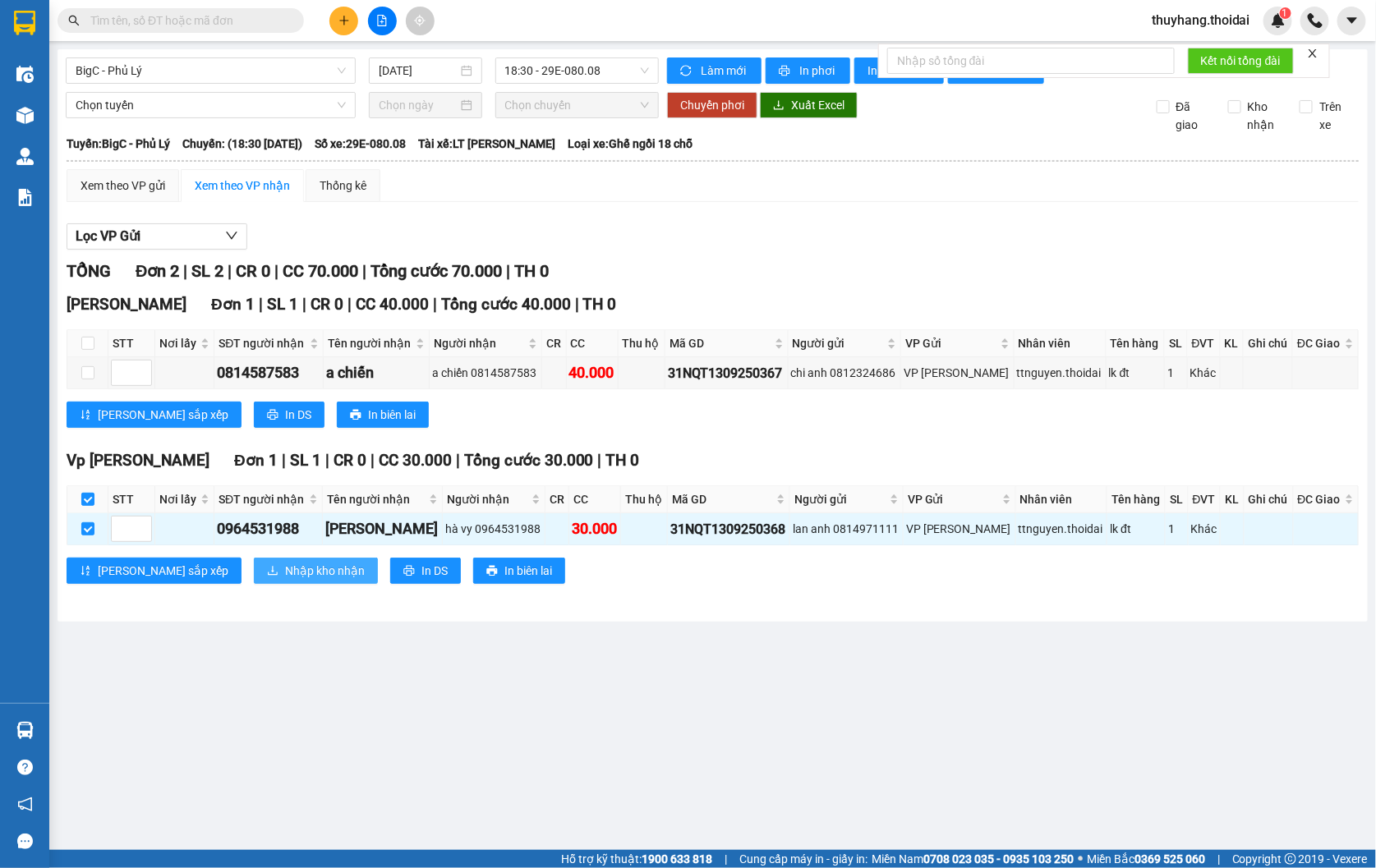
click at [285, 580] on span "Nhập kho nhận" at bounding box center [325, 571] width 80 height 18
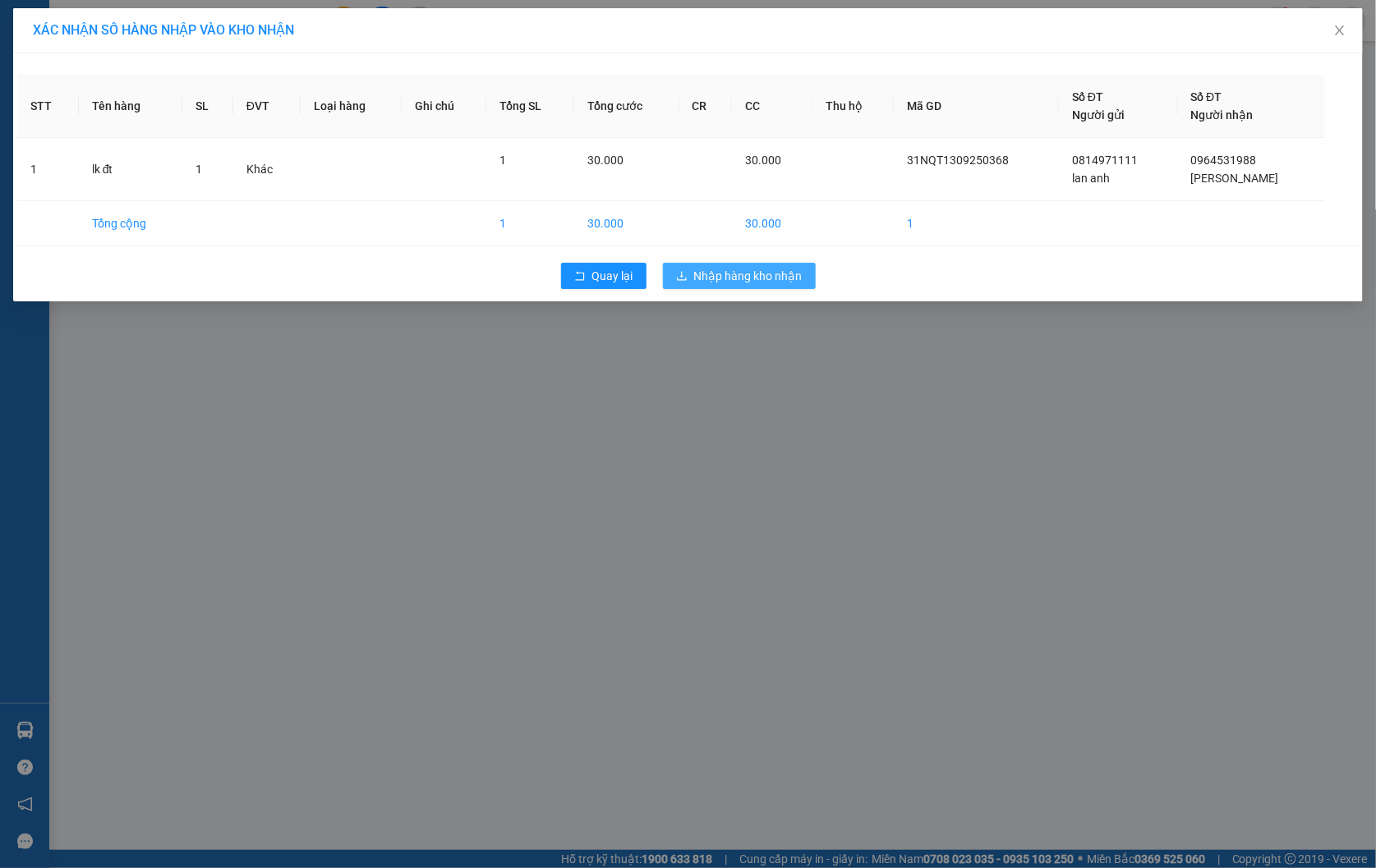
click at [708, 281] on span "Nhập hàng kho nhận" at bounding box center [748, 276] width 108 height 18
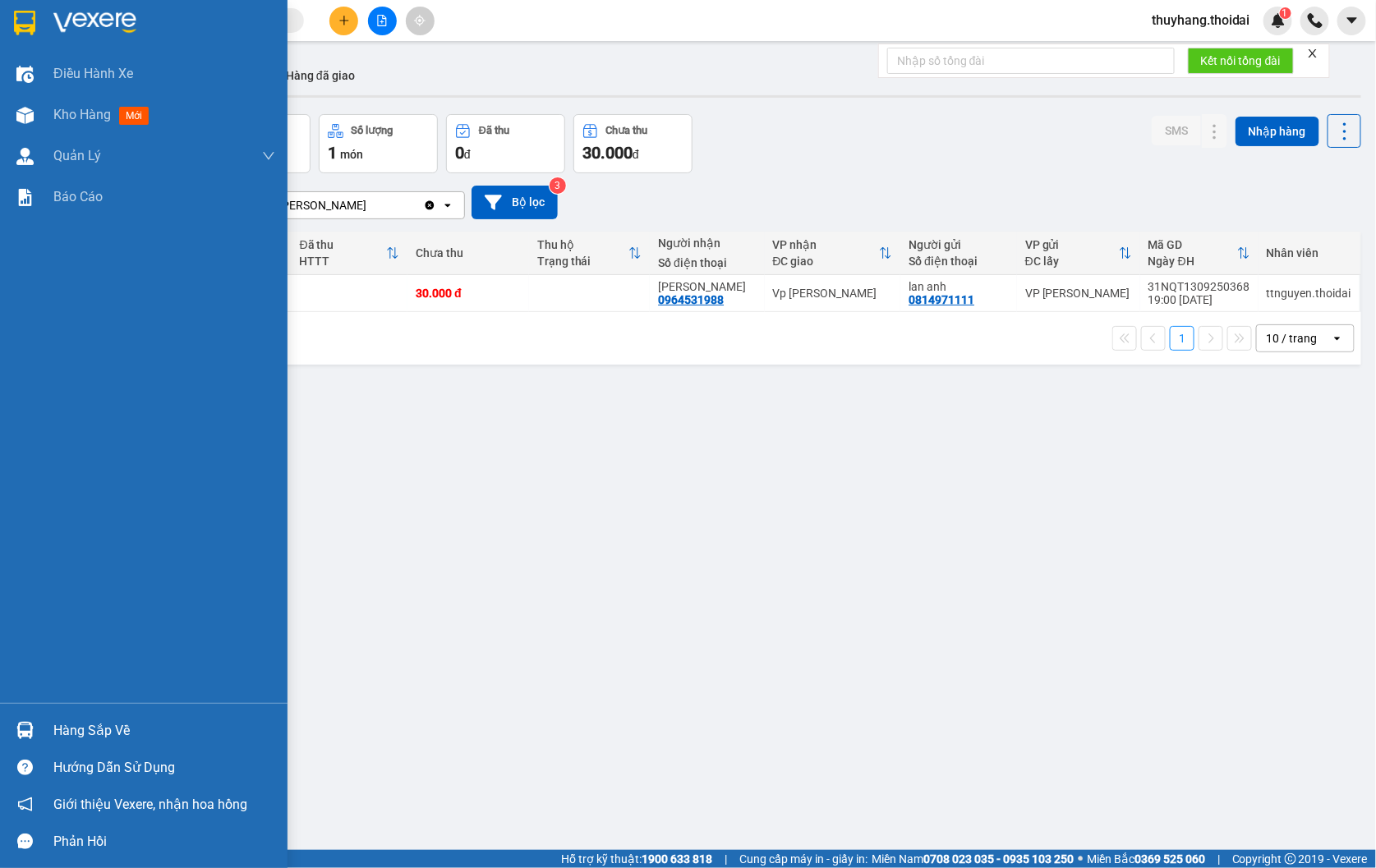
click at [38, 733] on div at bounding box center [25, 730] width 28 height 28
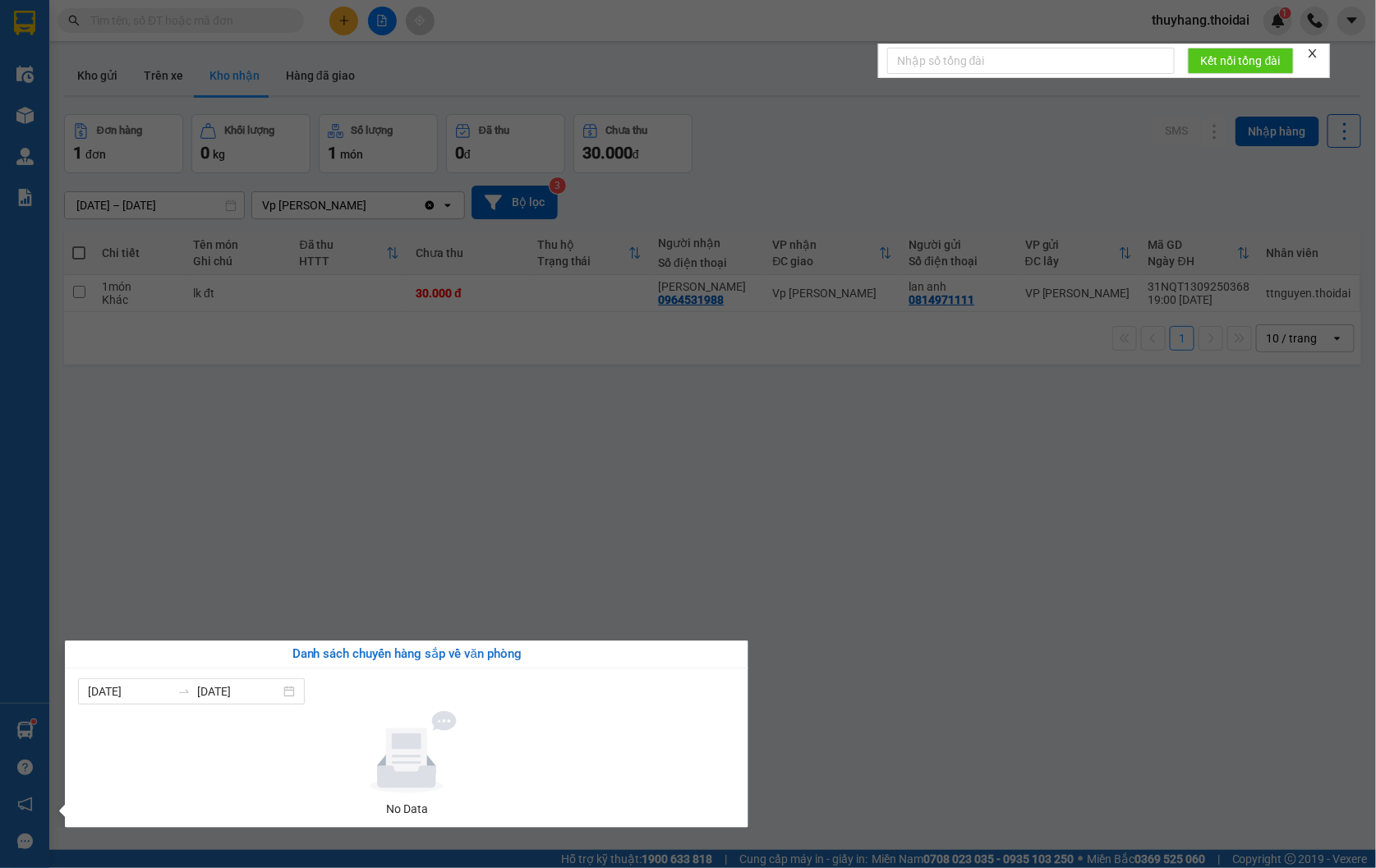
click at [877, 556] on section "Kết quả tìm kiếm ( 107 ) Bộ lọc Mã ĐH Trạng thái Món hàng Thu hộ Tổng cước Chưa…" at bounding box center [688, 434] width 1376 height 868
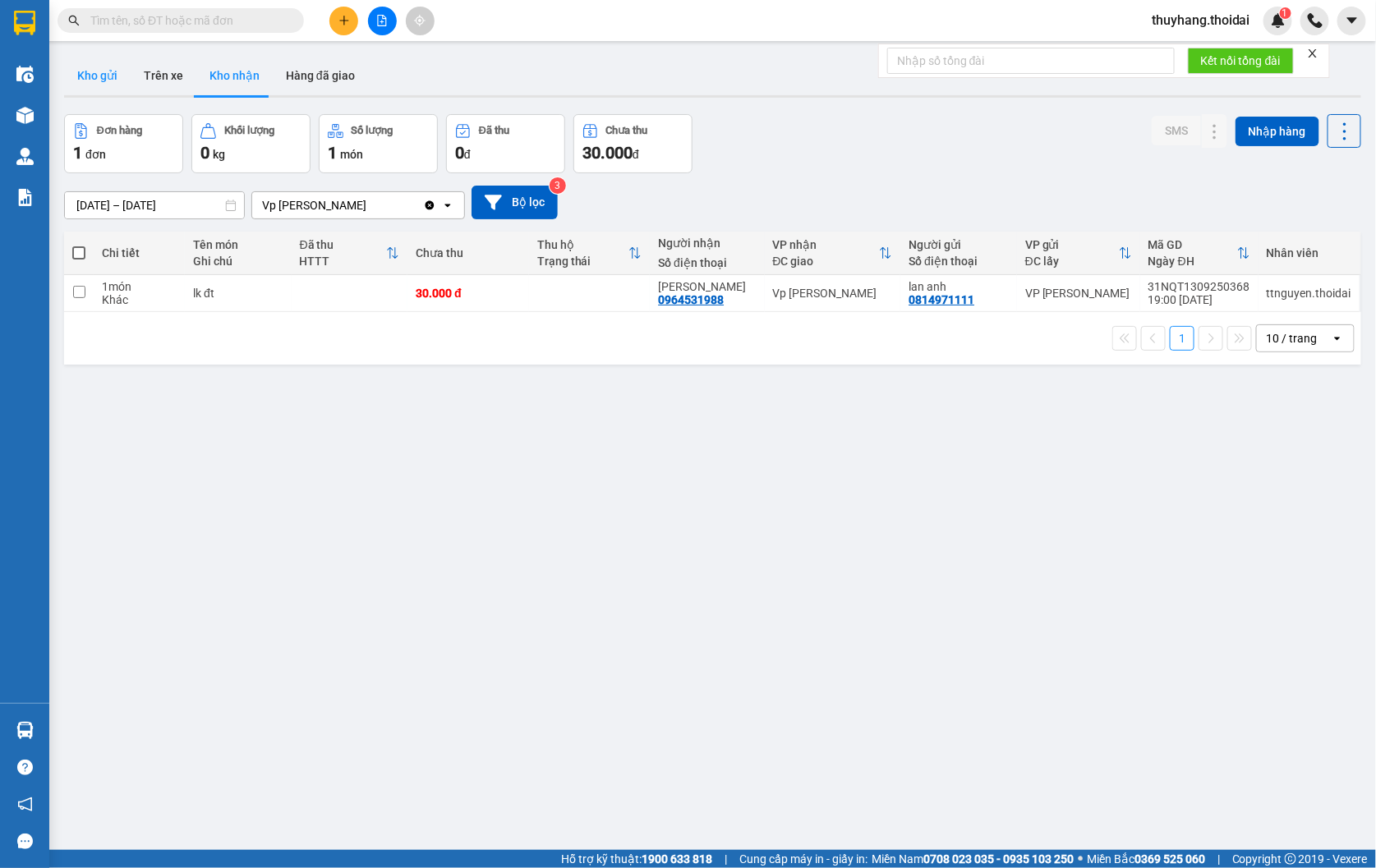
click at [111, 79] on button "Kho gửi" at bounding box center [97, 75] width 67 height 39
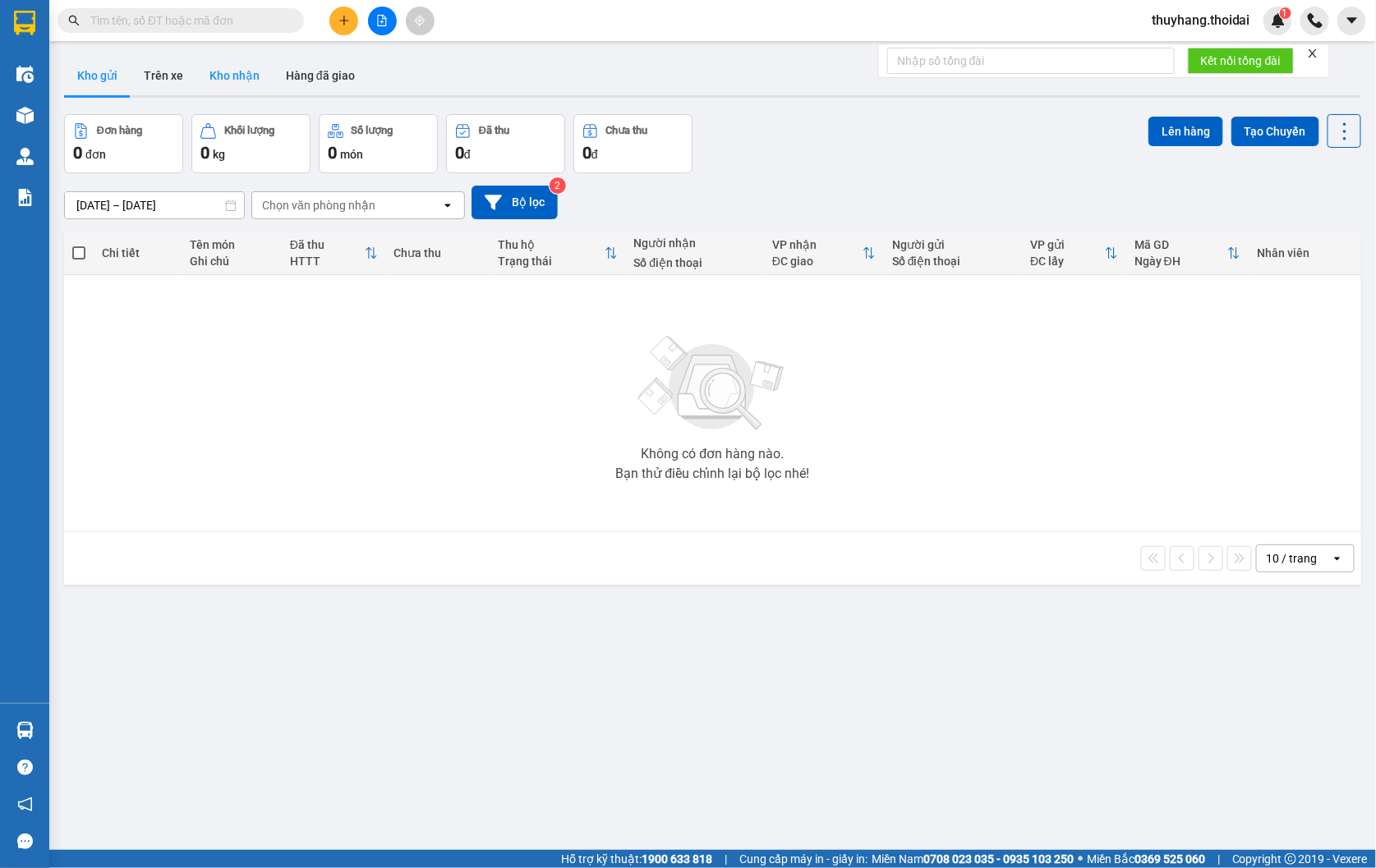
click at [217, 69] on button "Kho nhận" at bounding box center [234, 75] width 76 height 39
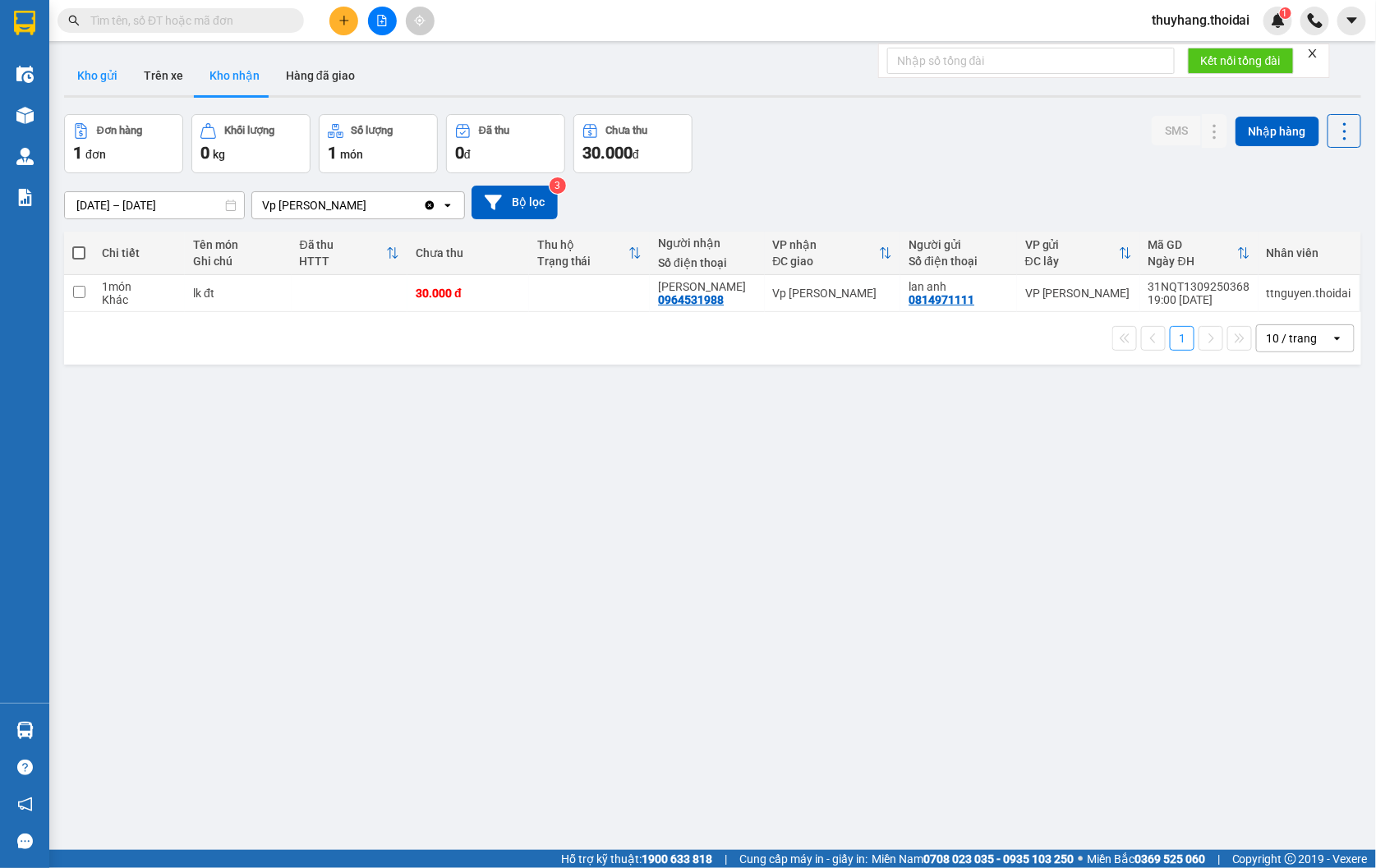
click at [91, 81] on button "Kho gửi" at bounding box center [97, 75] width 67 height 39
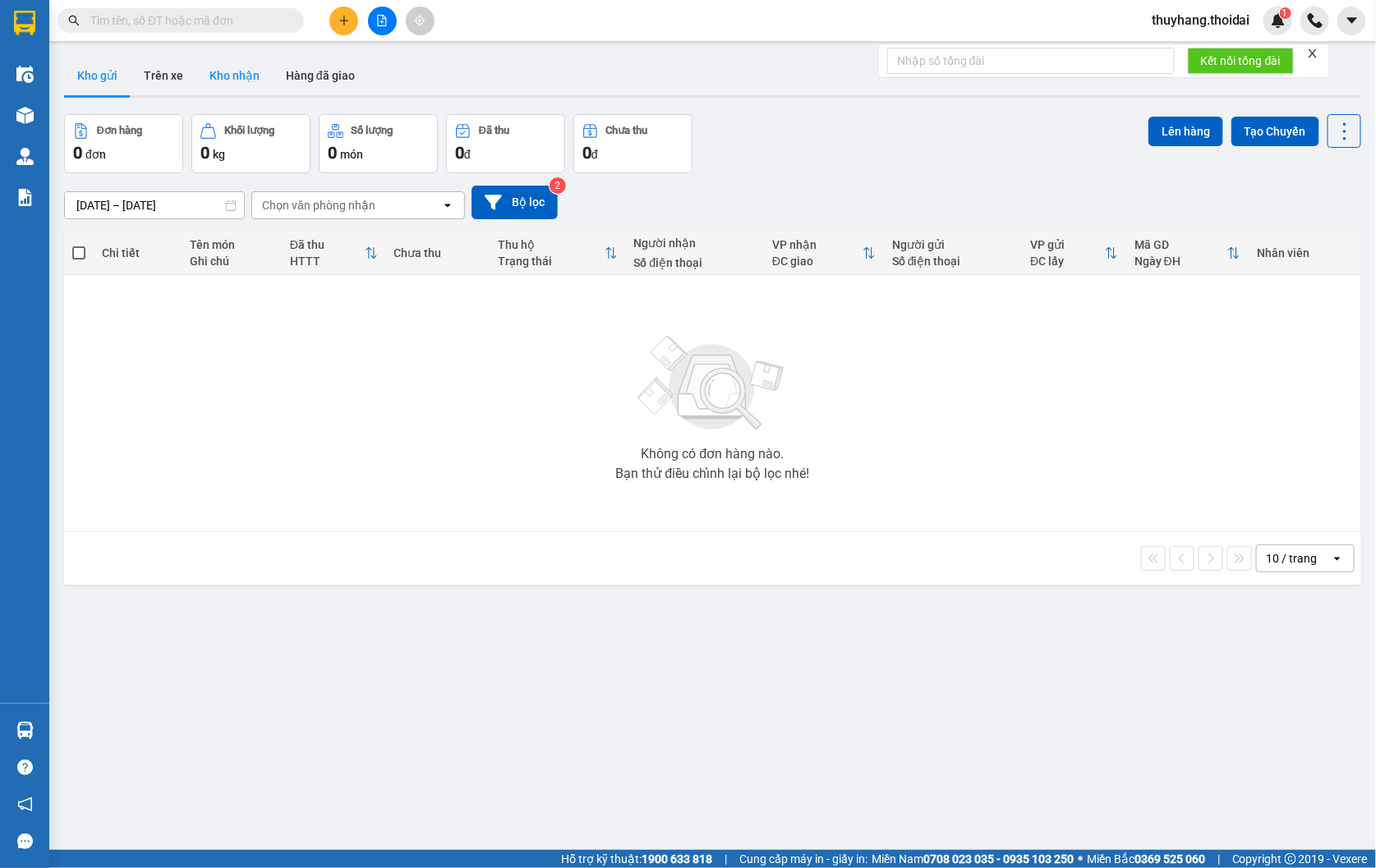
click at [239, 91] on button "Kho nhận" at bounding box center [234, 75] width 76 height 39
